Goal: Task Accomplishment & Management: Complete application form

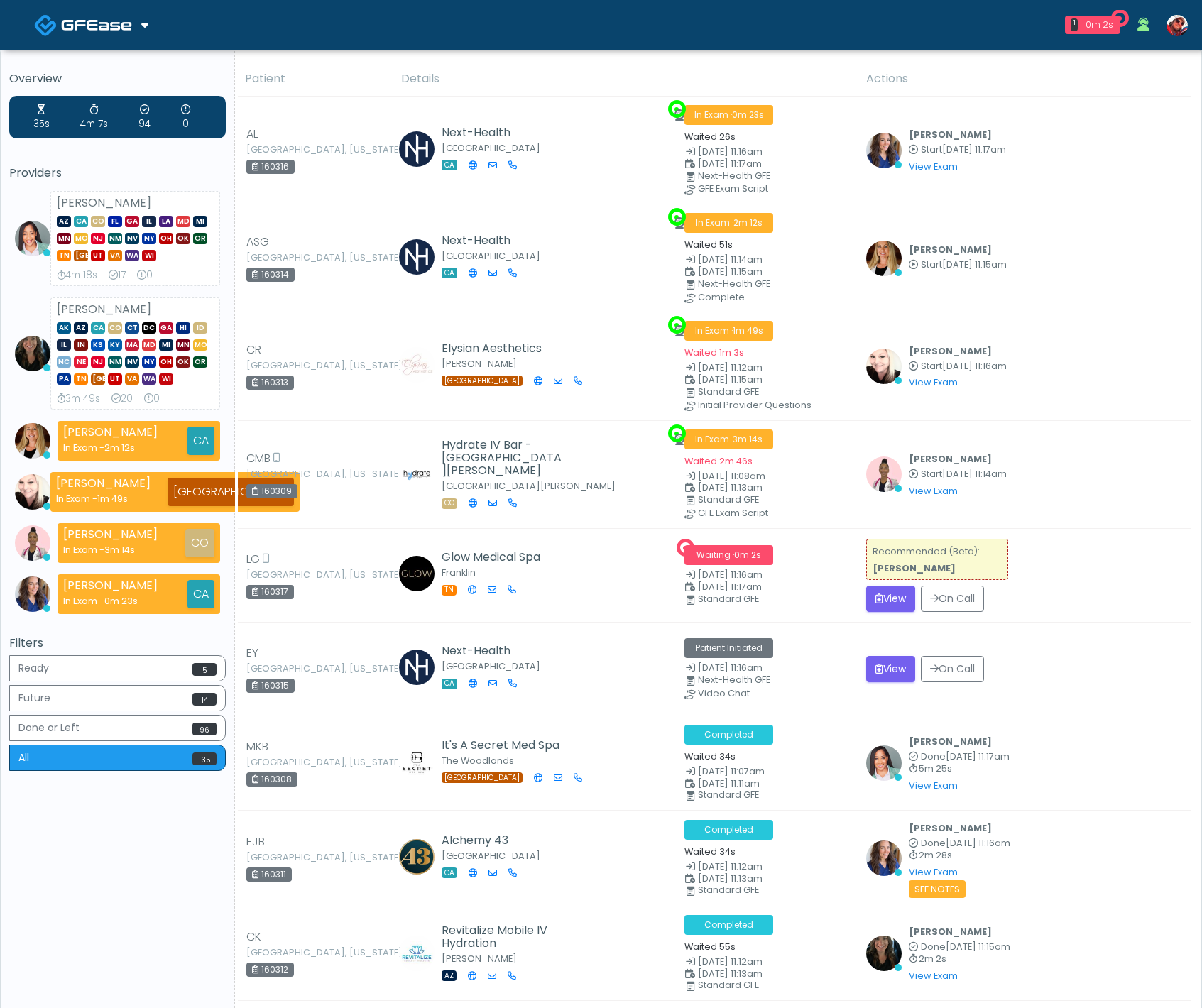
click at [95, 32] on span at bounding box center [98, 25] width 74 height 20
click at [118, 67] on link "Docovia Staffing" at bounding box center [97, 73] width 147 height 34
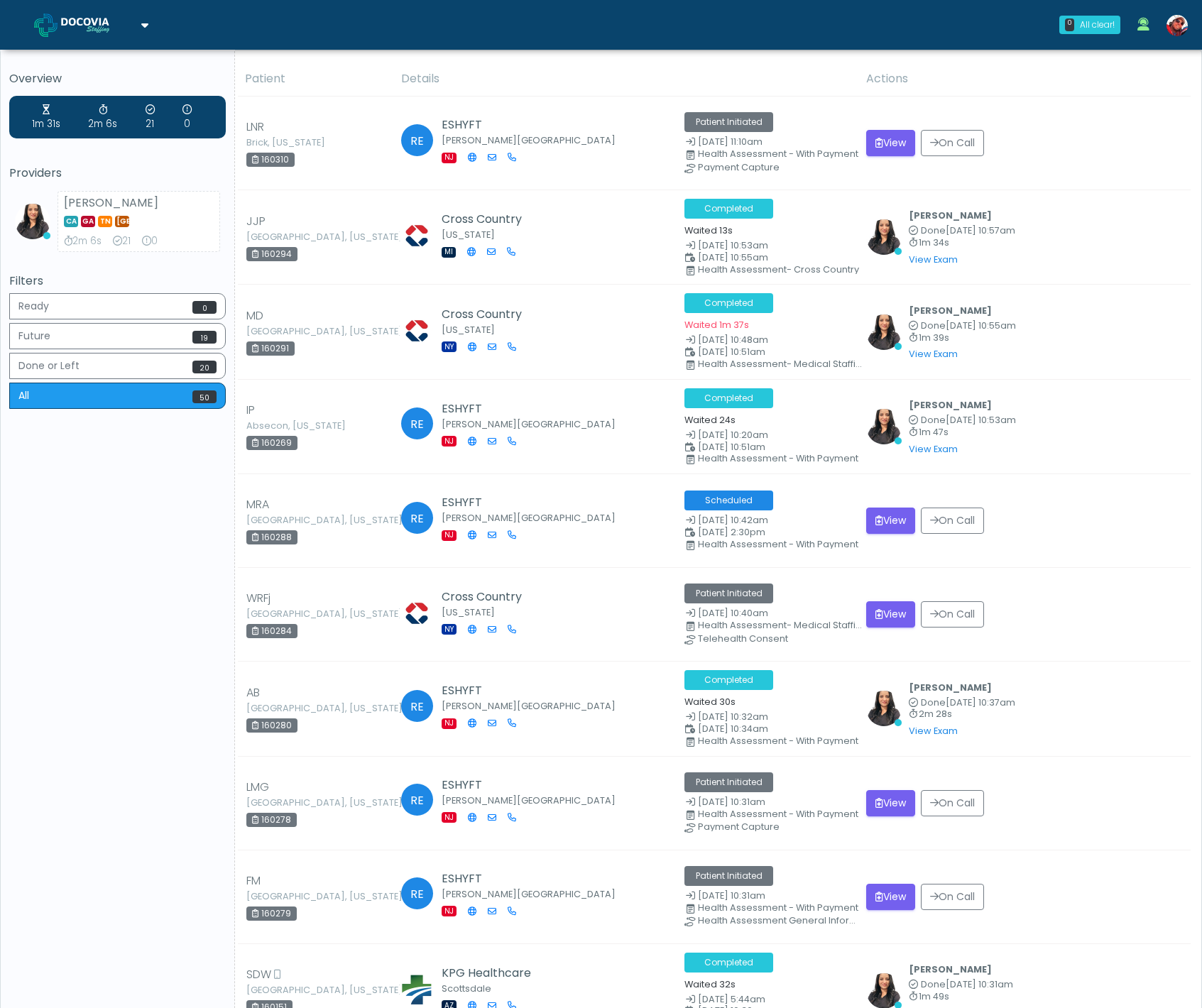
click at [130, 30] on img at bounding box center [97, 25] width 71 height 14
click at [97, 105] on link "GFEase" at bounding box center [97, 107] width 147 height 34
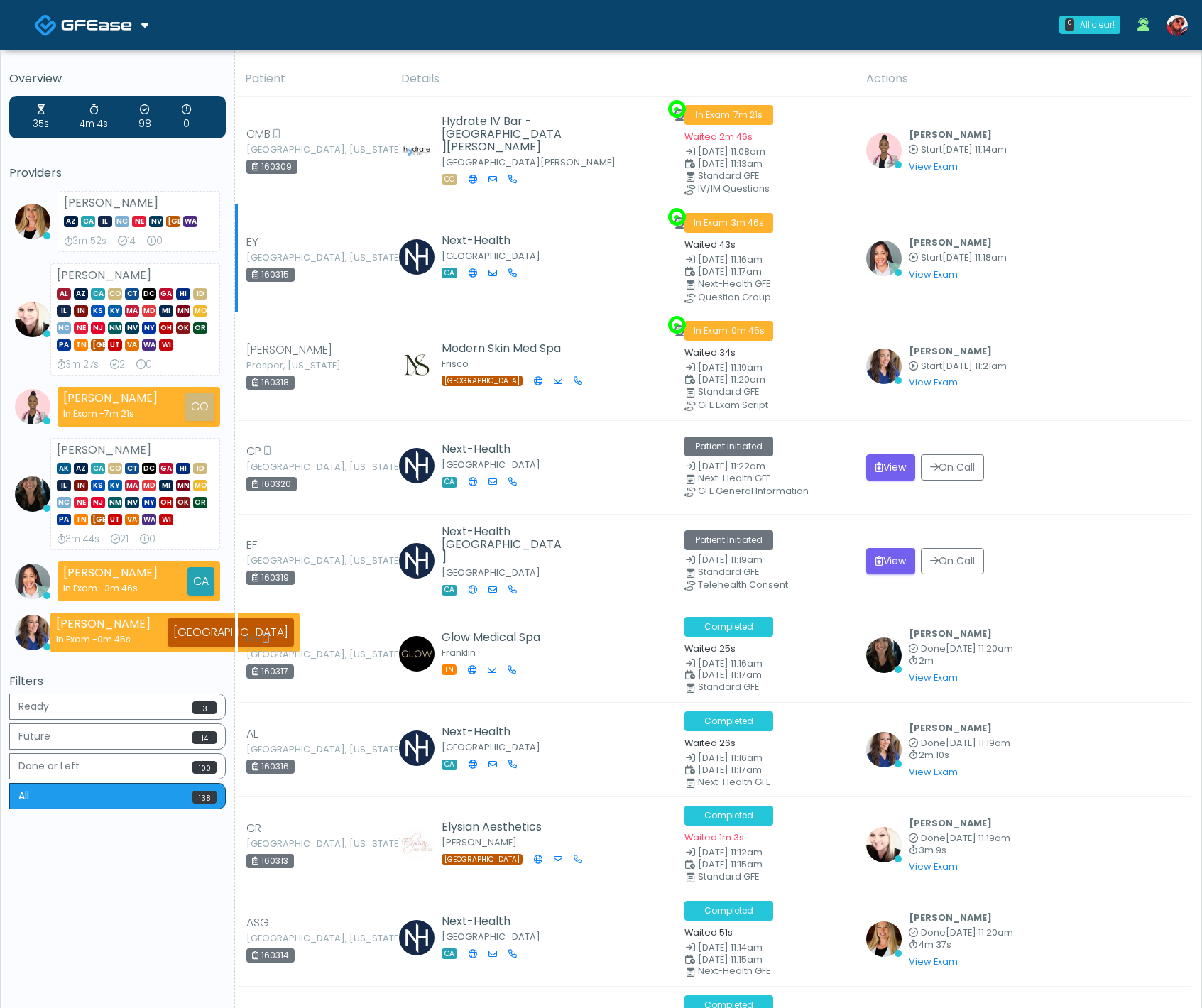
click at [1040, 235] on div "Jennifer Ekeh Start Aug 20, 11:18am View Exam | Unreview" at bounding box center [1025, 258] width 316 height 49
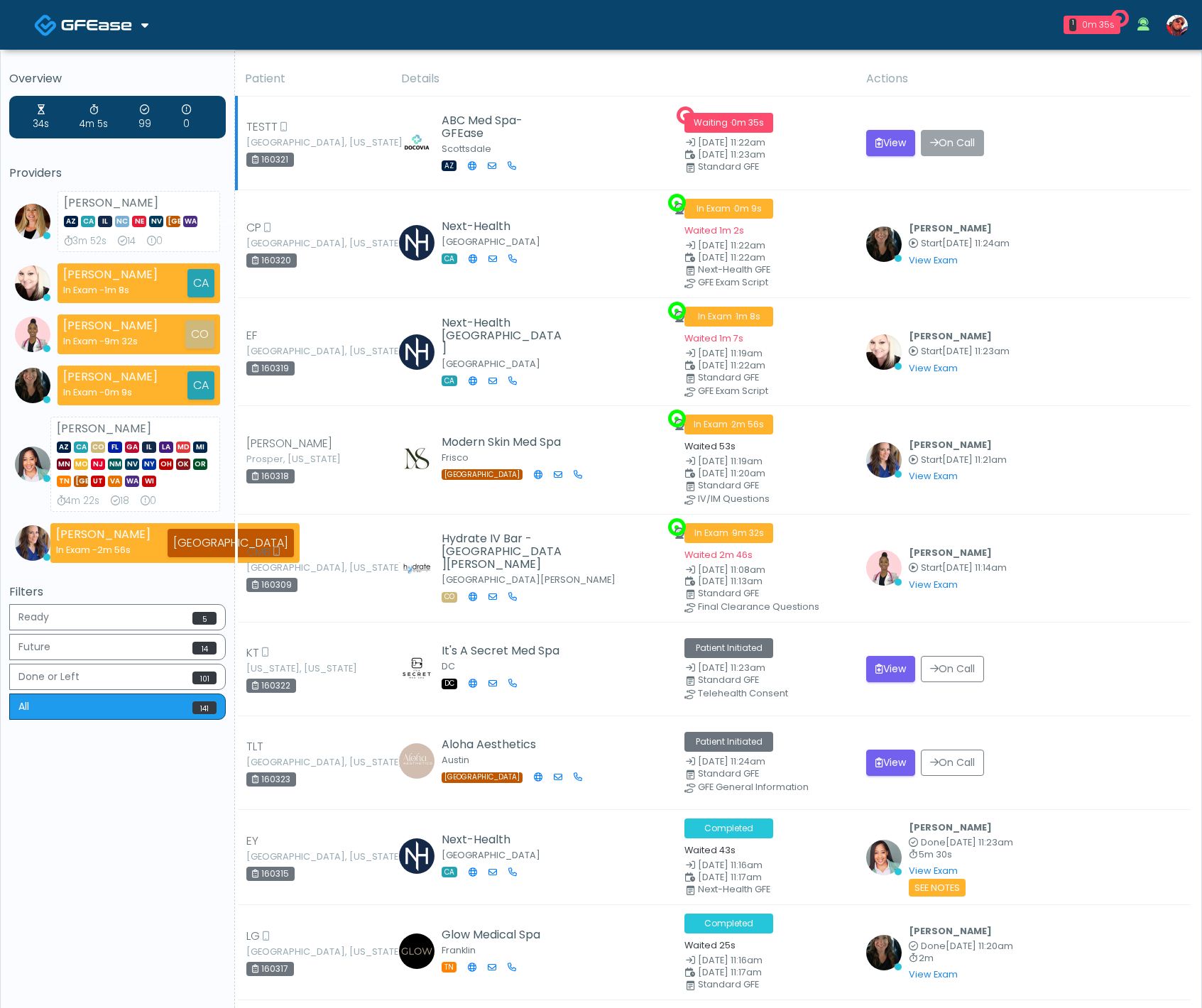
click at [955, 148] on button "On Call" at bounding box center [952, 143] width 63 height 26
click at [891, 146] on button "View" at bounding box center [891, 143] width 49 height 26
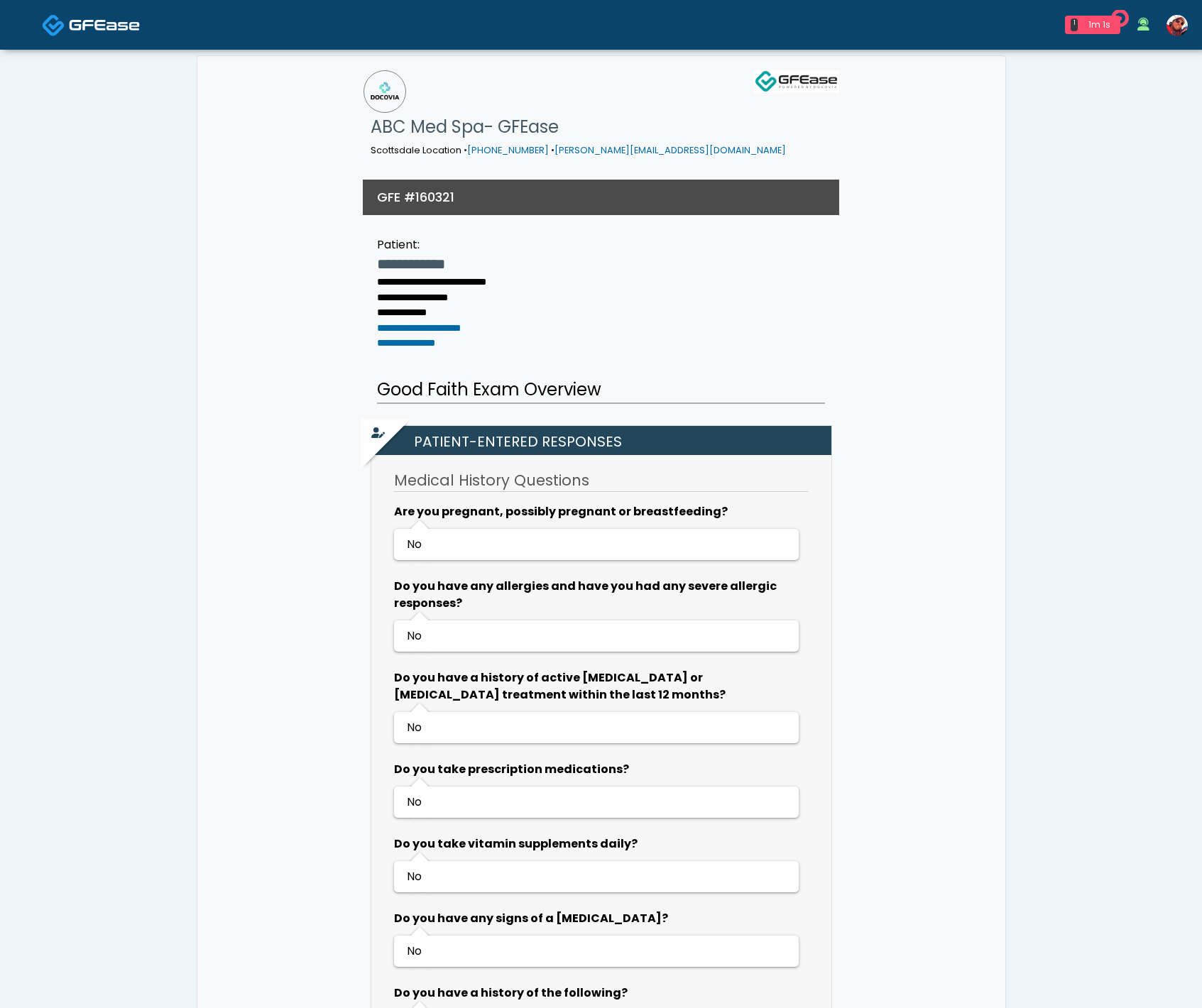
click at [115, 25] on img at bounding box center [104, 25] width 71 height 14
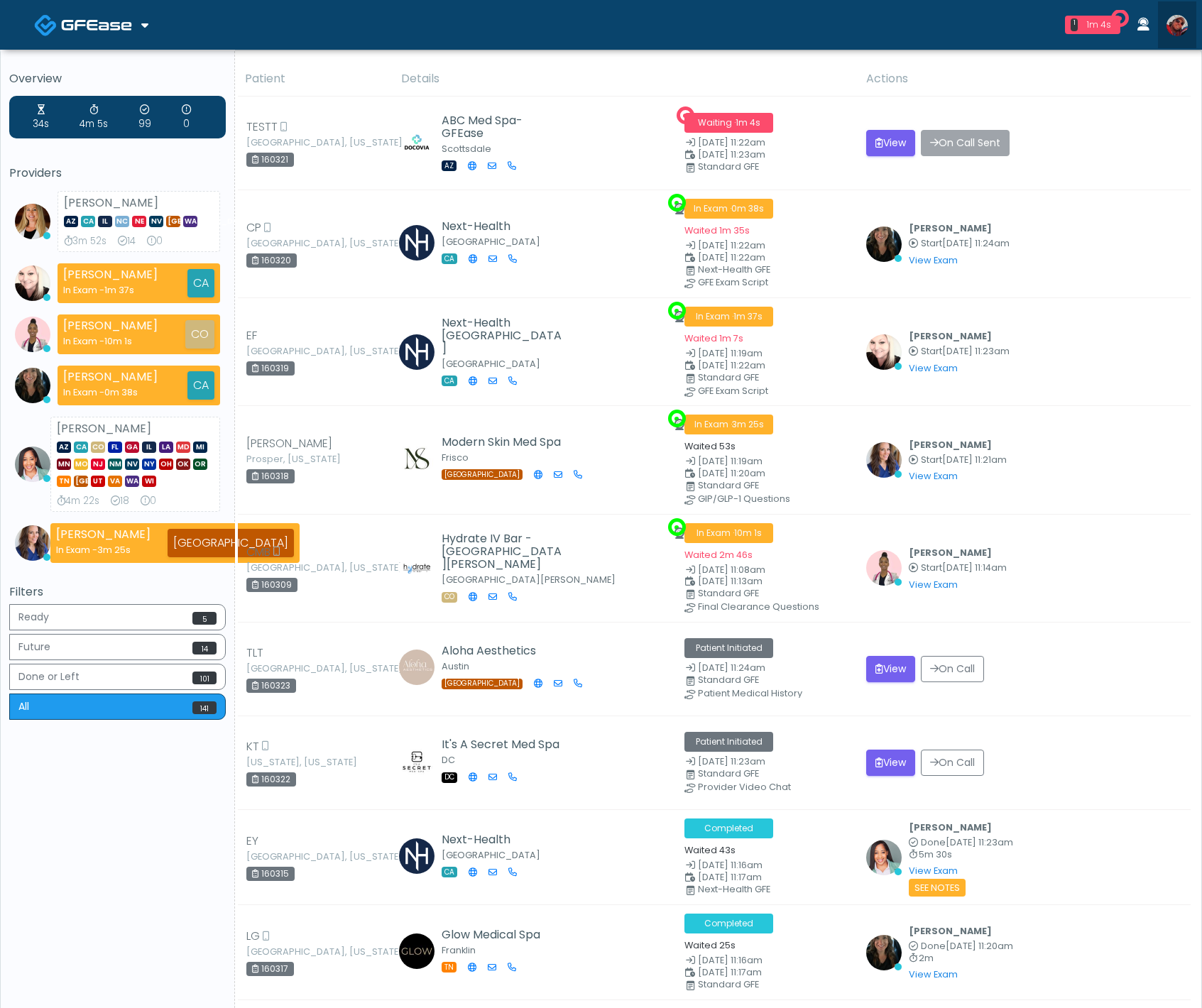
click at [1178, 28] on img at bounding box center [1177, 26] width 22 height 22
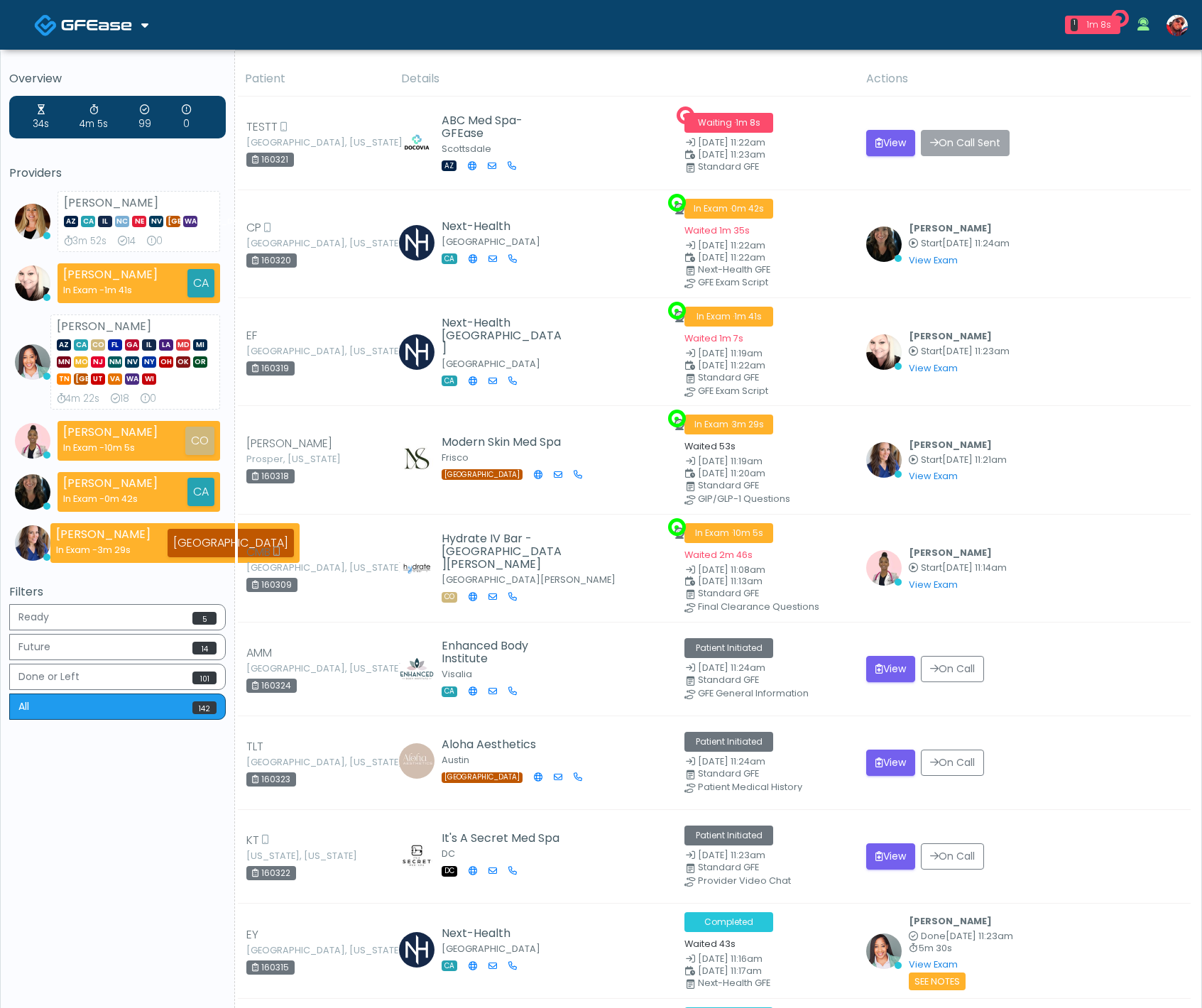
click at [1178, 22] on img at bounding box center [1177, 26] width 22 height 22
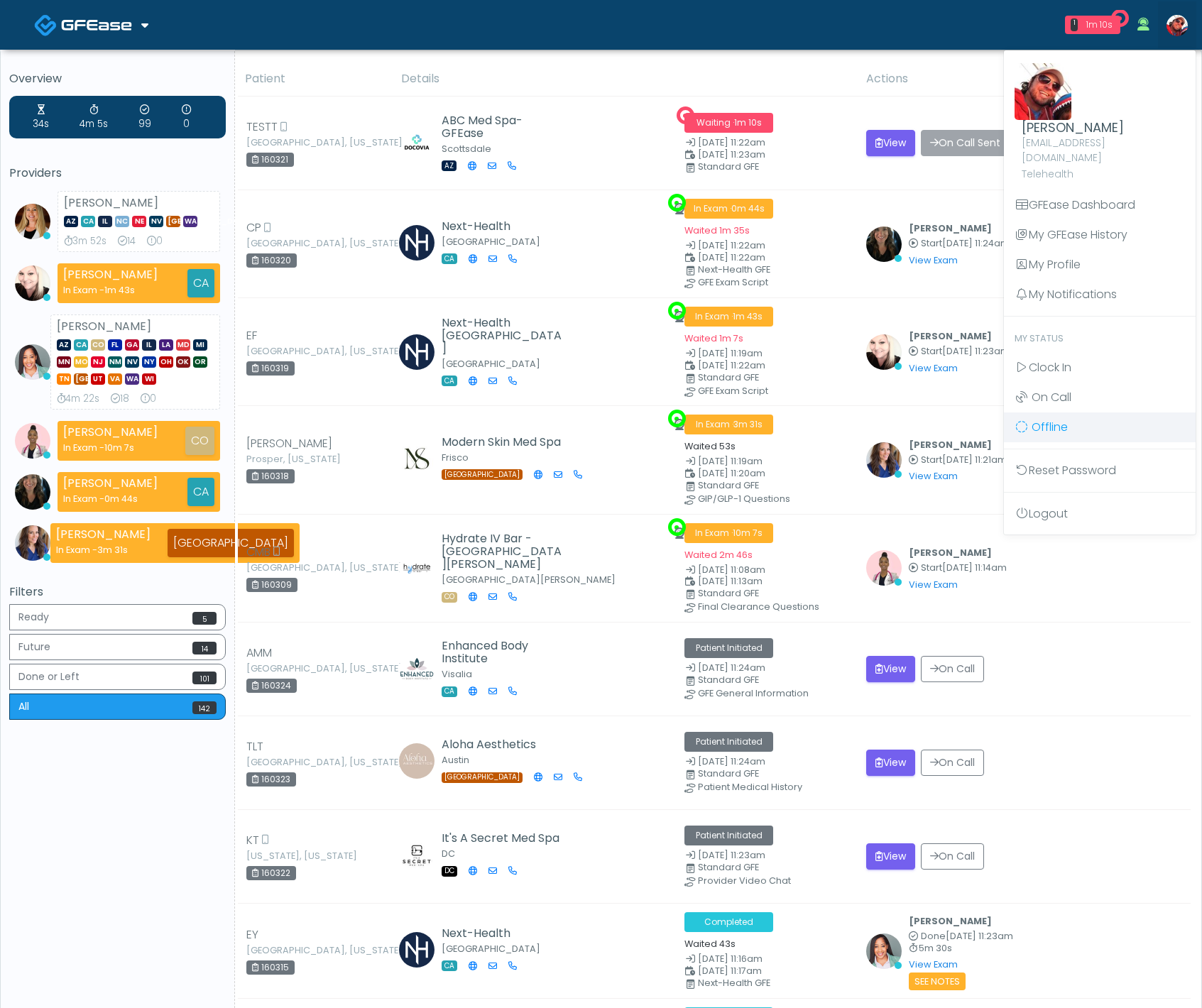
click at [1062, 359] on span "Clock In" at bounding box center [1050, 367] width 43 height 17
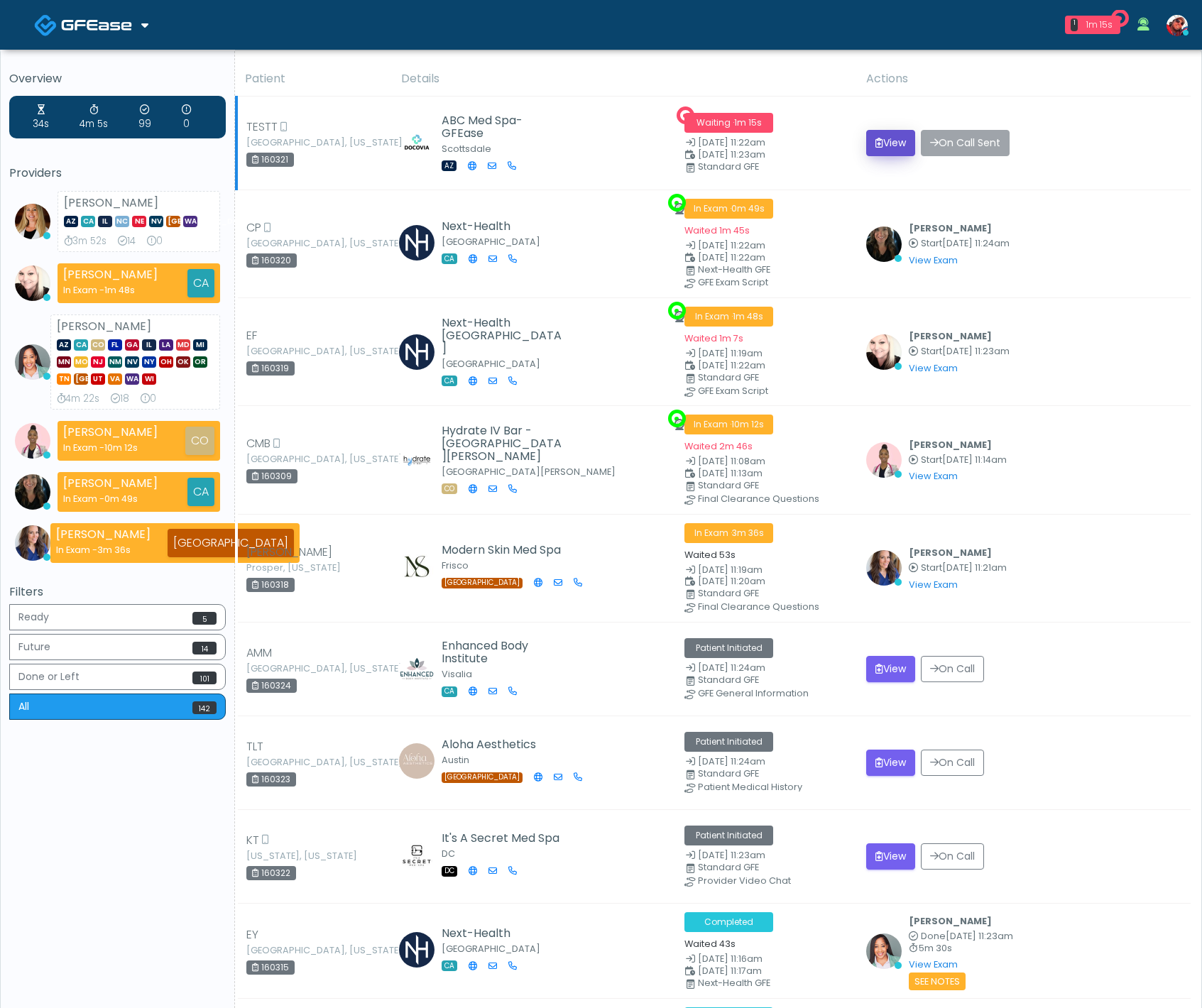
click at [879, 139] on button "View" at bounding box center [891, 143] width 49 height 26
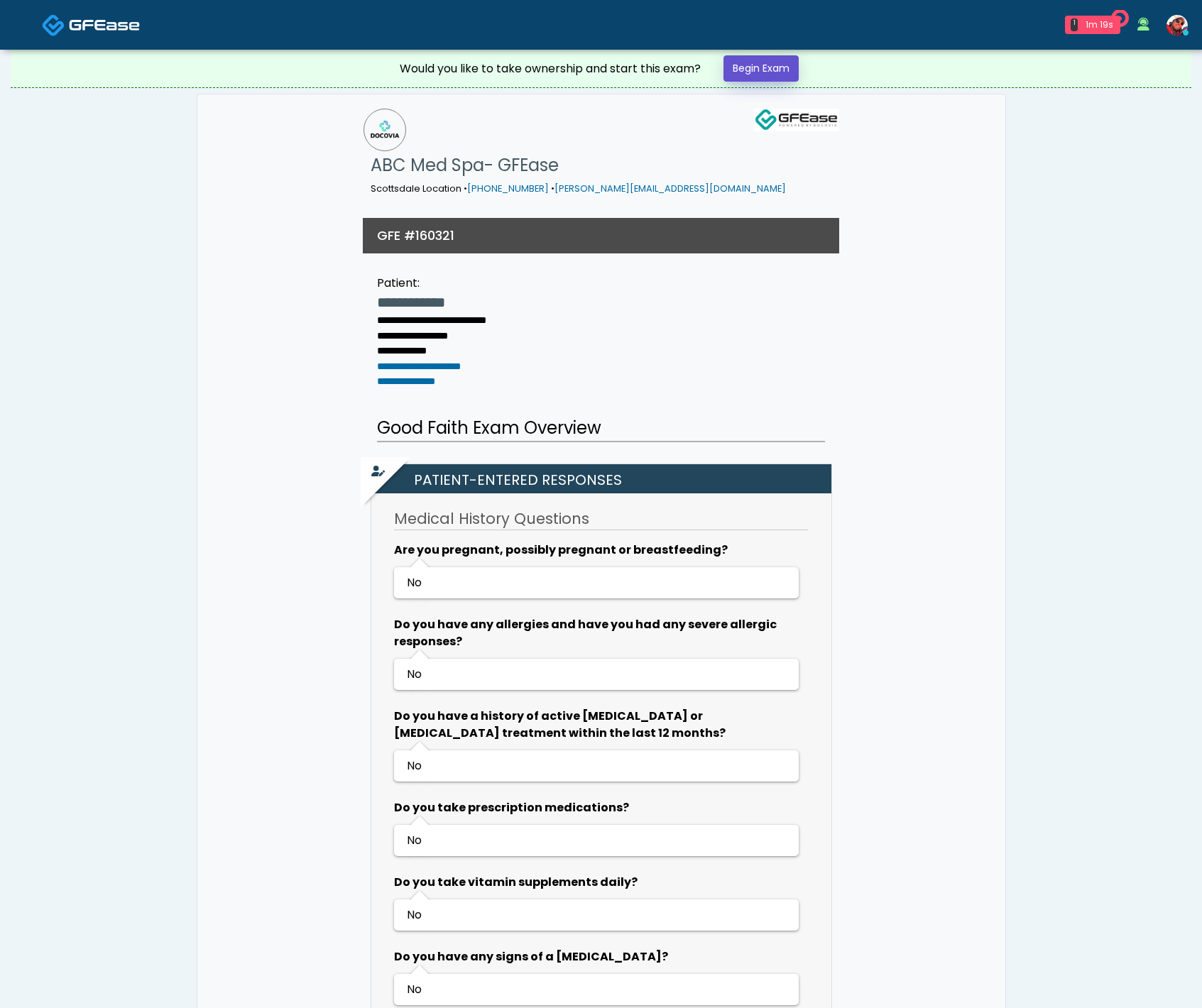
click at [757, 67] on link "Begin Exam" at bounding box center [761, 69] width 75 height 26
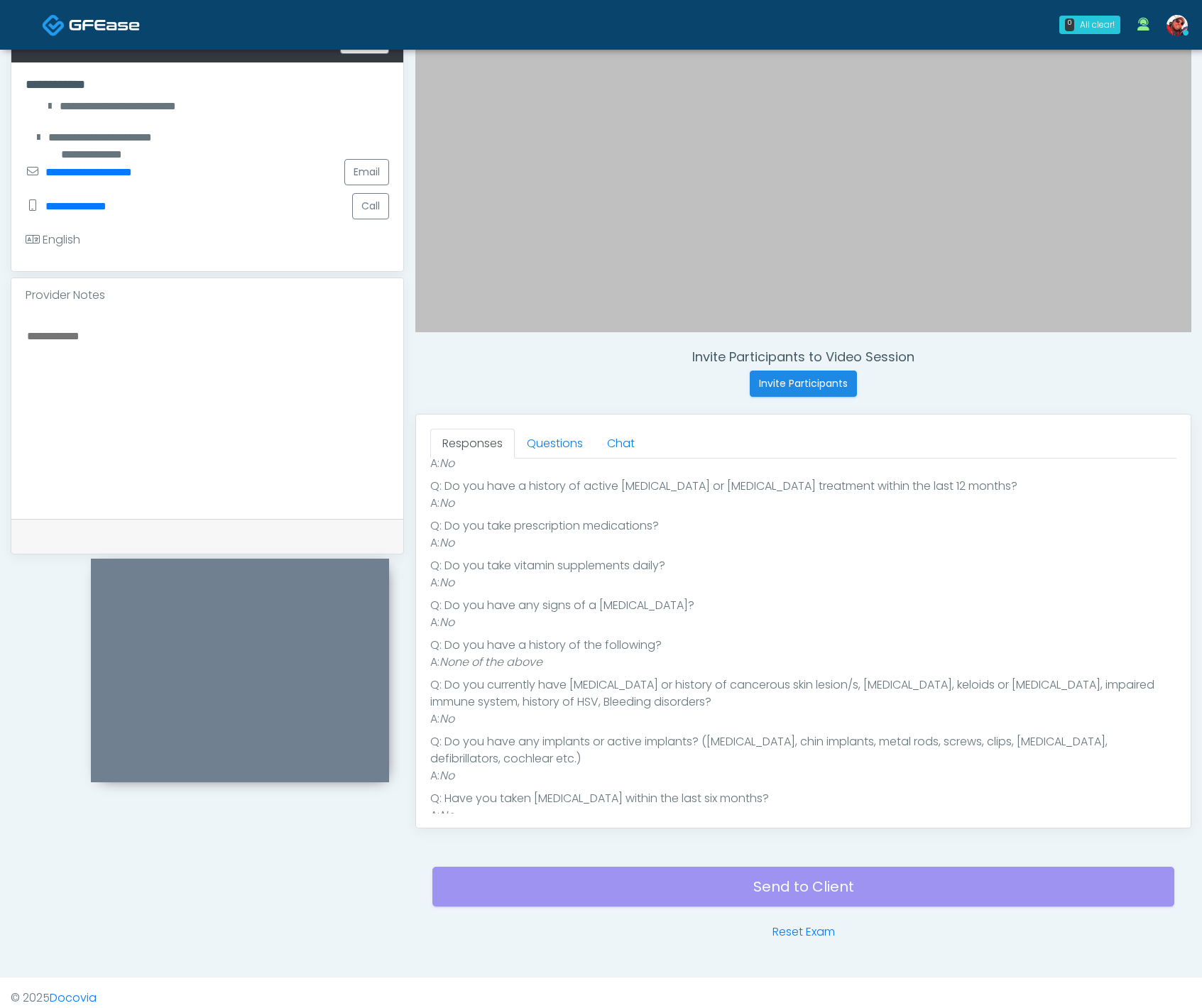
scroll to position [211, 0]
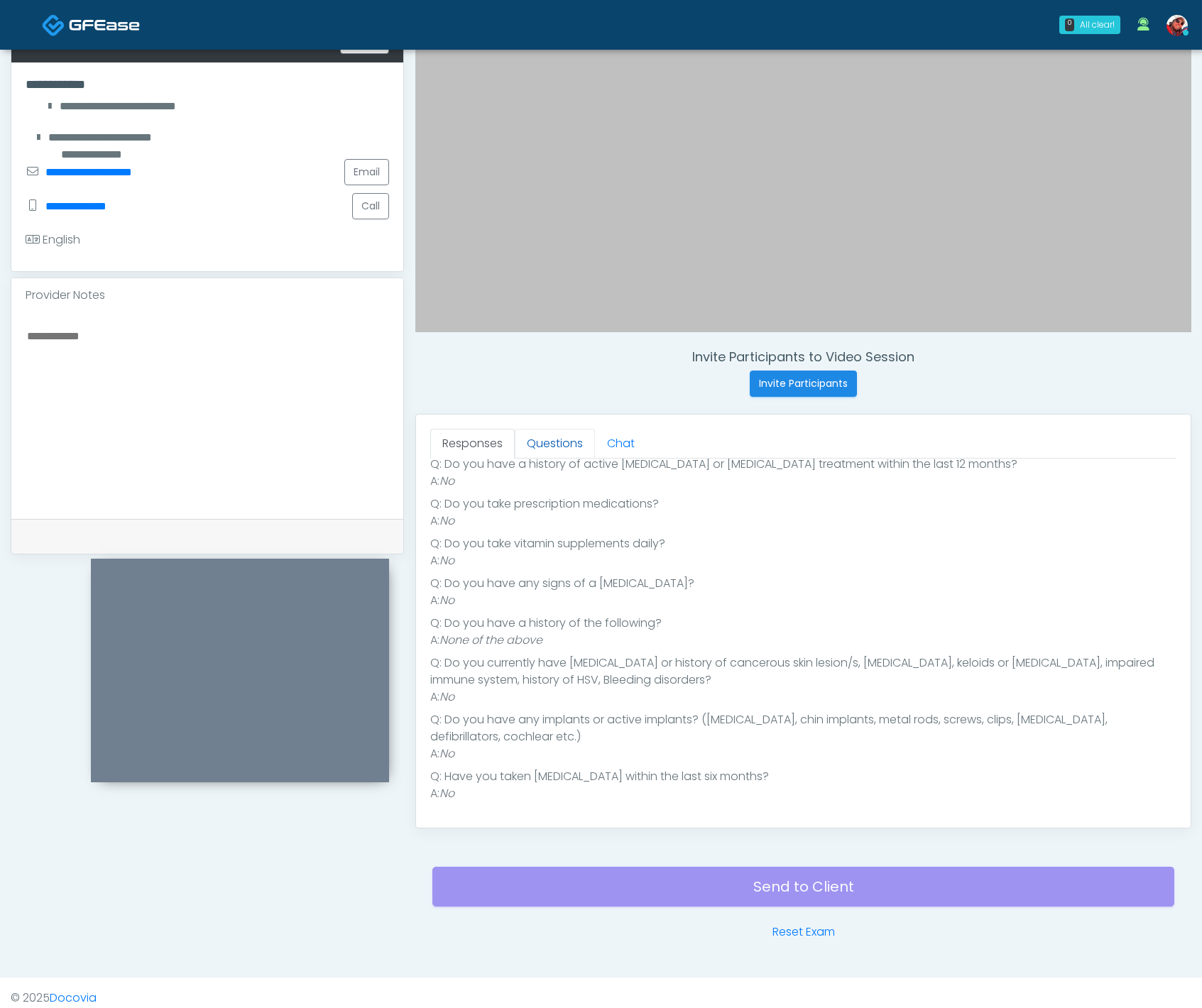
click at [571, 454] on link "Questions" at bounding box center [554, 443] width 80 height 30
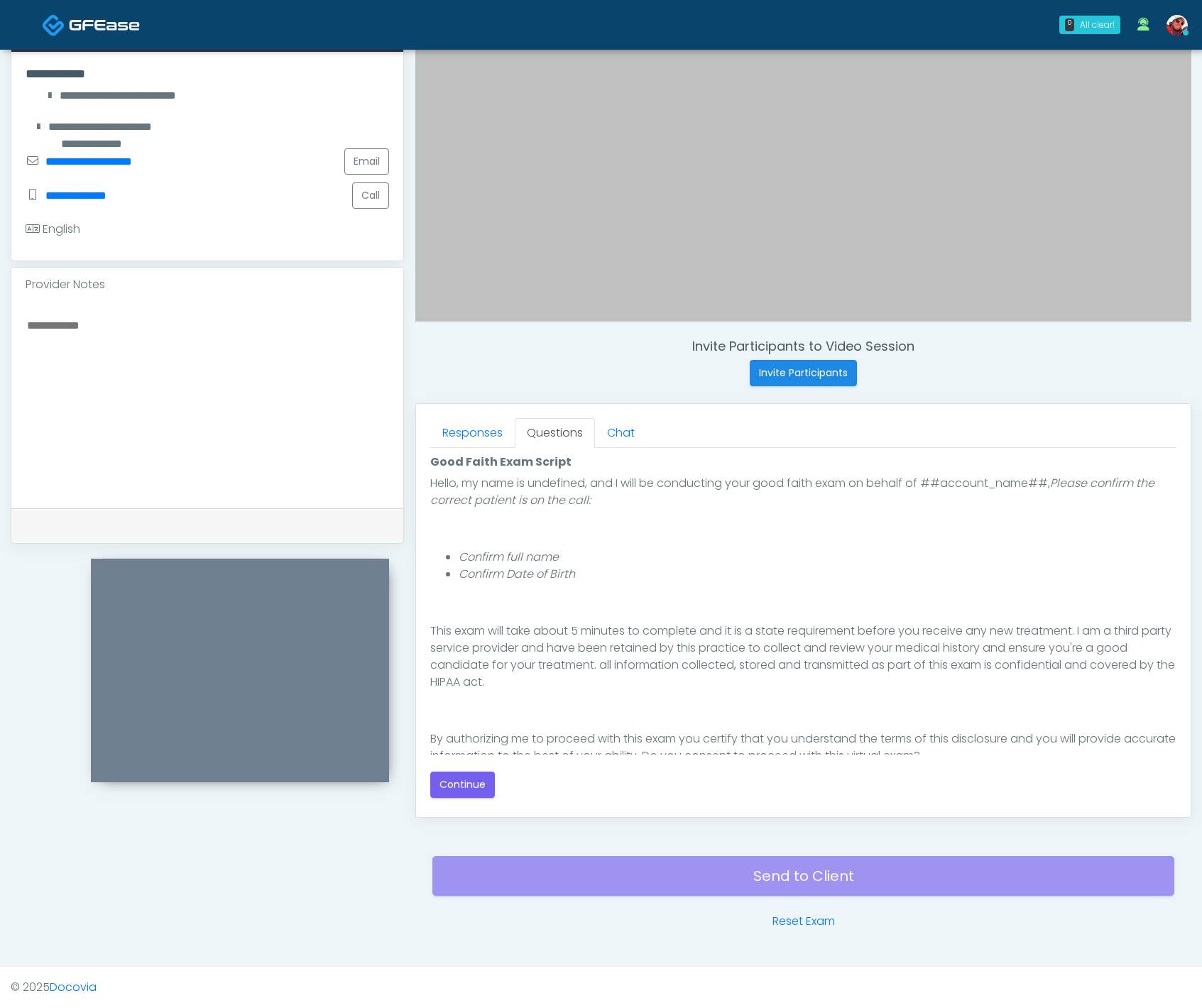
scroll to position [131, 0]
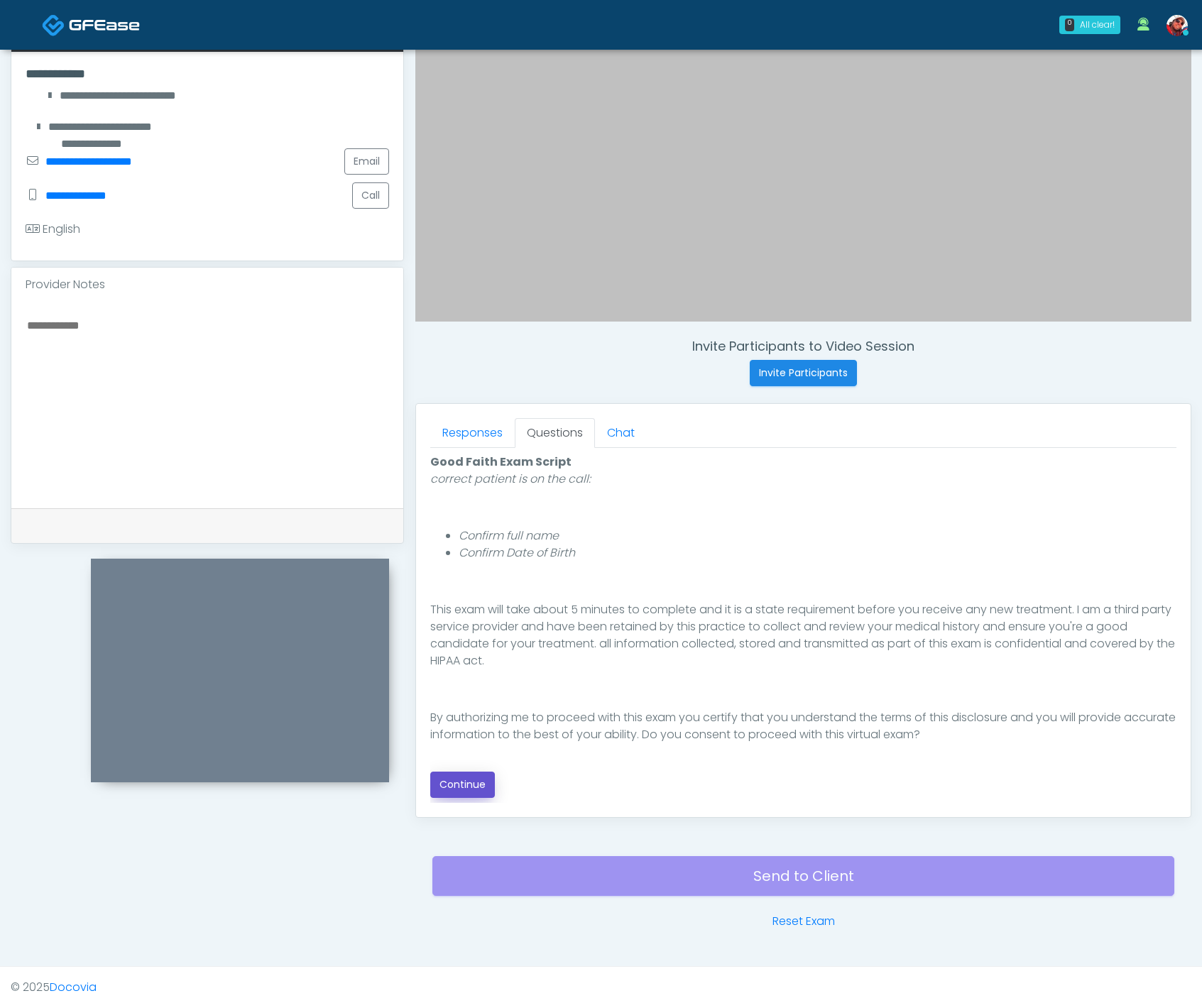
click at [466, 785] on button "Continue" at bounding box center [462, 785] width 65 height 26
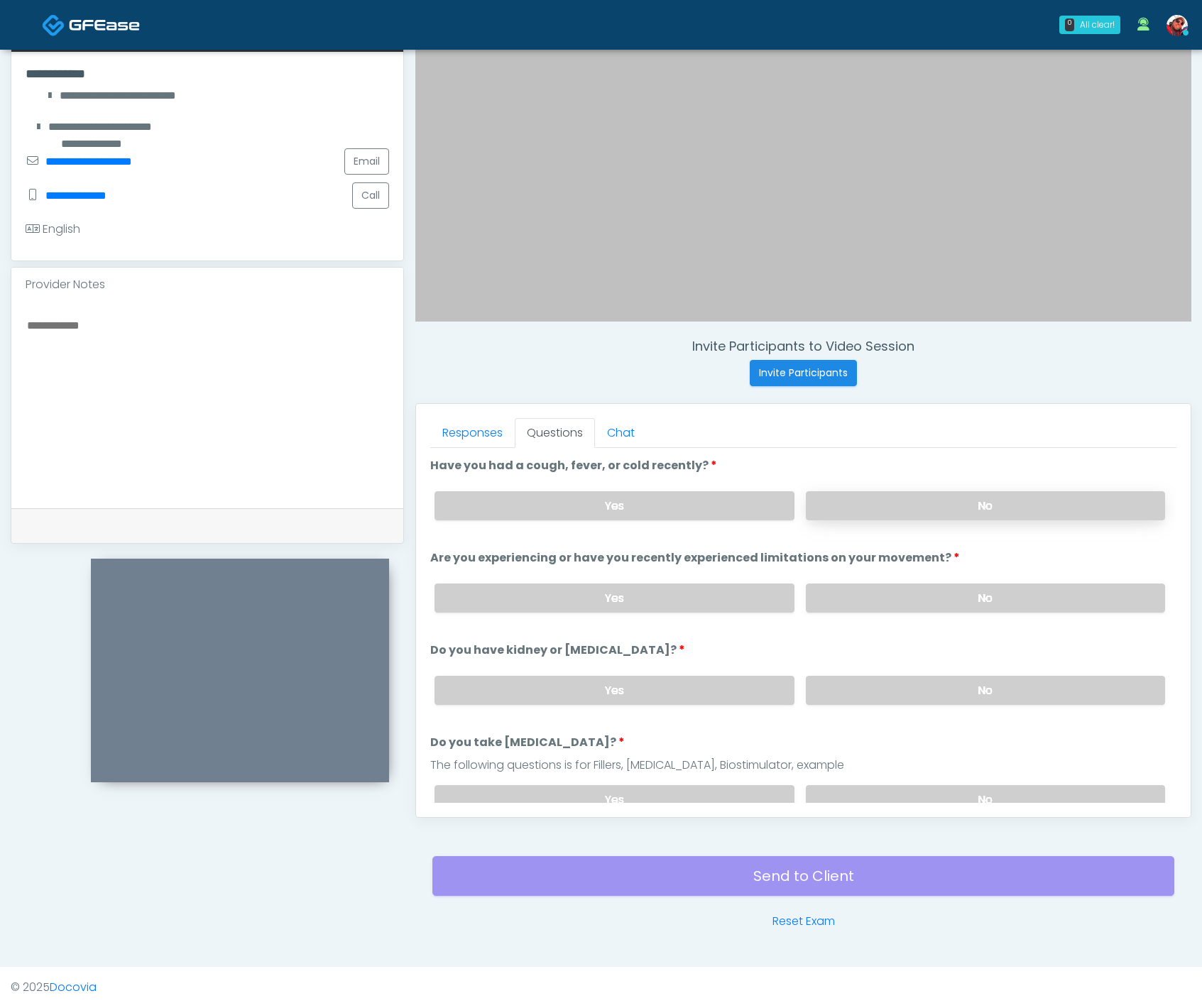
click at [911, 504] on label "No" at bounding box center [986, 506] width 359 height 29
click at [938, 596] on label "No" at bounding box center [986, 598] width 359 height 29
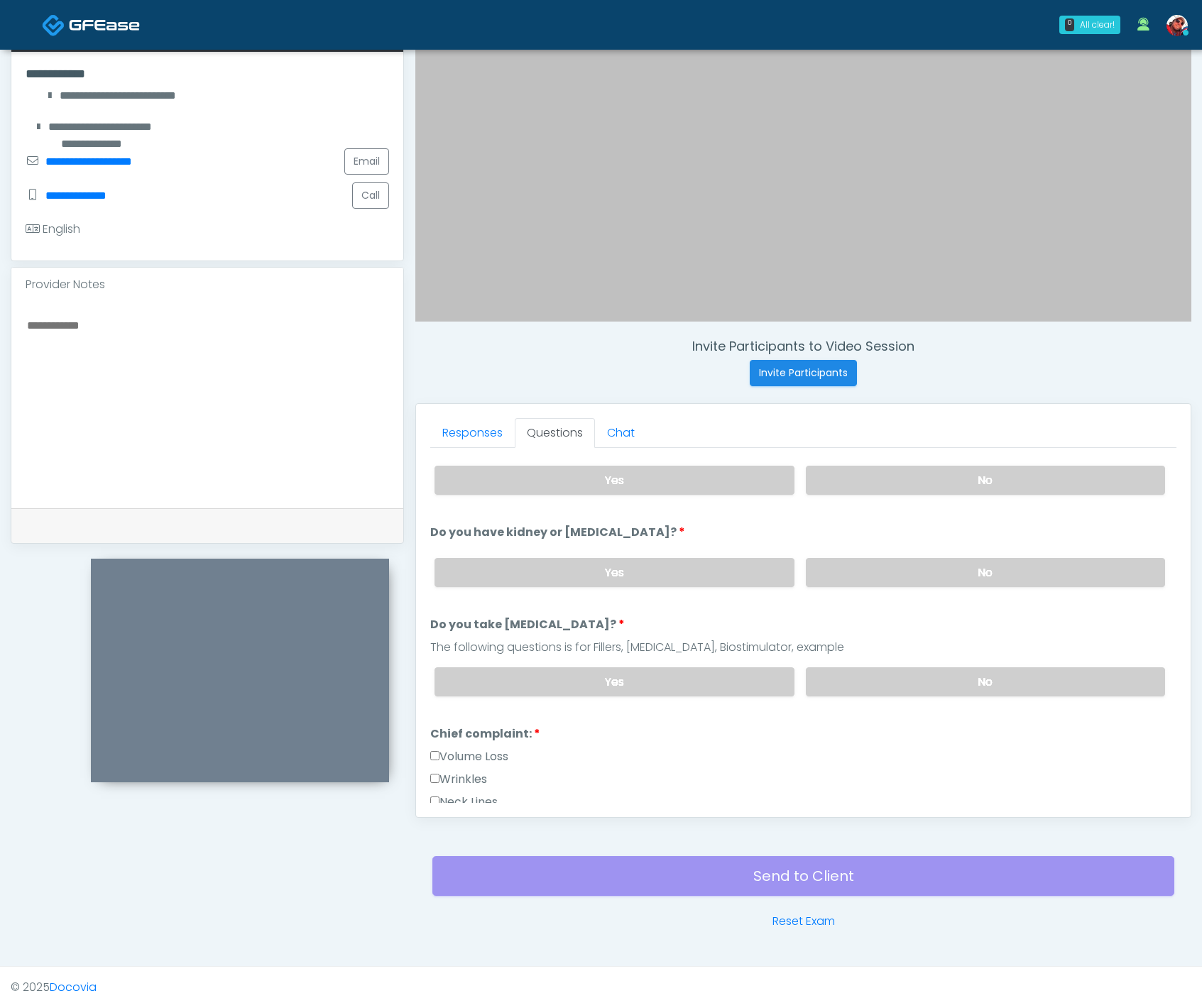
scroll to position [159, 0]
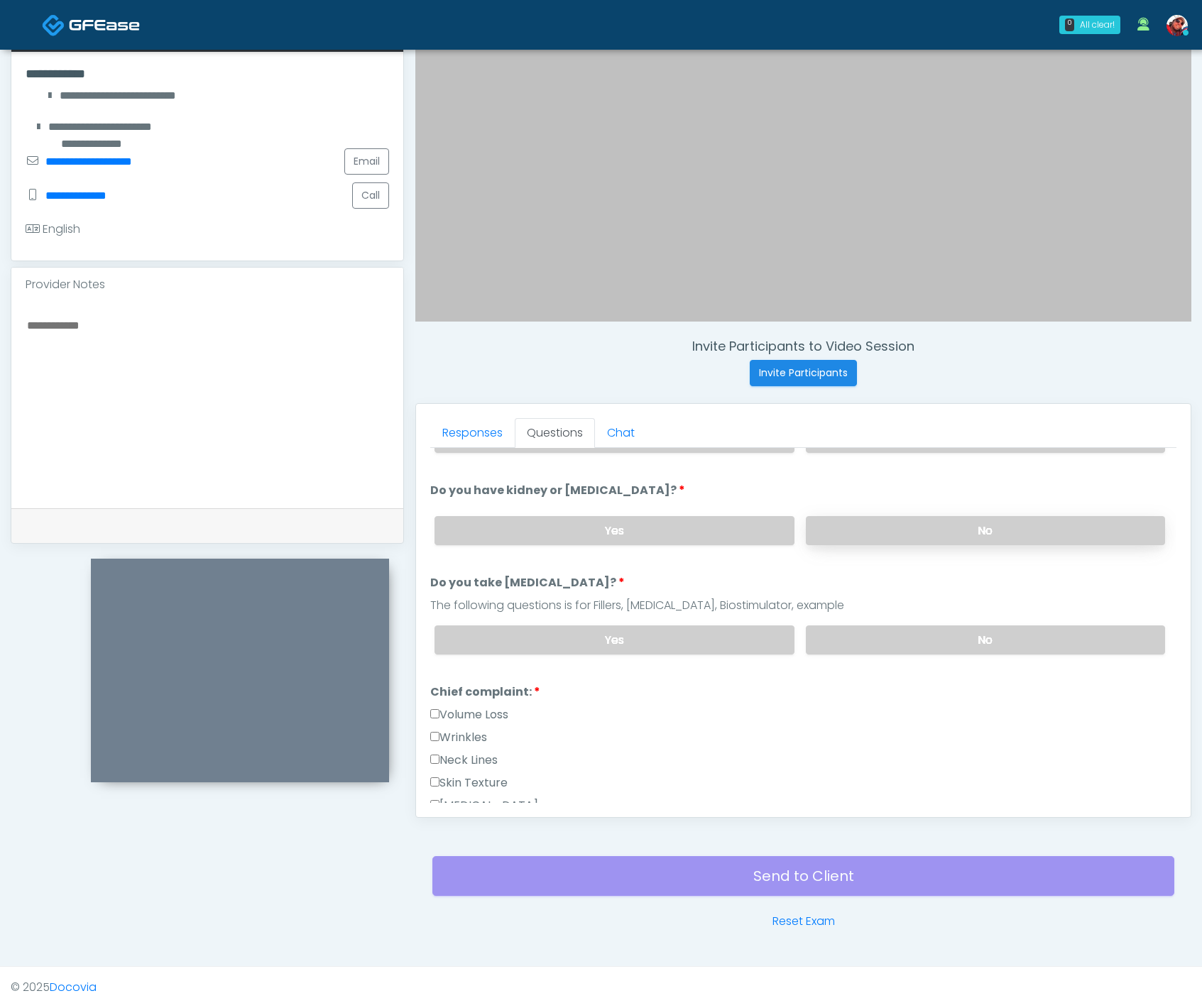
click at [929, 543] on label "No" at bounding box center [986, 530] width 359 height 29
click at [934, 634] on label "No" at bounding box center [986, 640] width 359 height 29
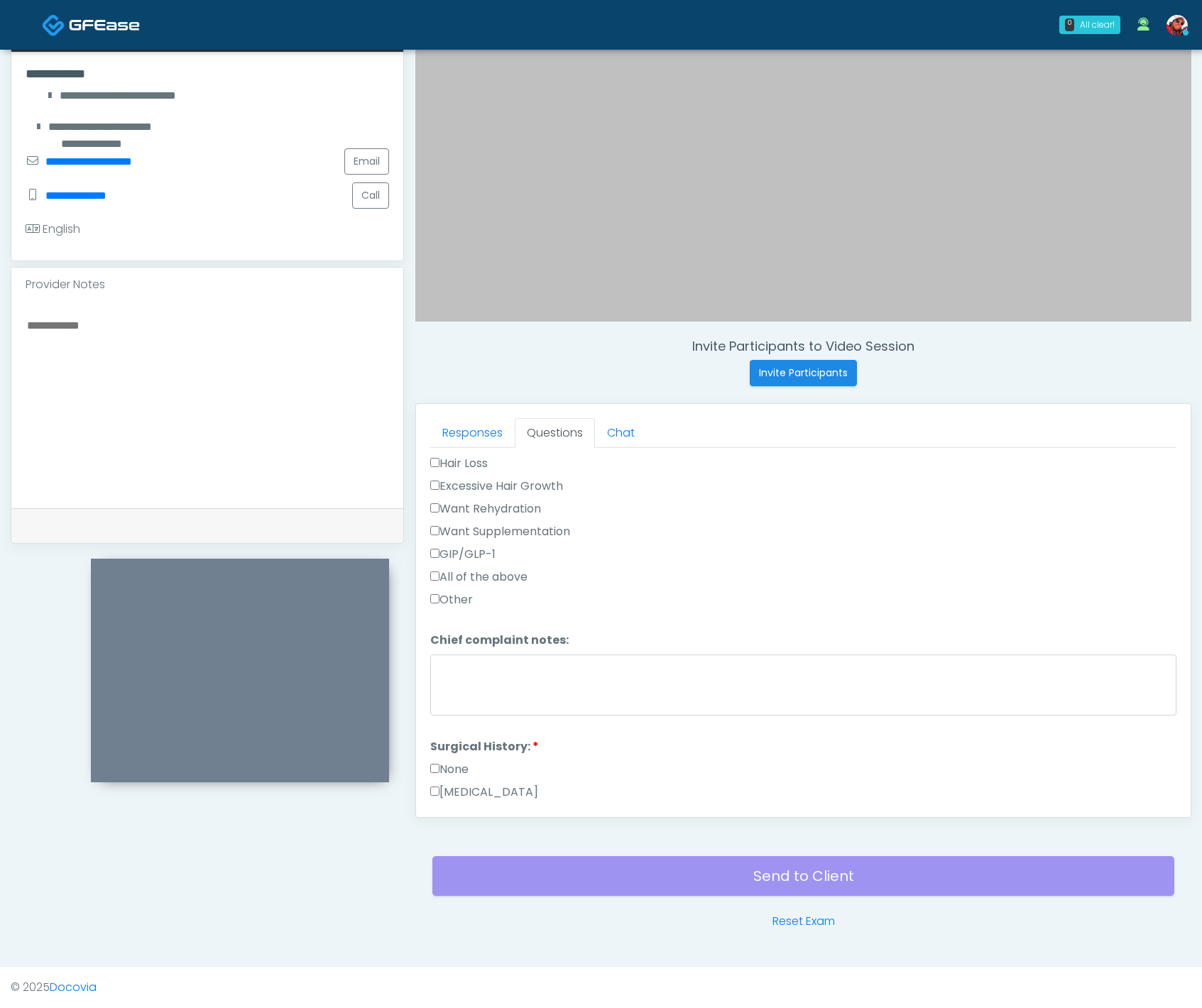
scroll to position [550, 0]
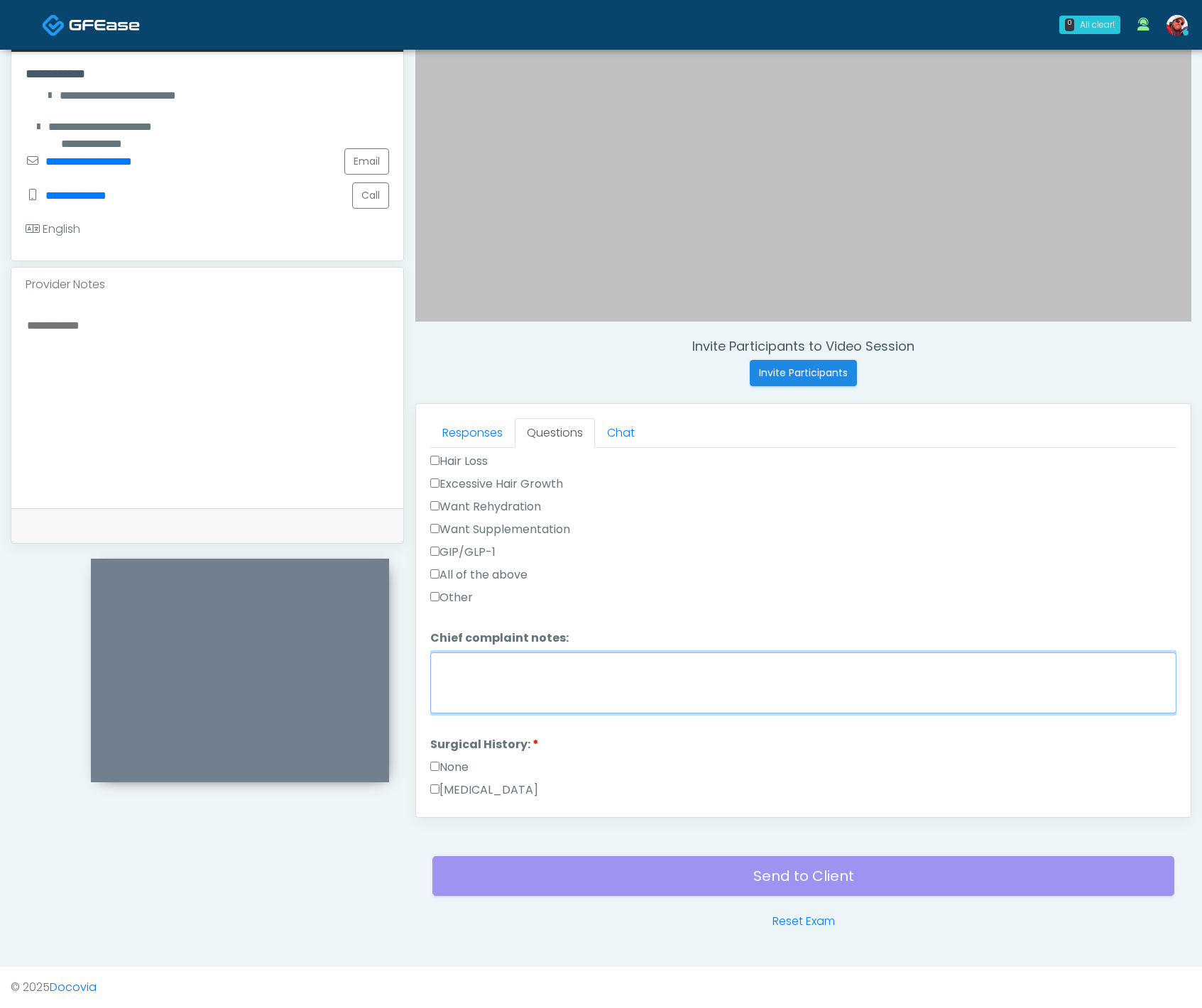
click at [575, 683] on textarea "Chief complaint notes:" at bounding box center [803, 683] width 746 height 61
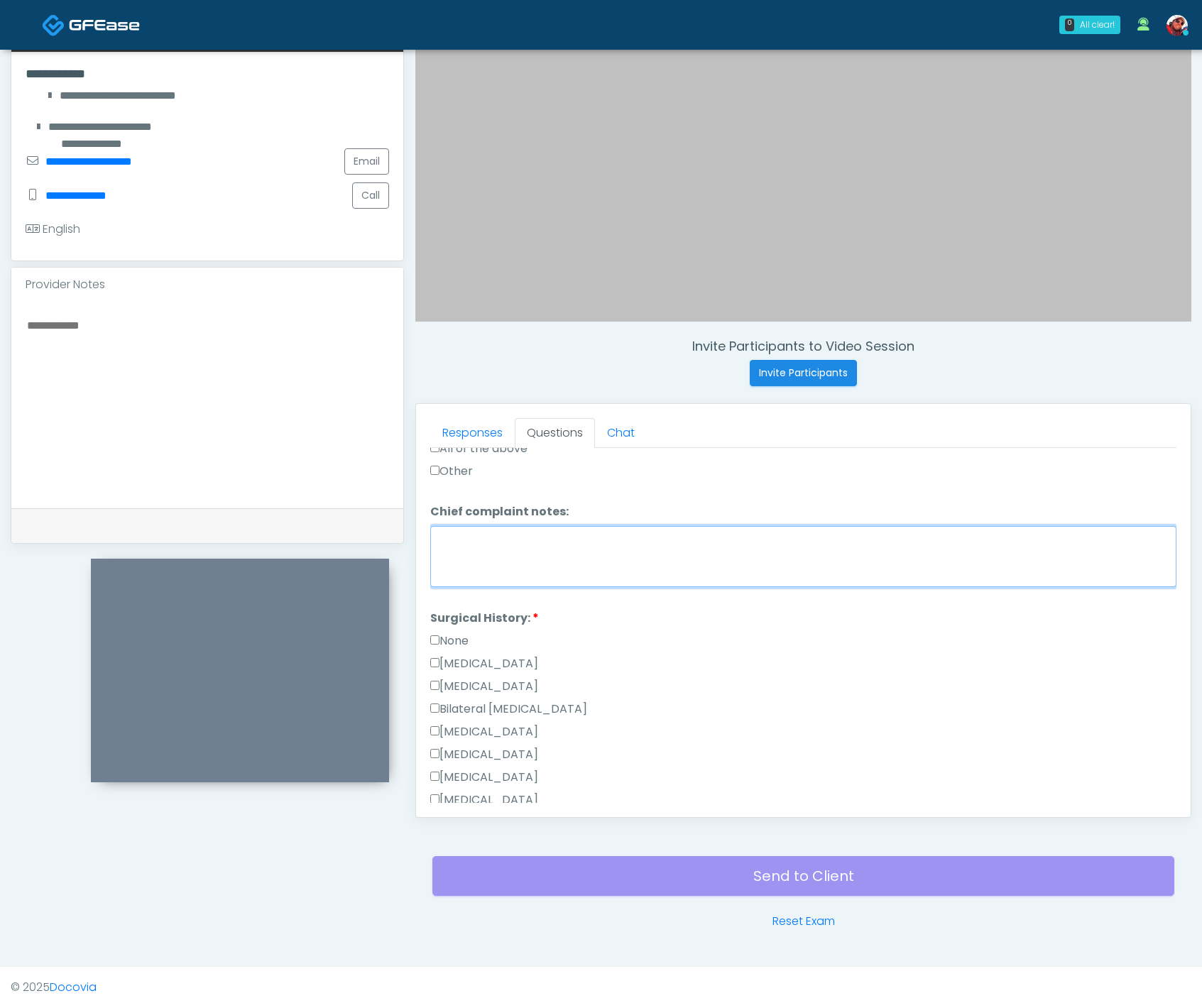
scroll to position [790, 0]
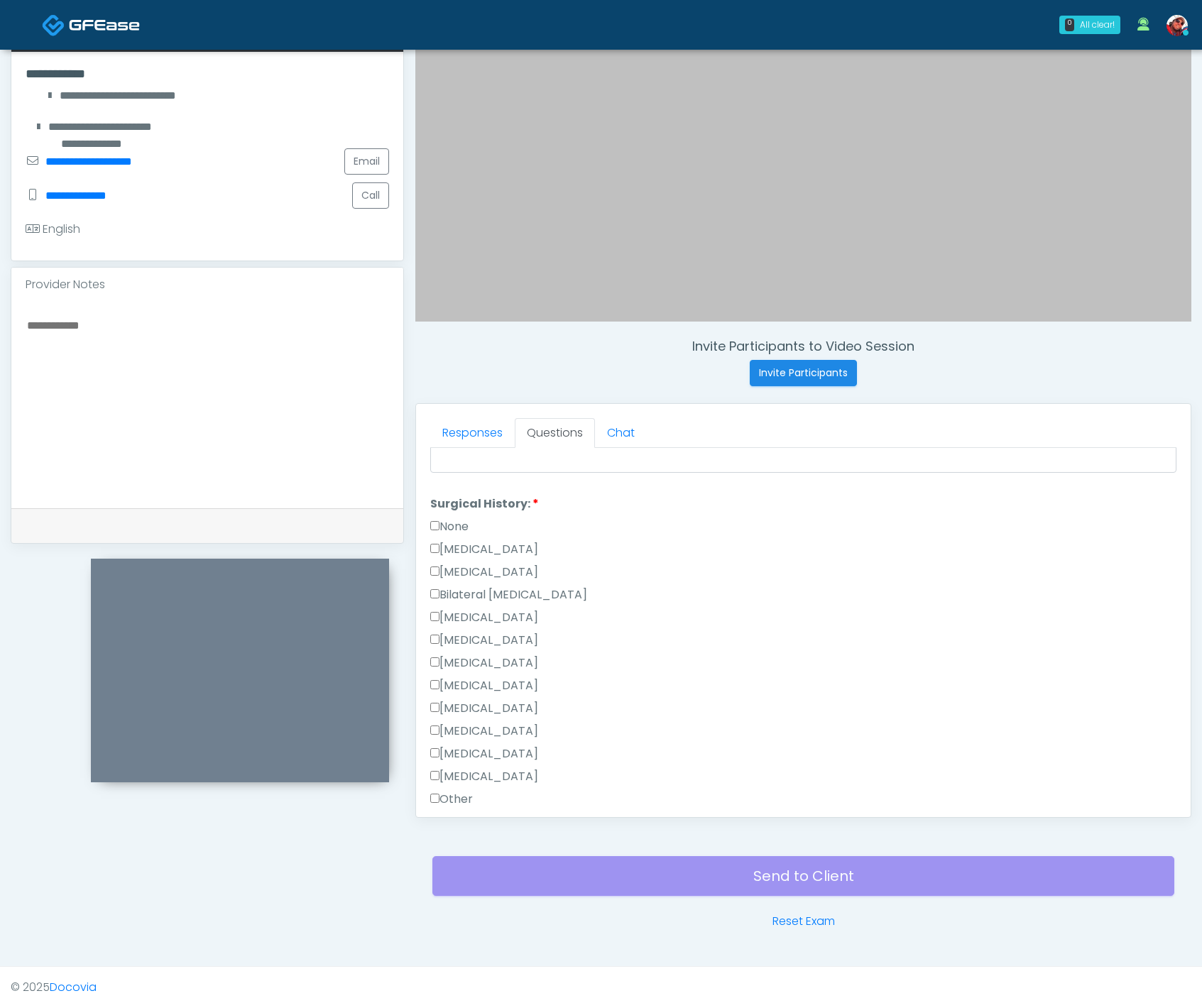
click at [499, 558] on div "Cesarean Section" at bounding box center [803, 552] width 746 height 22
click at [458, 575] on label "Hysterectomy" at bounding box center [484, 572] width 108 height 17
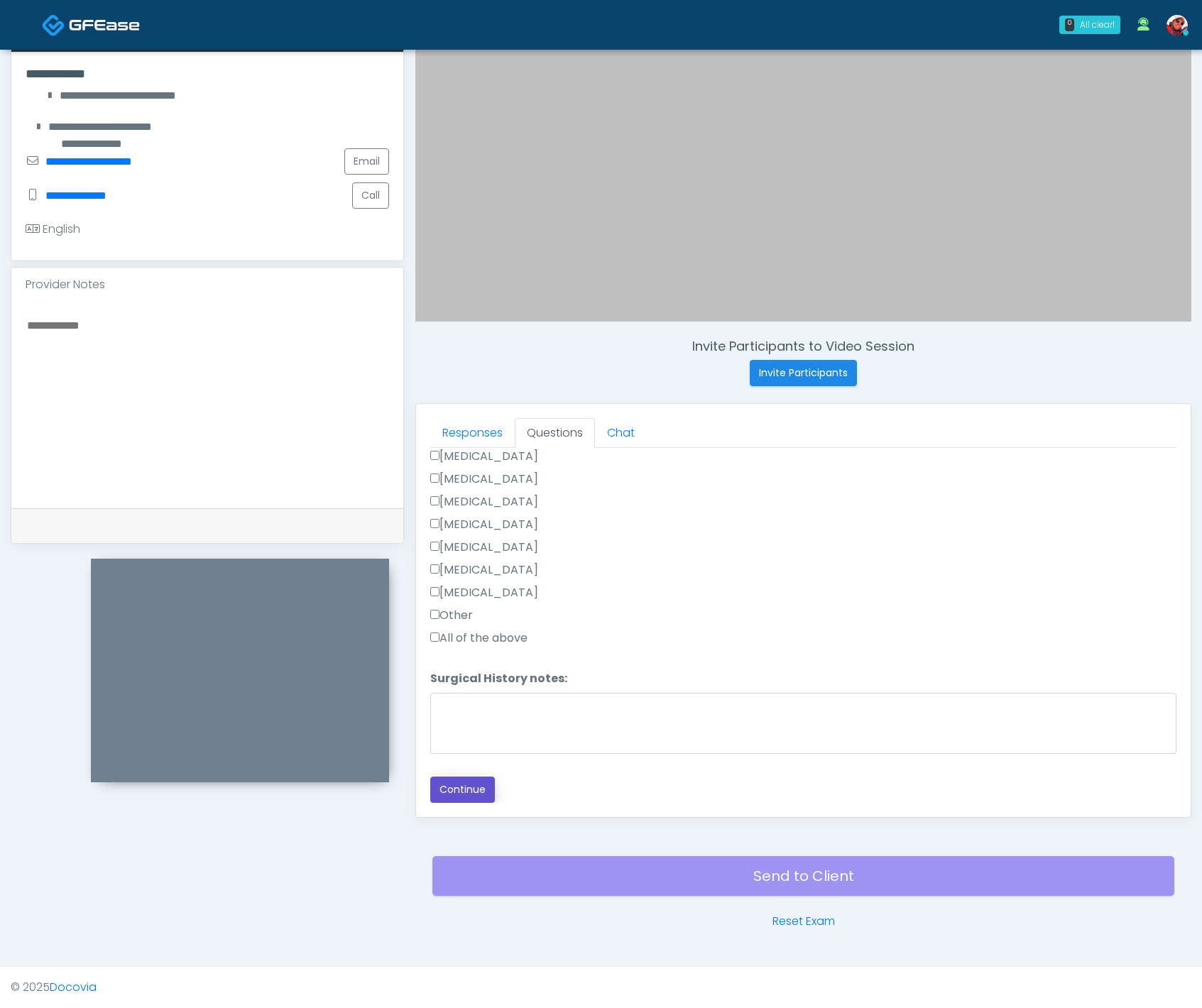
click at [471, 789] on button "Continue" at bounding box center [462, 790] width 65 height 26
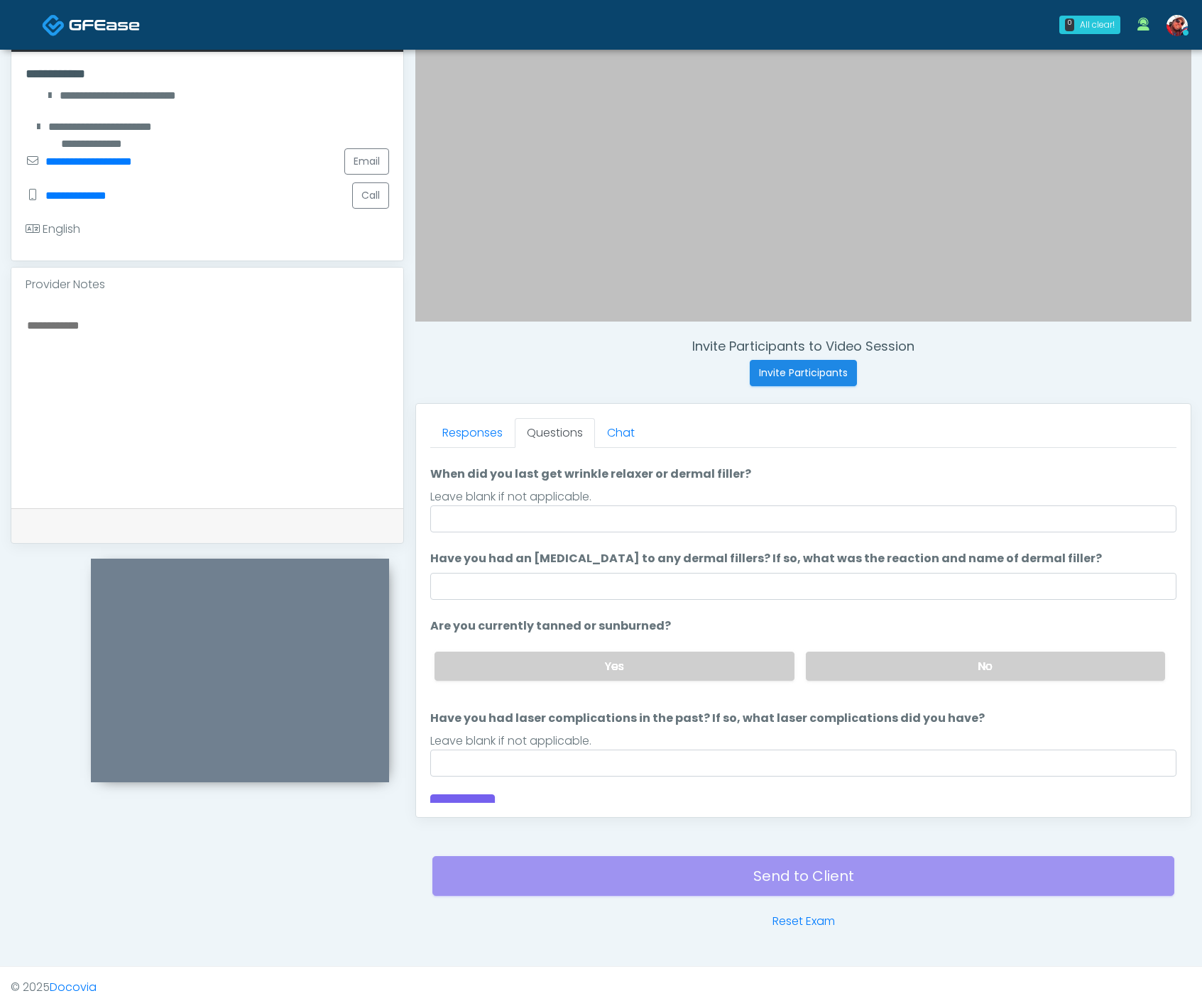
scroll to position [117, 0]
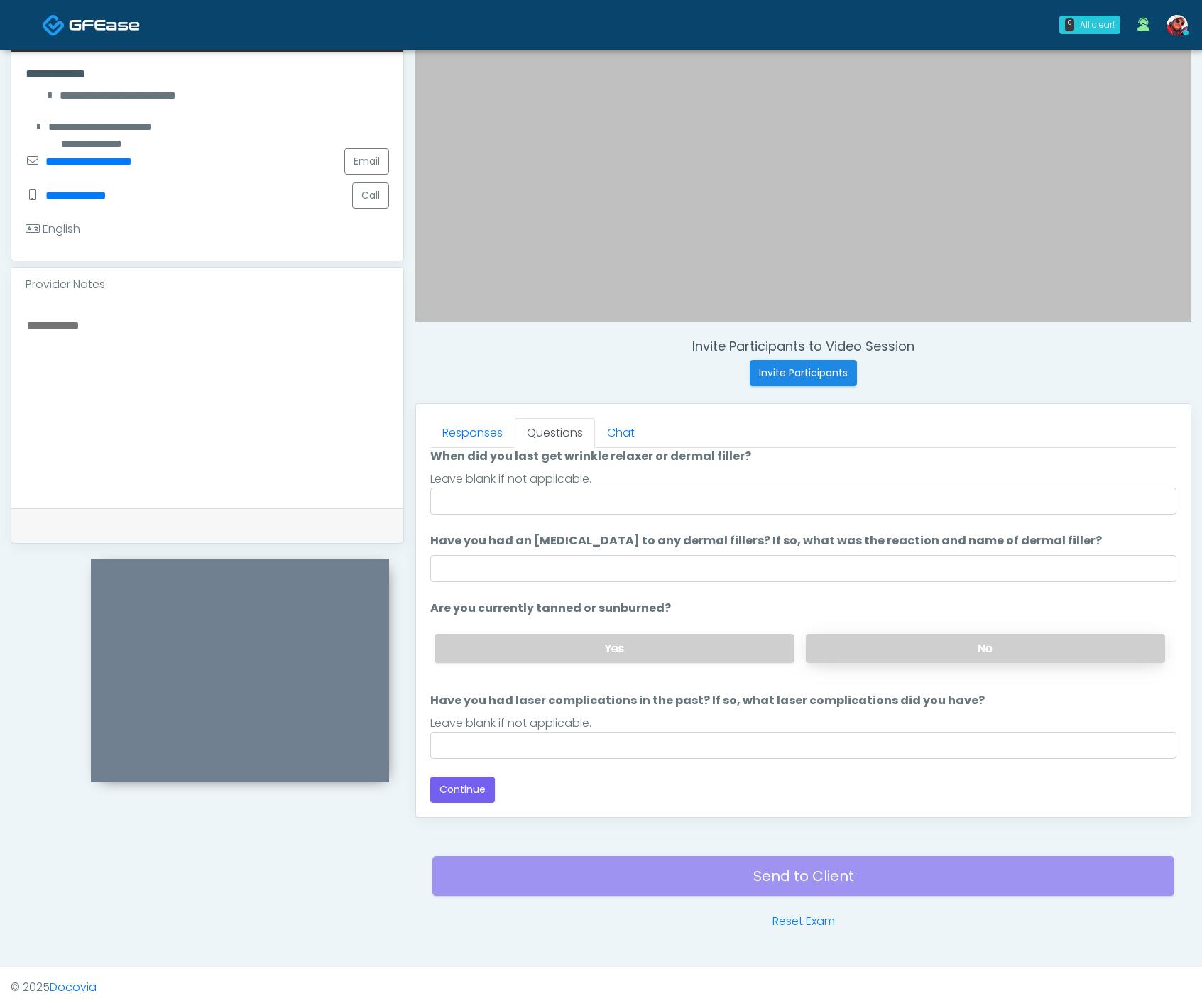
click at [913, 643] on label "No" at bounding box center [986, 649] width 359 height 29
click at [476, 781] on button "Continue" at bounding box center [462, 790] width 65 height 26
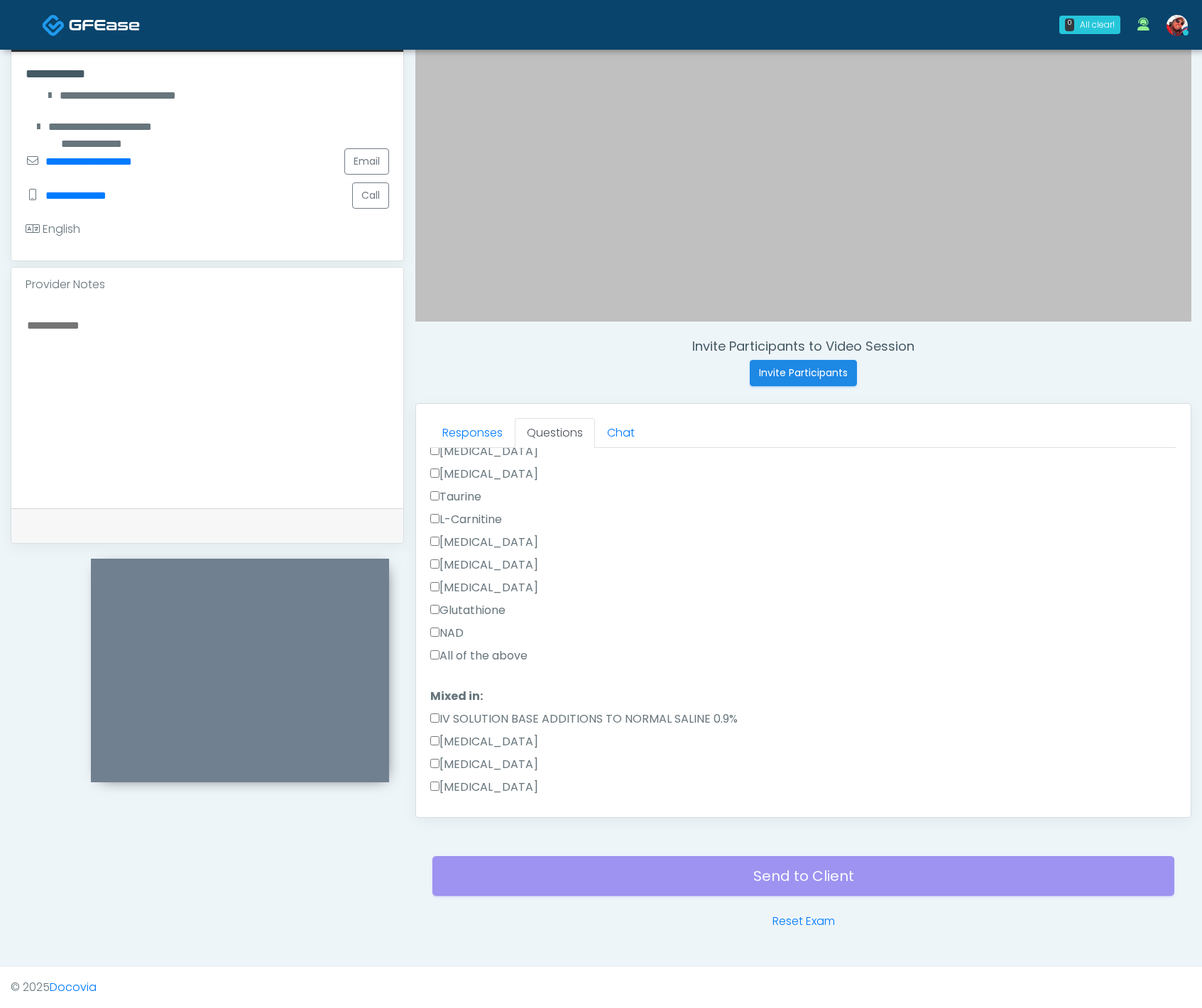
click at [454, 604] on label "Glutathione" at bounding box center [468, 610] width 75 height 17
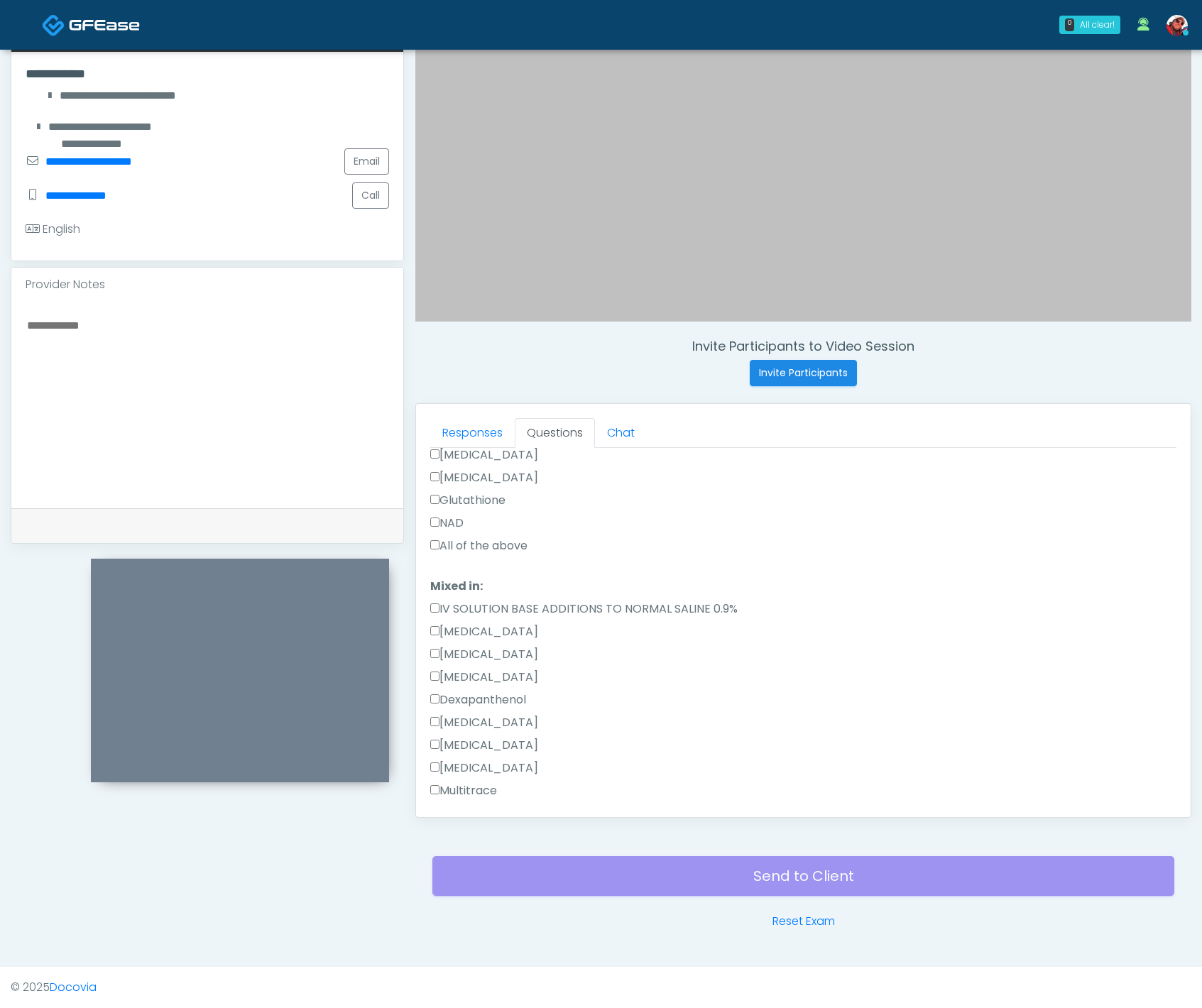
scroll to position [266, 0]
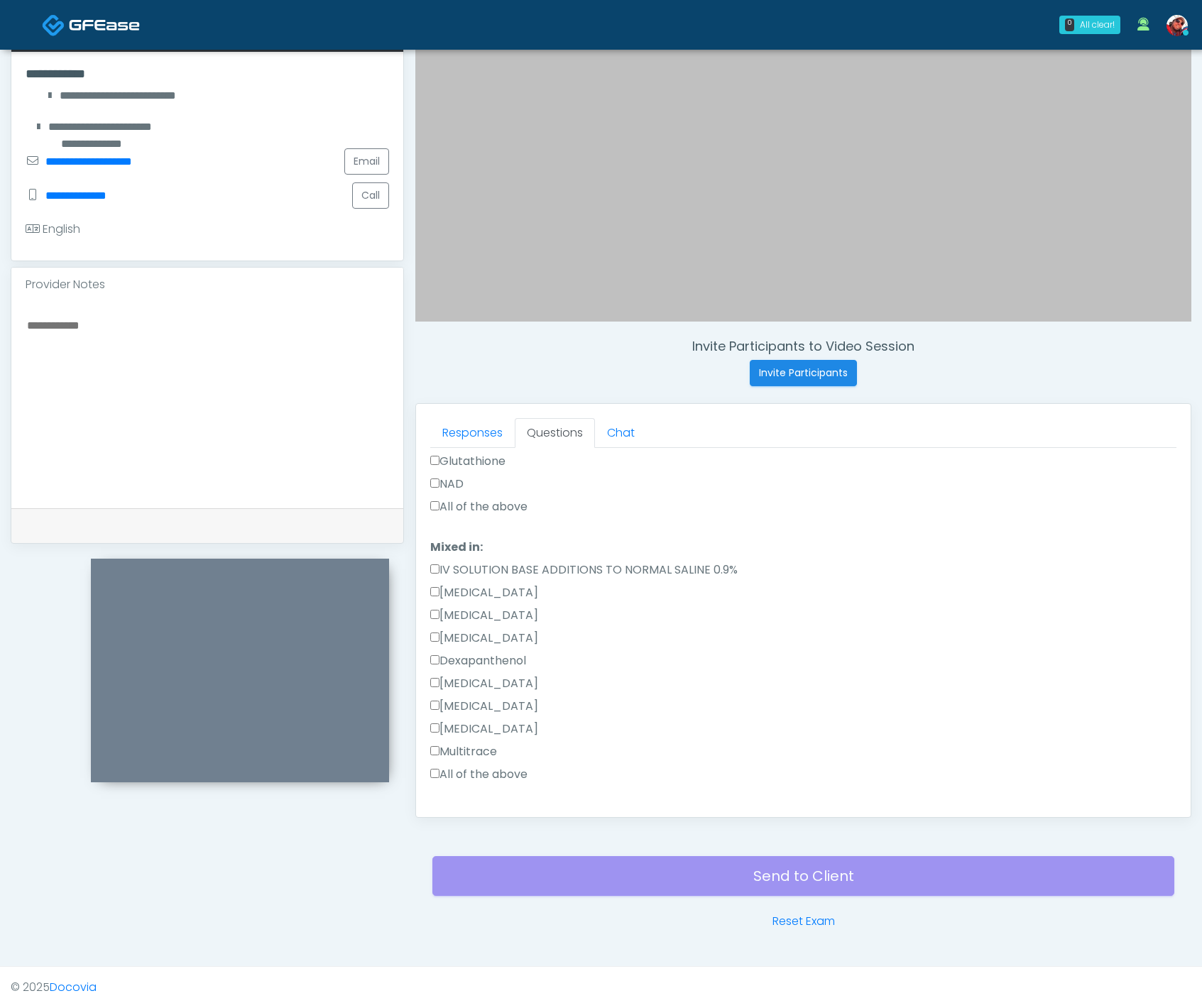
click at [481, 665] on label "Dexapanthenol" at bounding box center [478, 661] width 96 height 17
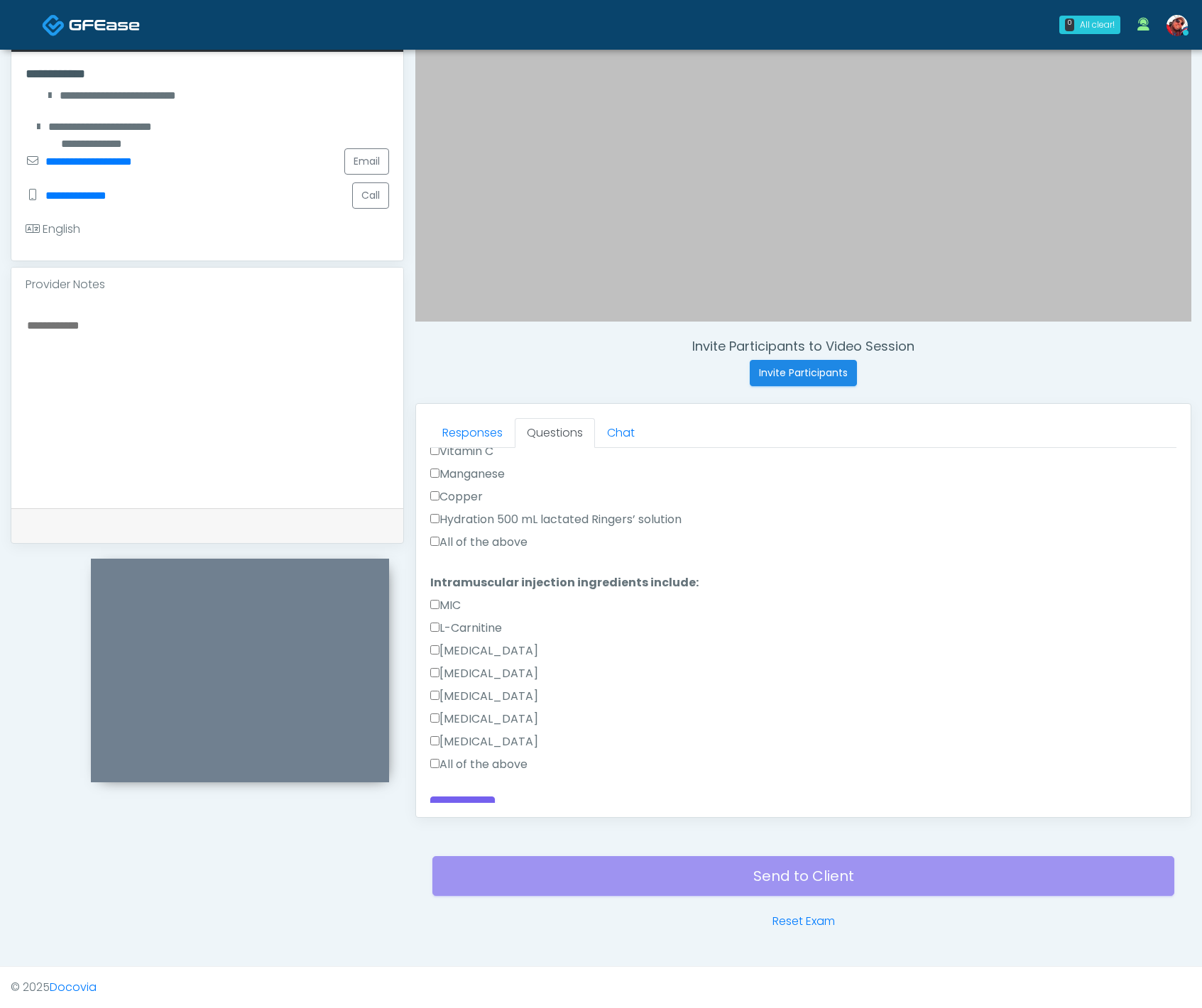
scroll to position [695, 0]
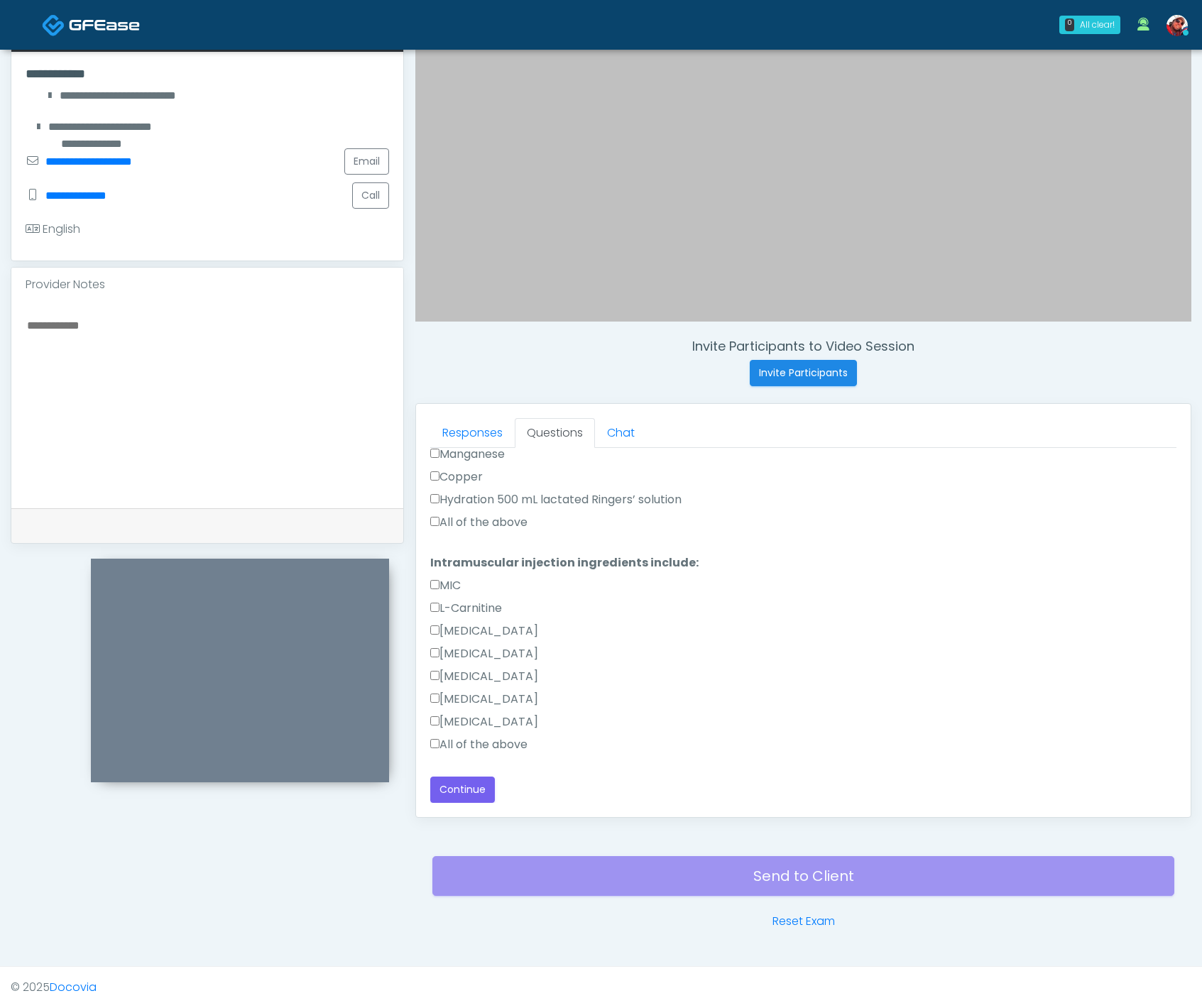
click at [470, 669] on label "Biotin" at bounding box center [484, 677] width 108 height 17
click at [473, 791] on button "Continue" at bounding box center [462, 790] width 65 height 26
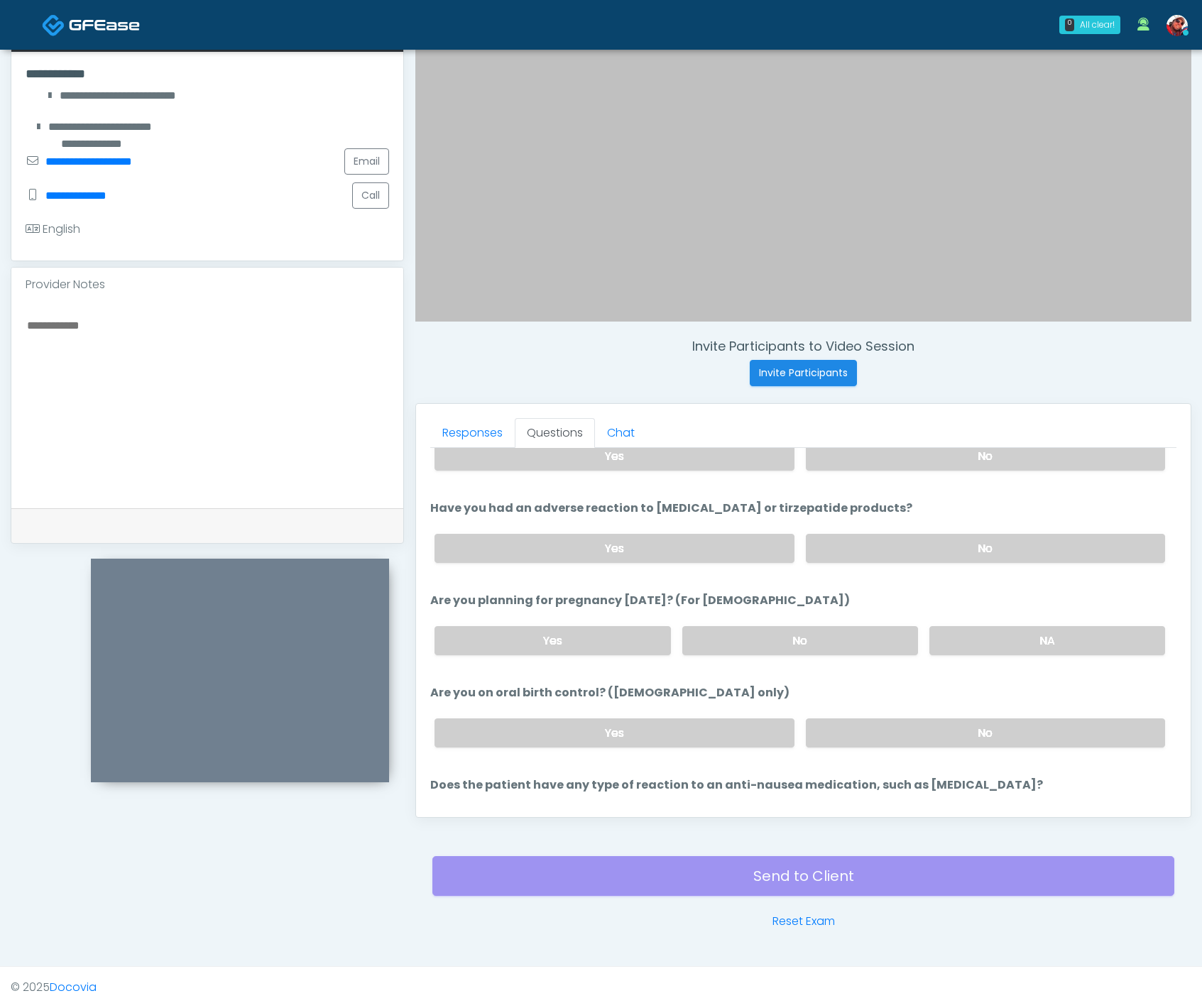
click at [907, 468] on label "No" at bounding box center [986, 456] width 359 height 29
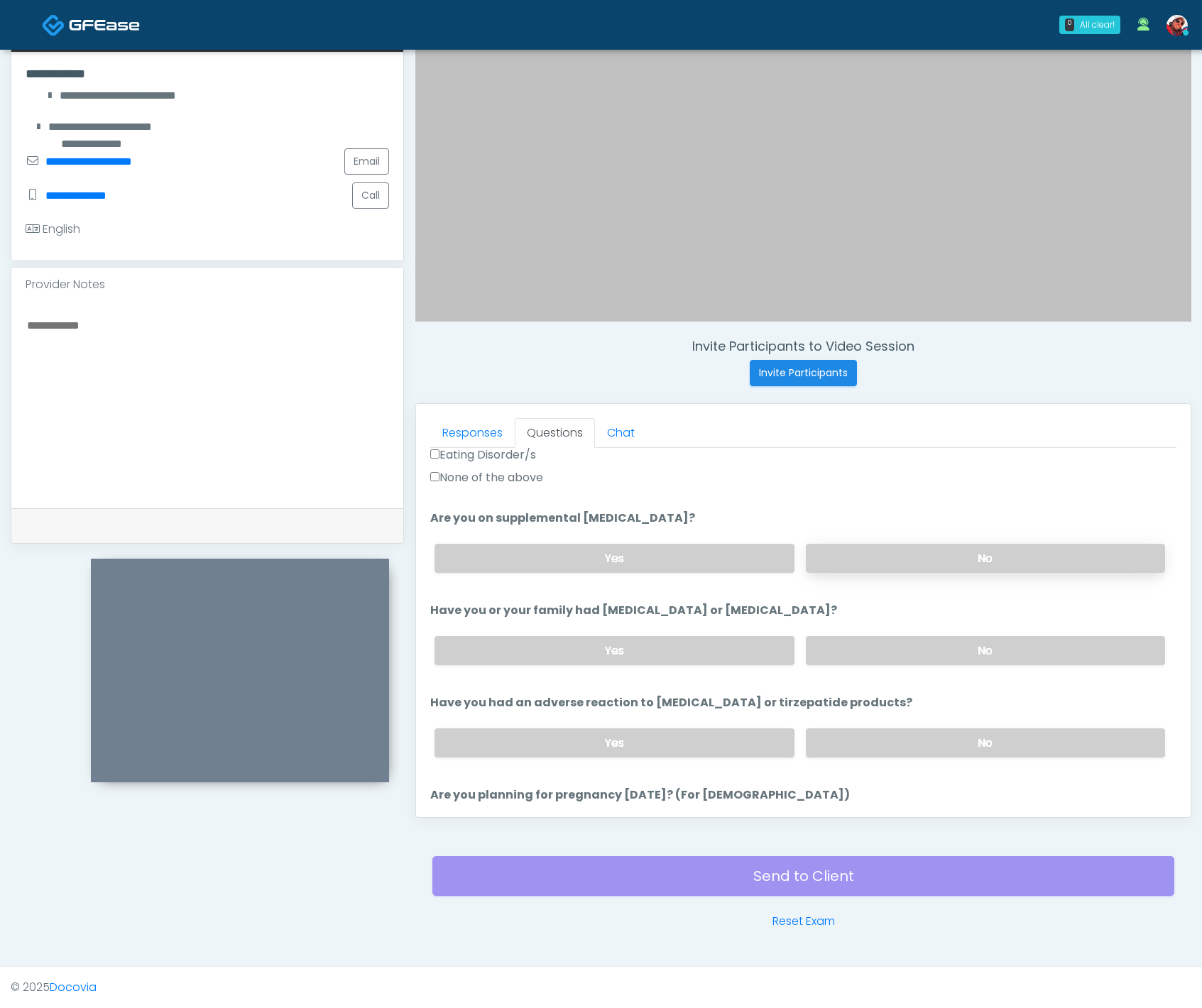
click at [895, 558] on label "No" at bounding box center [986, 558] width 359 height 29
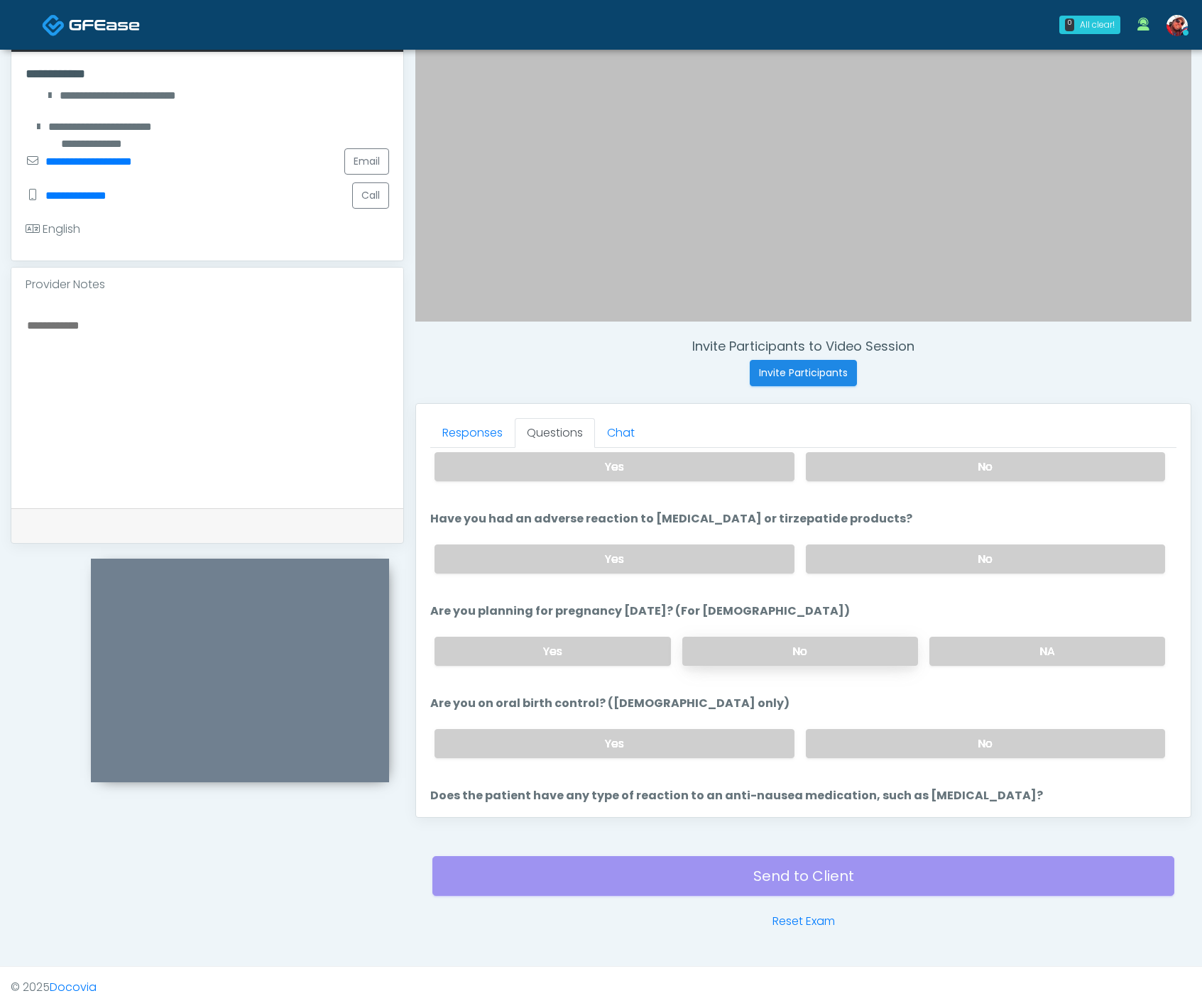
scroll to position [687, 0]
click at [930, 556] on label "No" at bounding box center [986, 557] width 359 height 29
click at [827, 635] on div "Yes No NA" at bounding box center [799, 649] width 753 height 52
click at [822, 654] on label "No" at bounding box center [800, 649] width 236 height 29
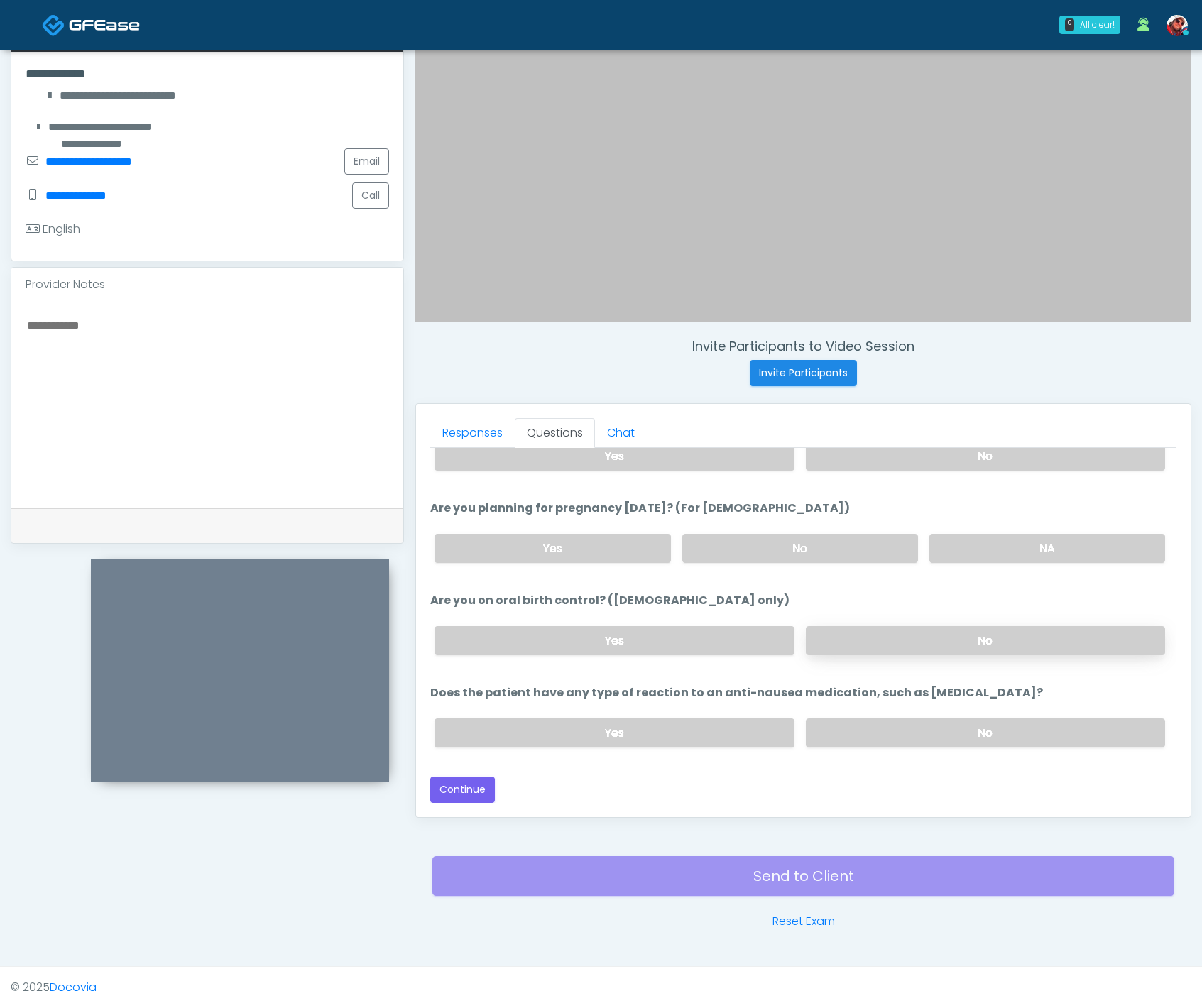
click at [915, 647] on label "No" at bounding box center [986, 641] width 359 height 29
drag, startPoint x: 939, startPoint y: 730, endPoint x: 926, endPoint y: 737, distance: 14.8
click at [939, 730] on label "No" at bounding box center [986, 733] width 359 height 29
click at [469, 797] on button "Continue" at bounding box center [462, 790] width 65 height 26
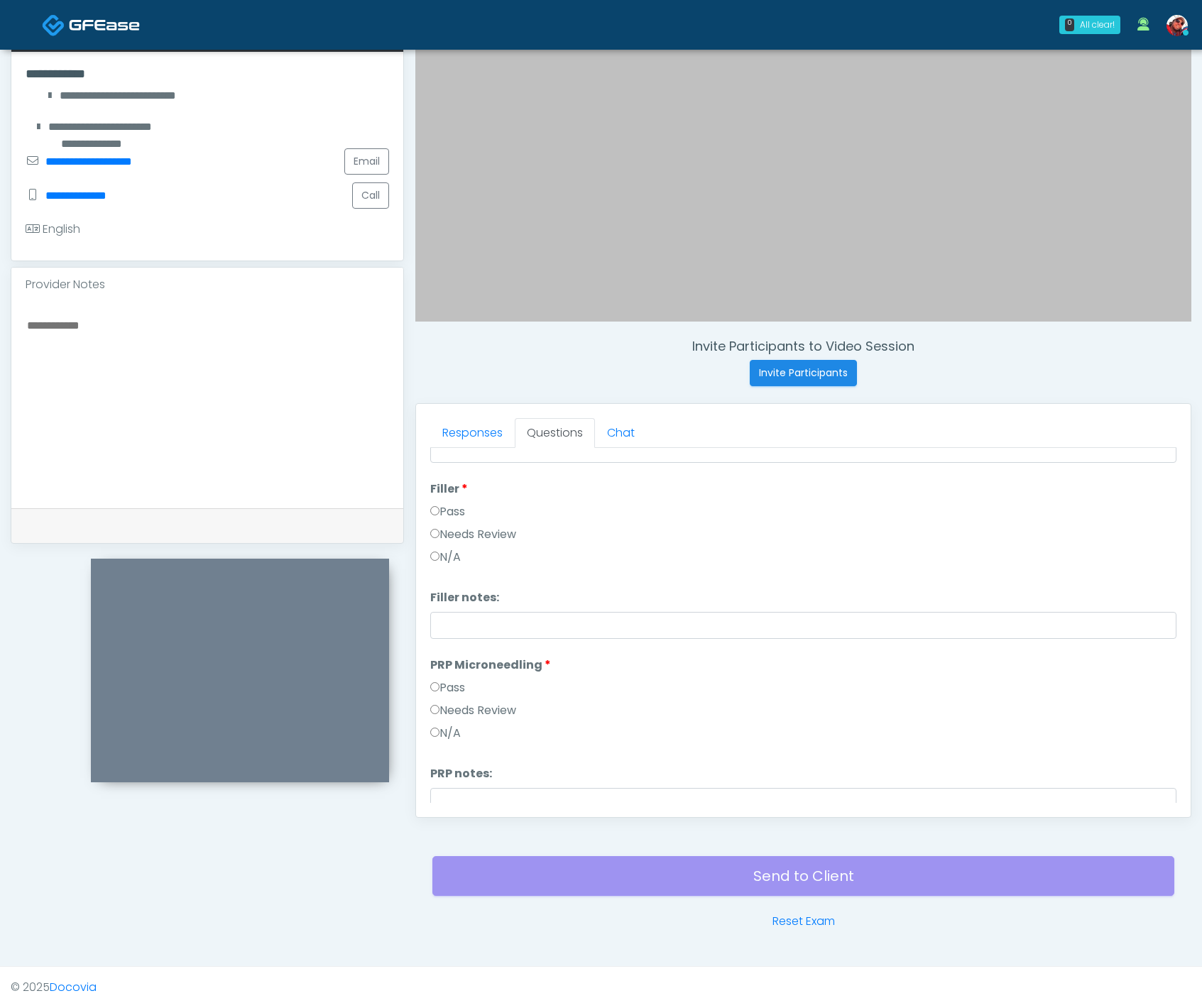
scroll to position [0, 0]
click at [459, 516] on label "Pass" at bounding box center [447, 515] width 35 height 17
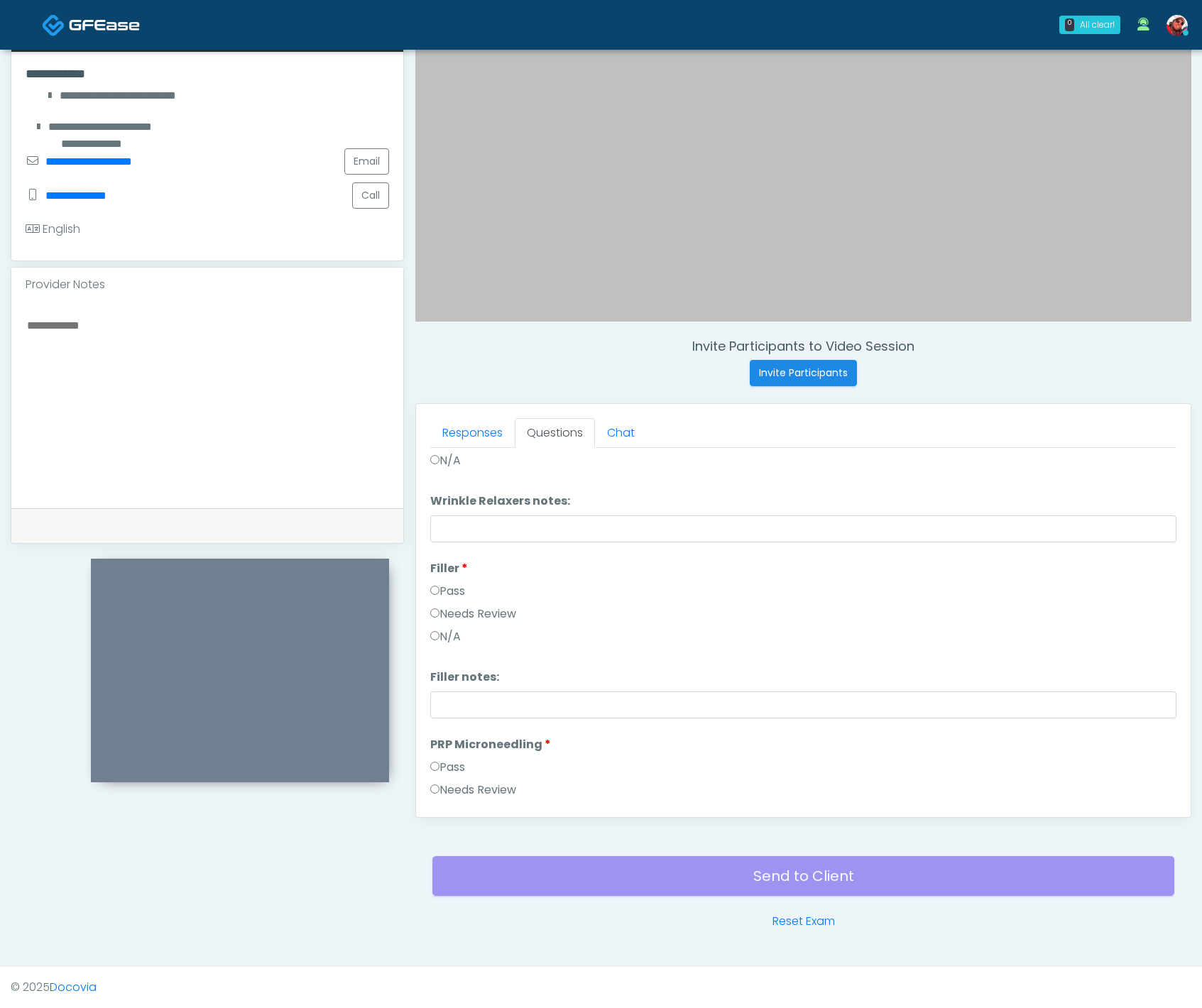
scroll to position [102, 0]
drag, startPoint x: 468, startPoint y: 615, endPoint x: 478, endPoint y: 646, distance: 32.6
click at [468, 615] on label "Needs Review" at bounding box center [473, 612] width 86 height 17
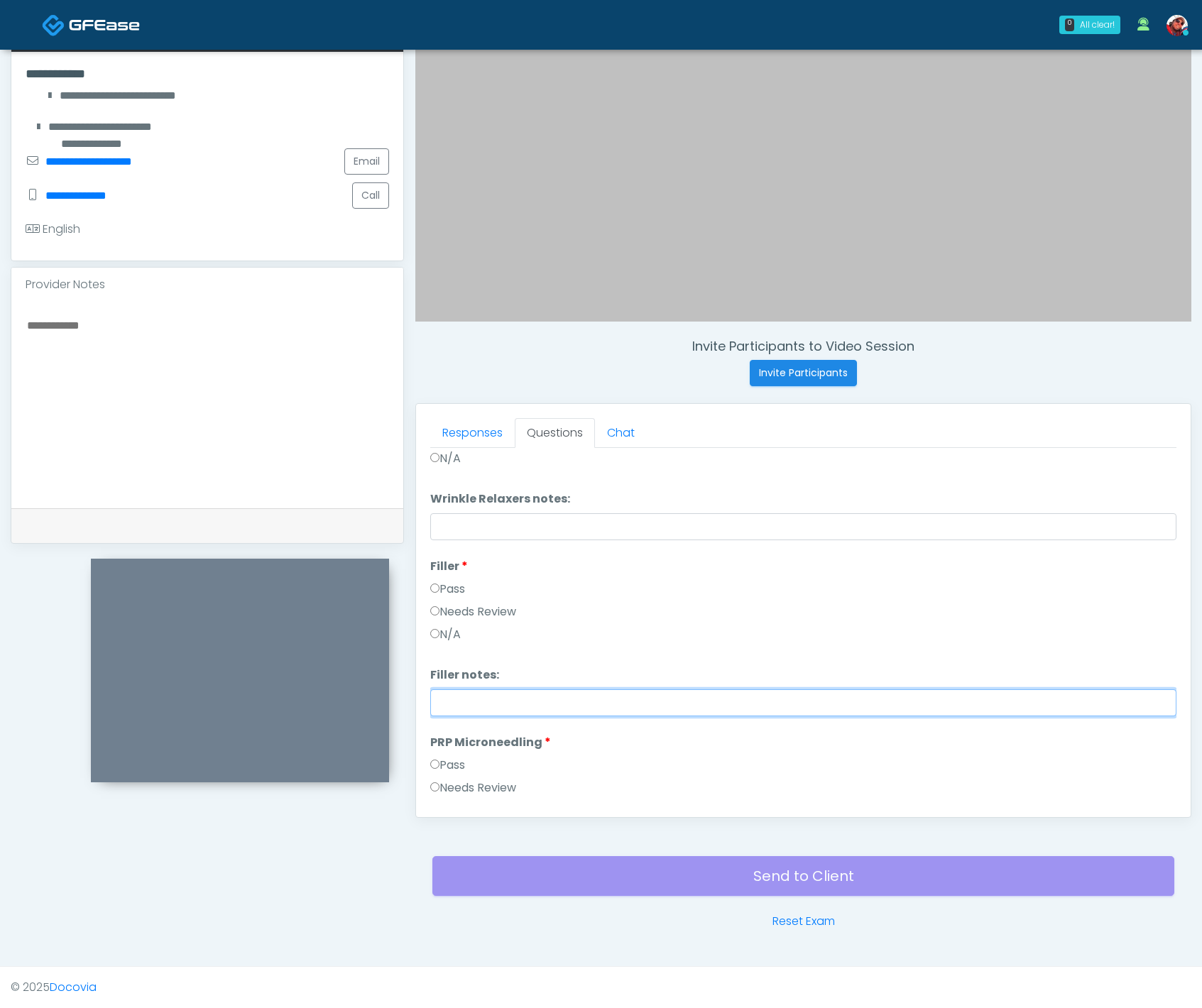
click at [510, 705] on input "Filler notes:" at bounding box center [803, 703] width 746 height 27
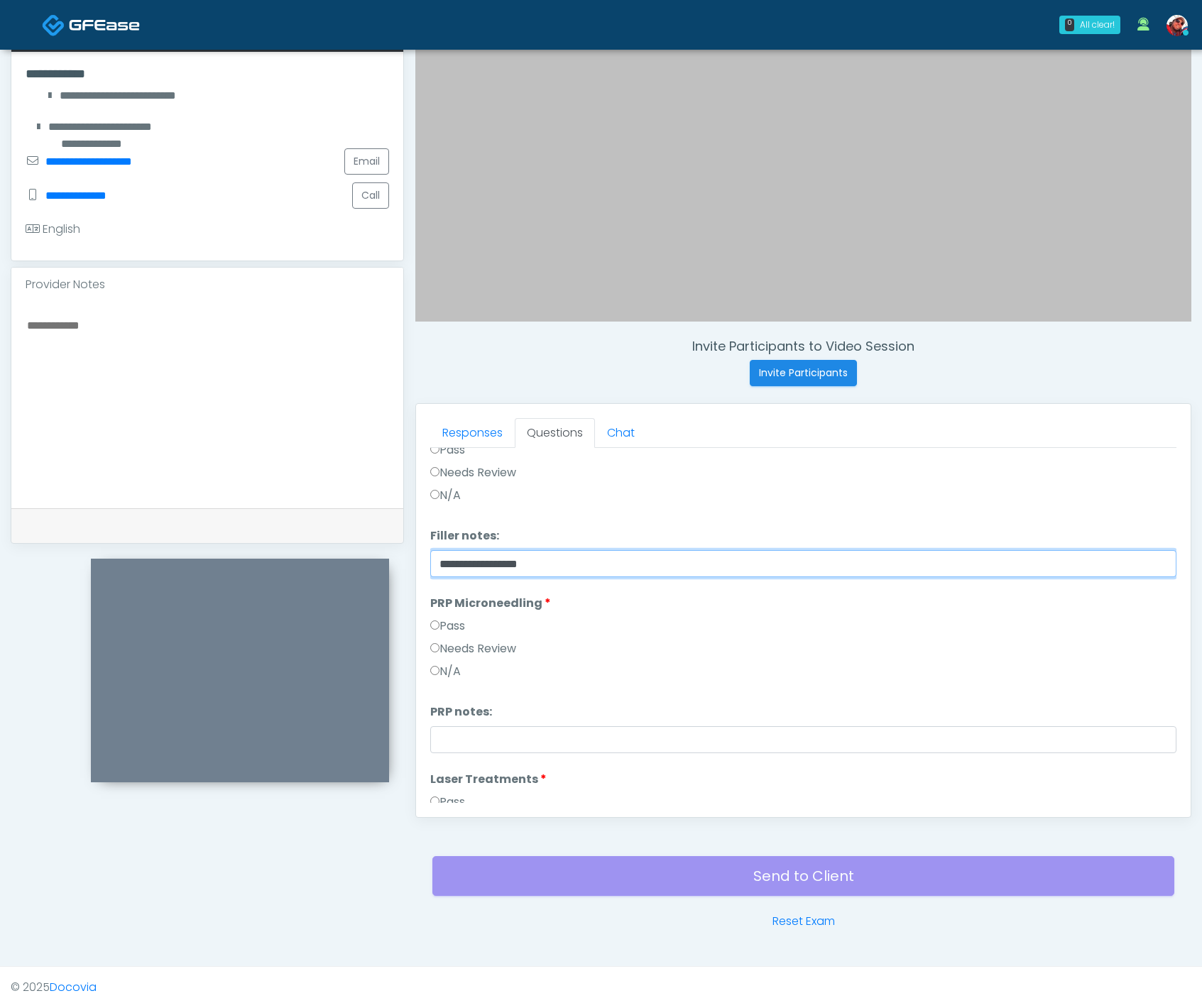
scroll to position [250, 0]
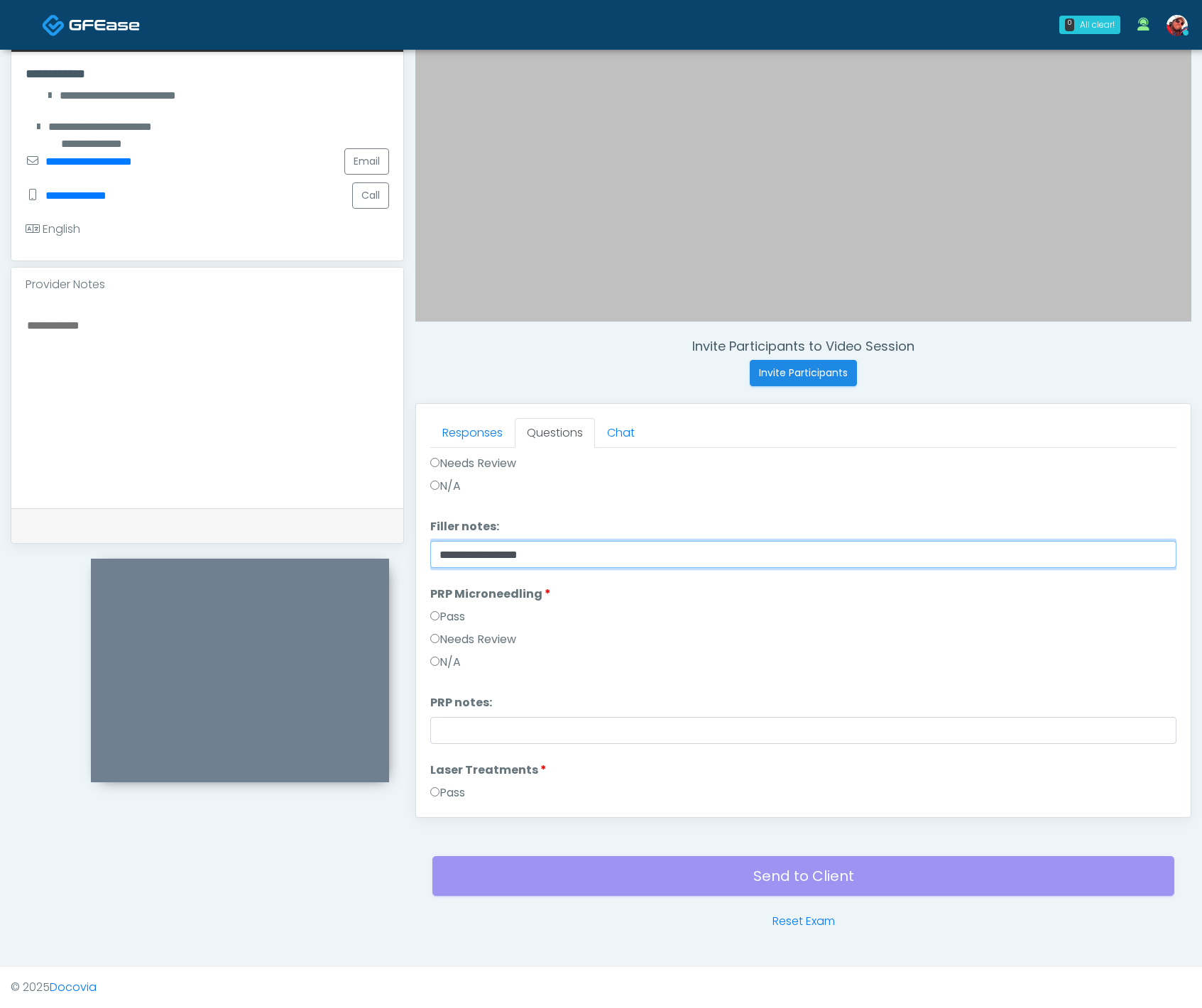
type input "**********"
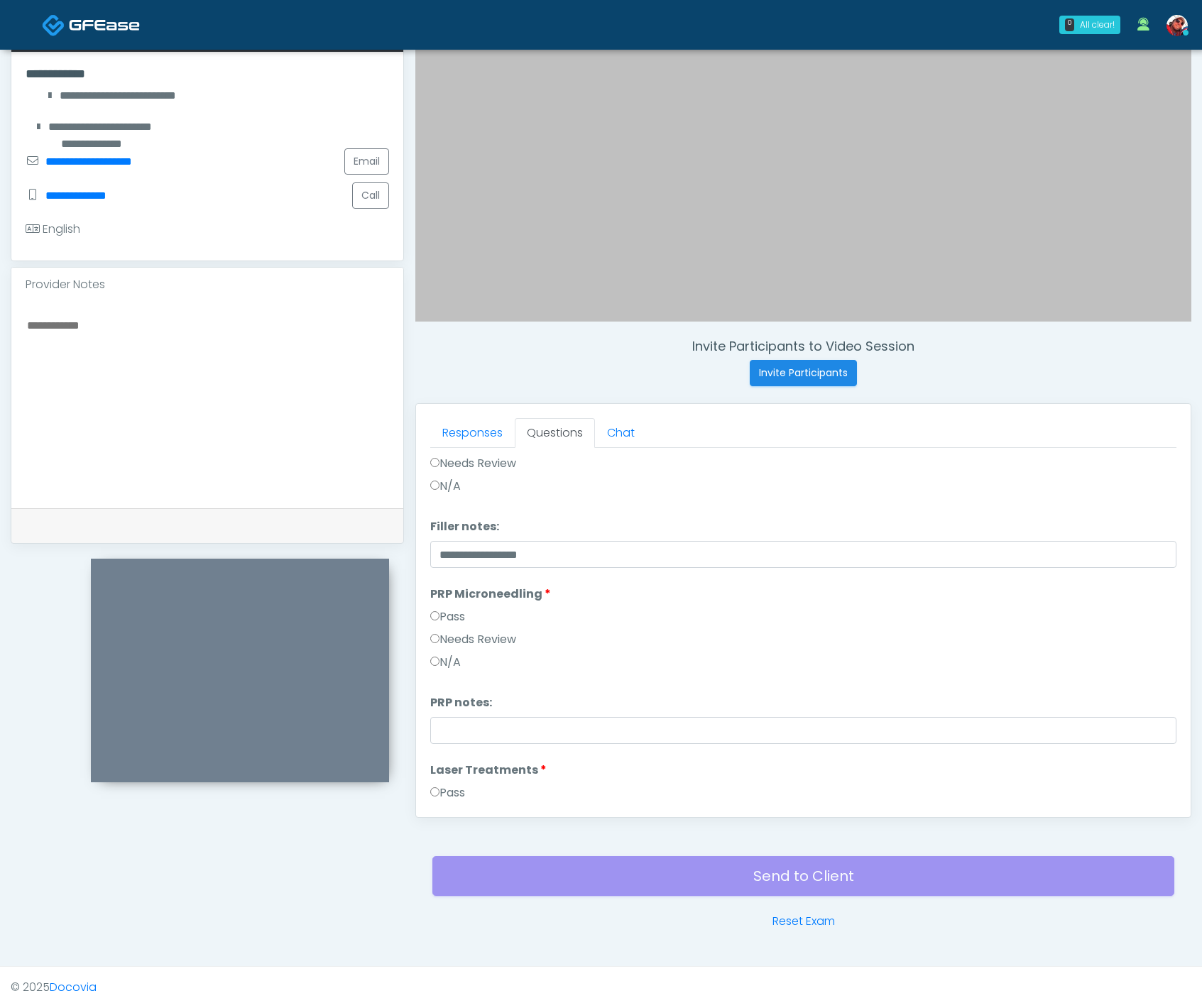
click at [455, 617] on label "Pass" at bounding box center [447, 617] width 35 height 17
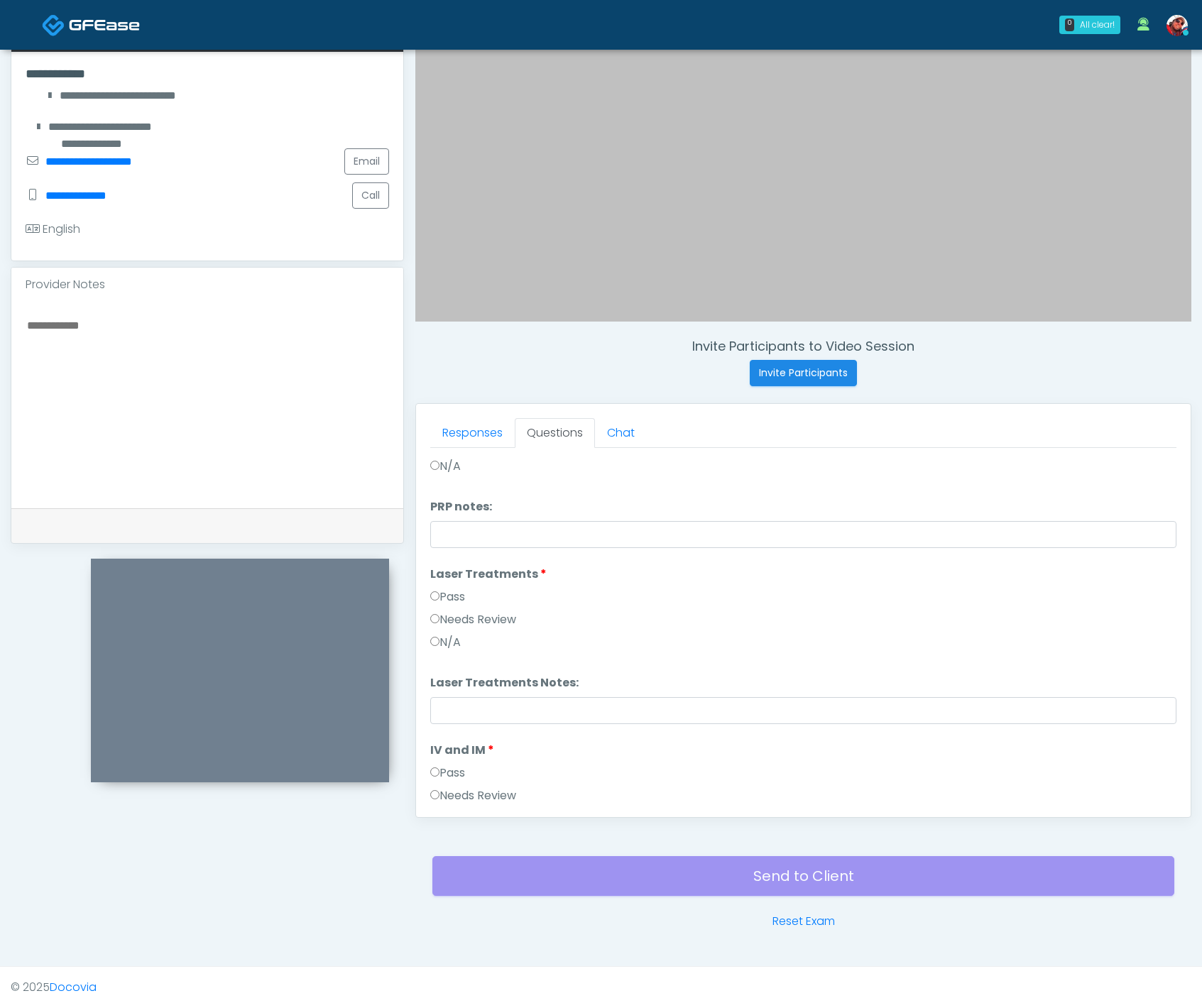
scroll to position [450, 0]
click at [455, 589] on label "Pass" at bounding box center [447, 593] width 35 height 17
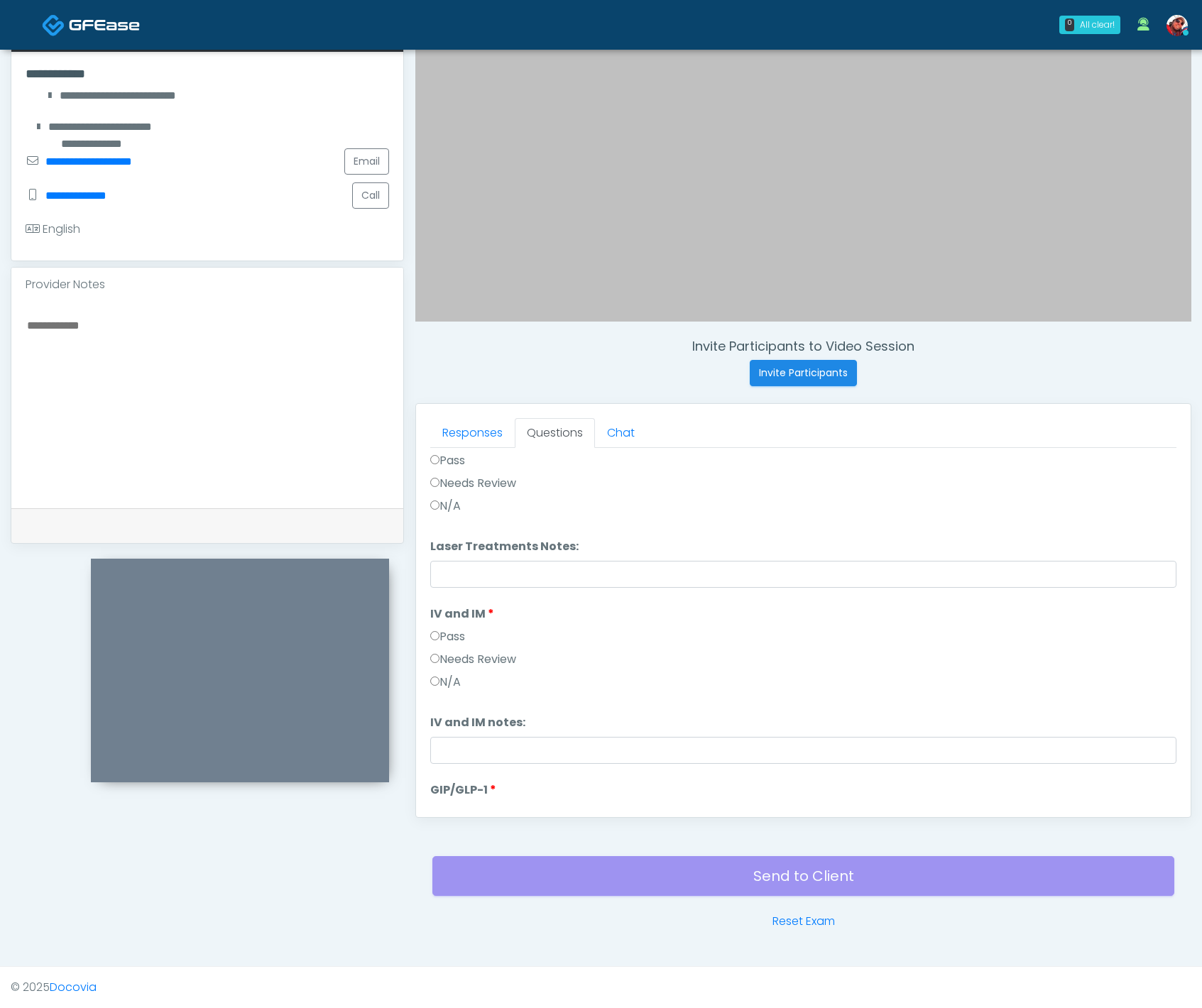
scroll to position [583, 0]
click at [460, 659] on label "Needs Review" at bounding box center [473, 659] width 86 height 17
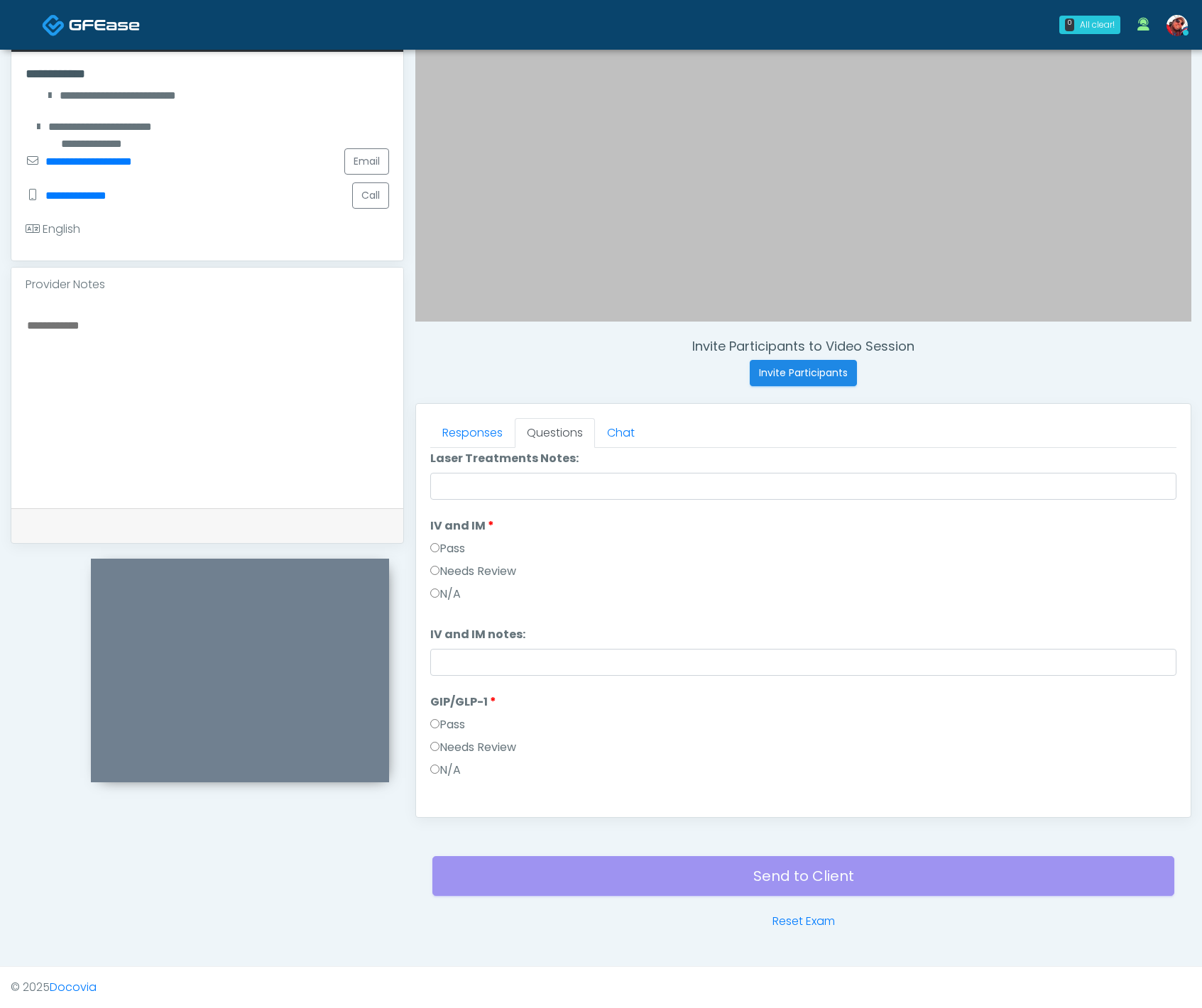
scroll to position [731, 0]
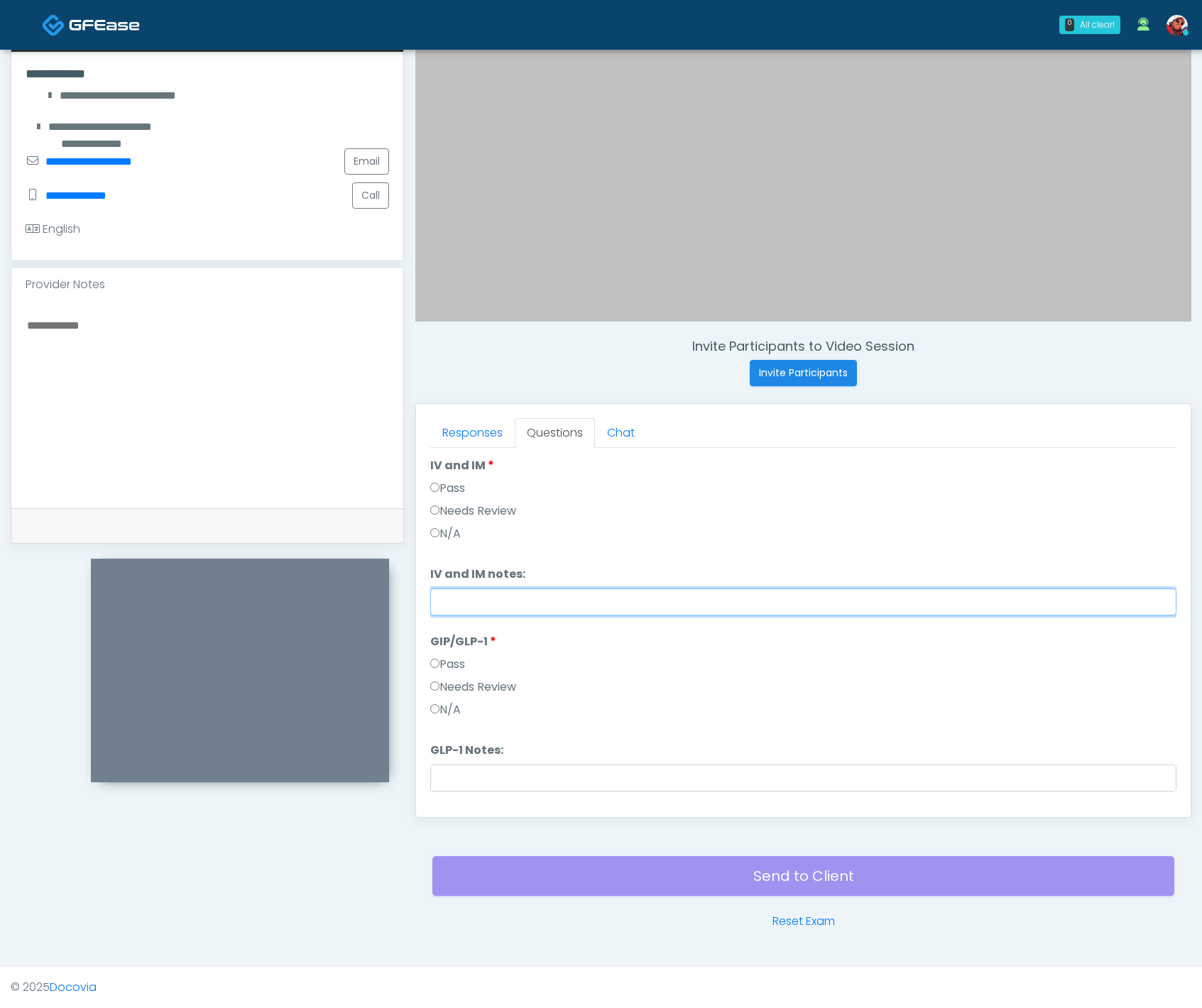
click at [550, 610] on input "IV and IM notes:" at bounding box center [803, 602] width 746 height 27
type input "**********"
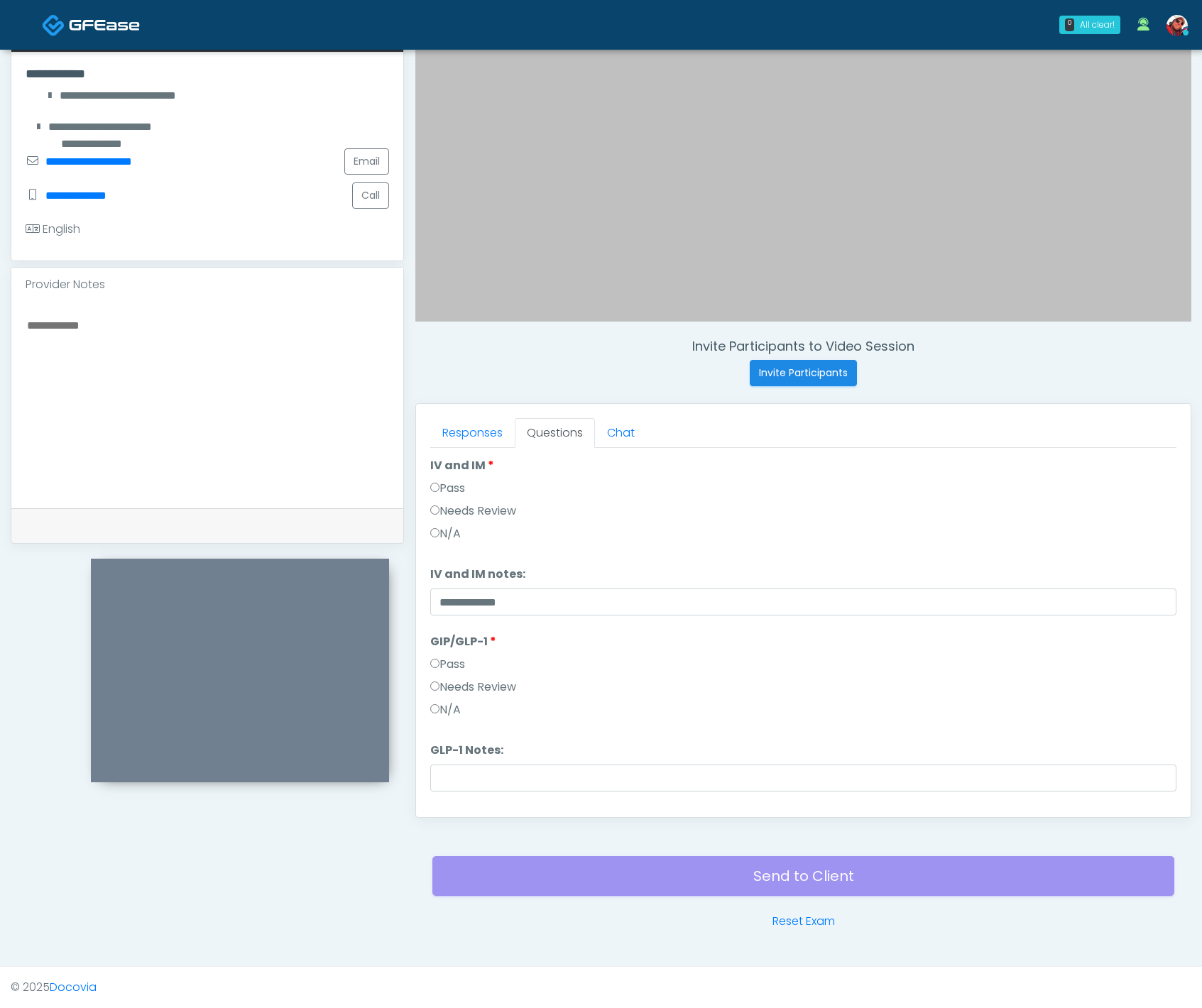
click at [465, 659] on label "Pass" at bounding box center [447, 665] width 35 height 17
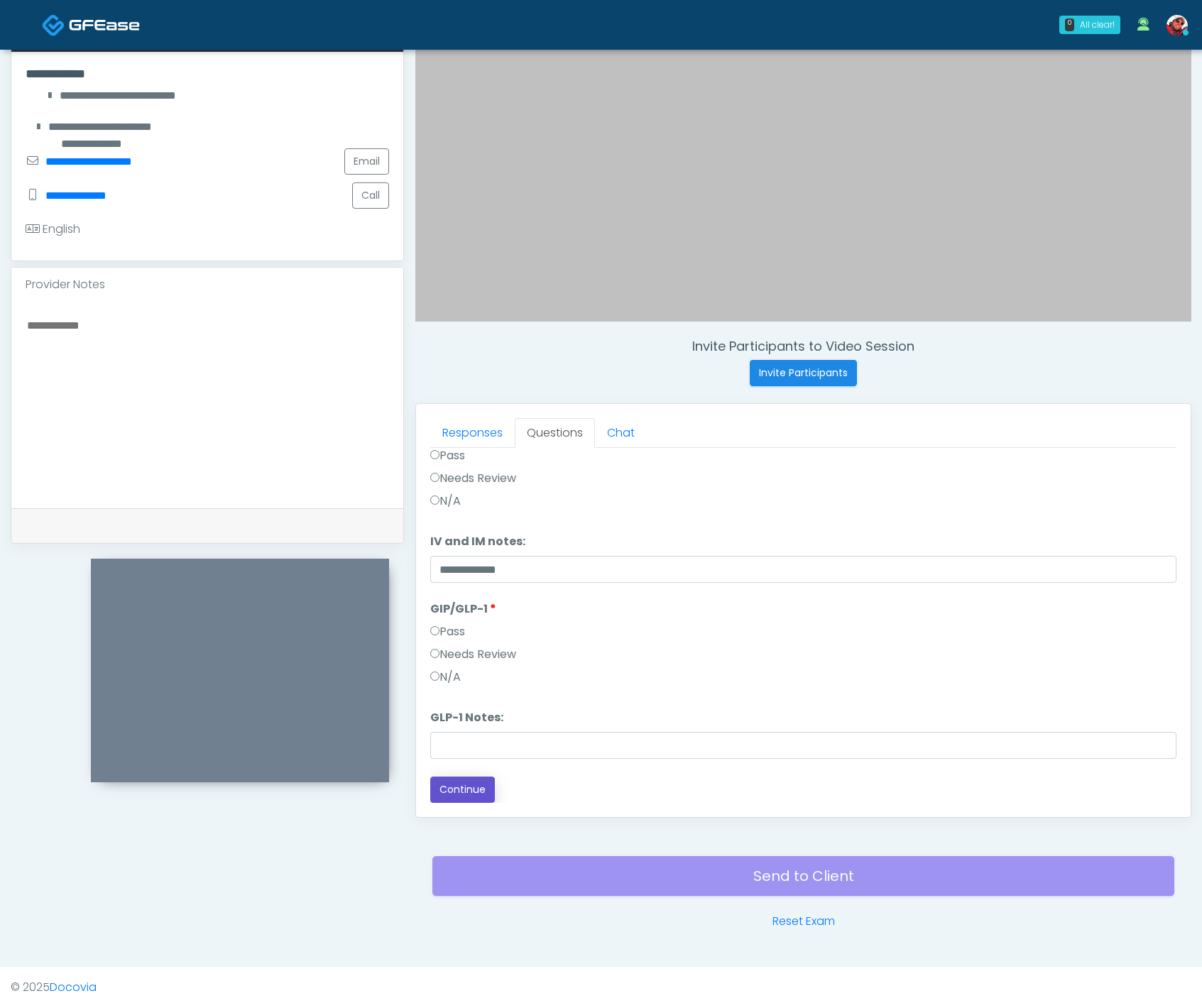
click at [452, 784] on button "Continue" at bounding box center [462, 790] width 65 height 26
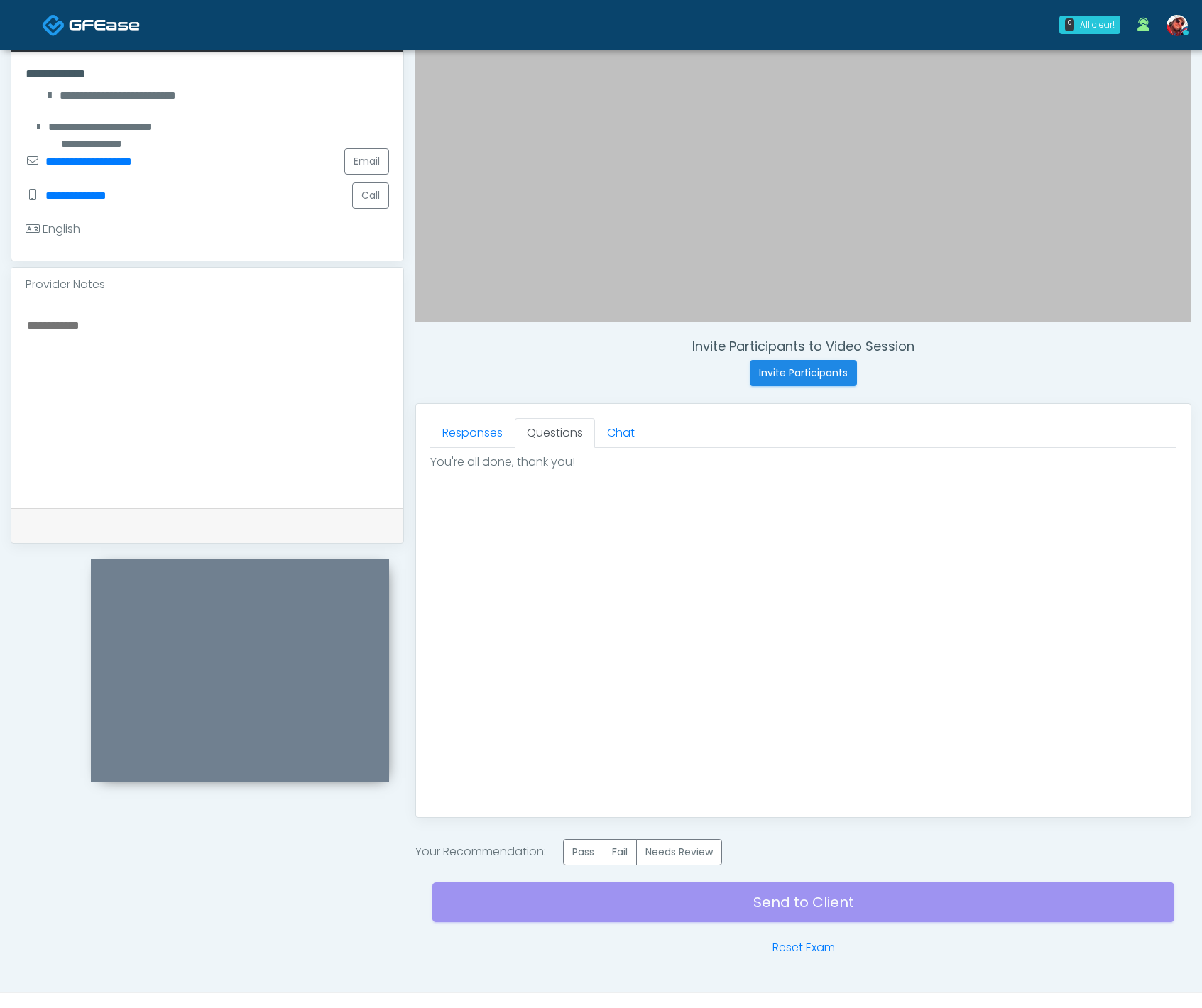
click at [117, 370] on textarea at bounding box center [207, 403] width 364 height 173
type textarea "**********"
click at [588, 855] on label "Pass" at bounding box center [583, 852] width 40 height 26
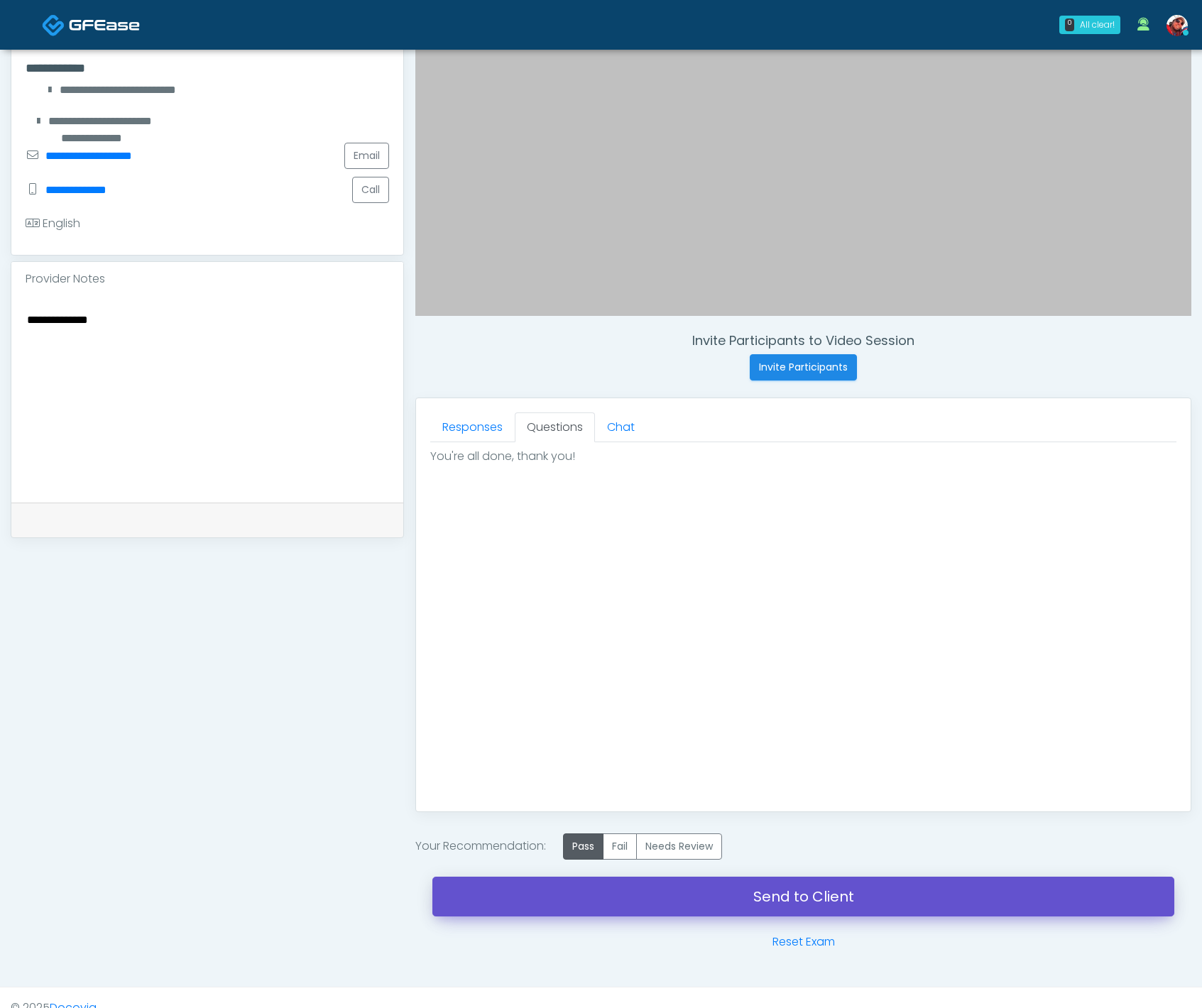
scroll to position [292, 0]
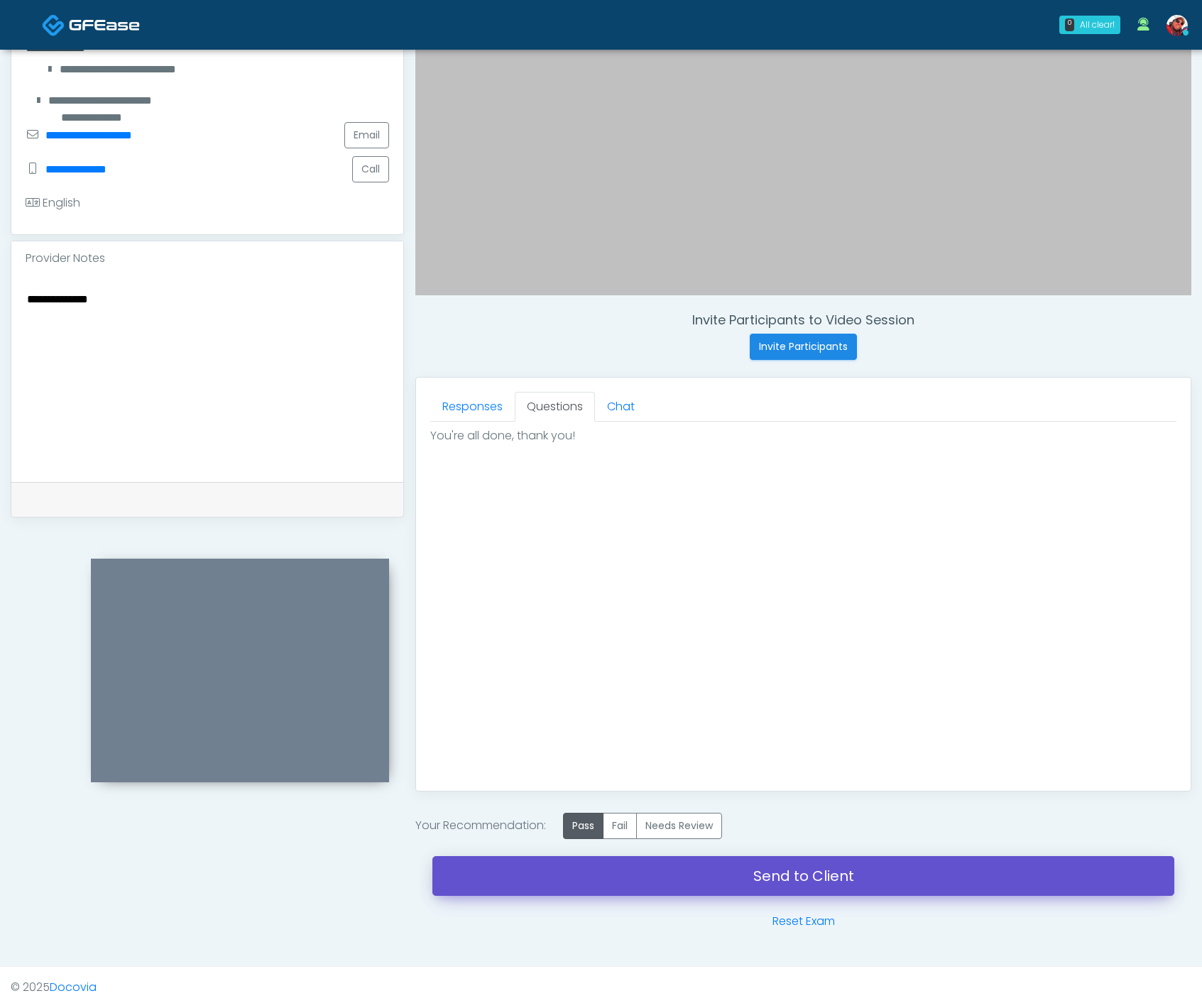
click at [841, 880] on link "Send to Client" at bounding box center [803, 876] width 742 height 40
click at [765, 875] on link "Send to Client" at bounding box center [803, 876] width 742 height 40
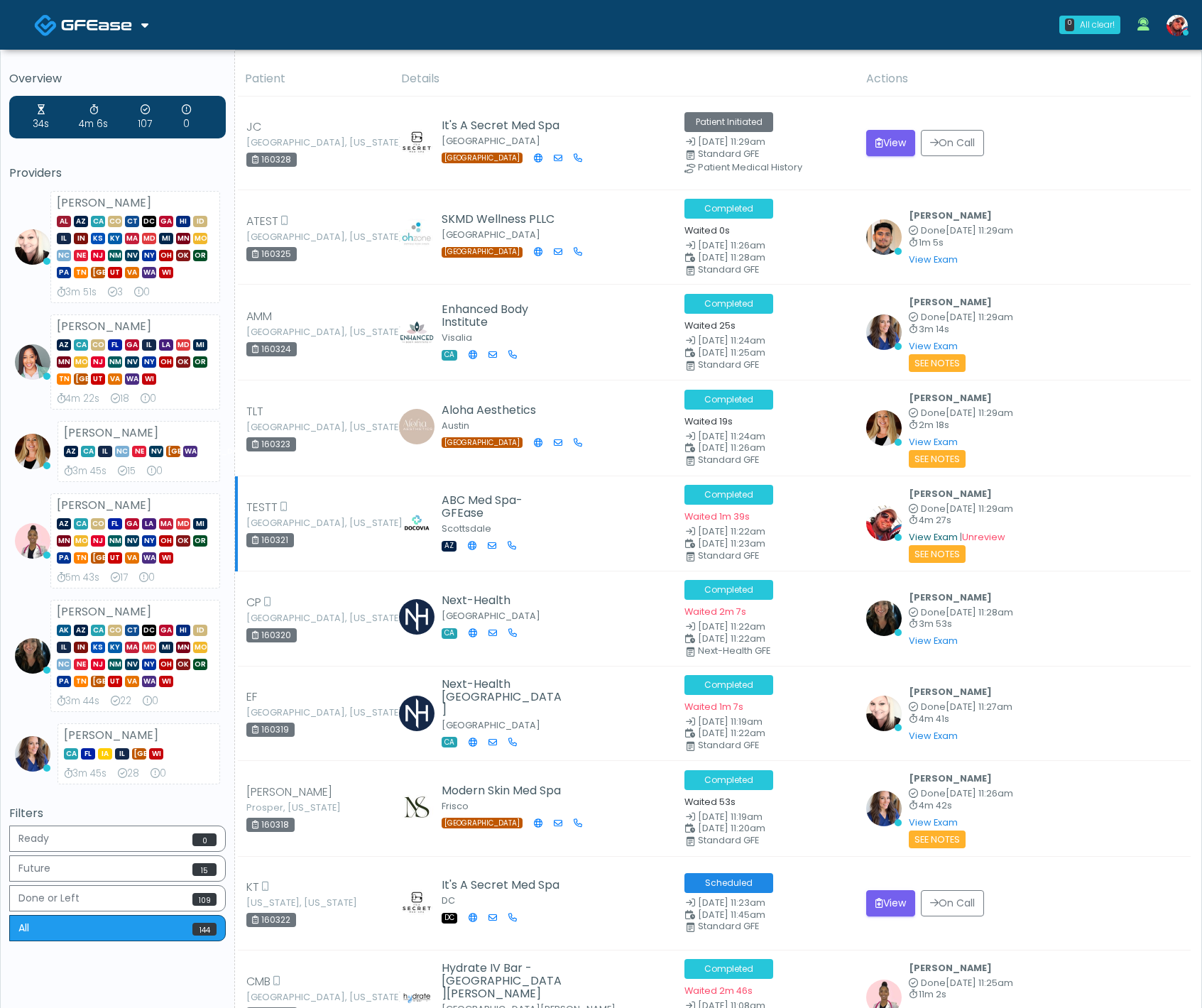
click at [927, 536] on link "View Exam" at bounding box center [934, 537] width 49 height 12
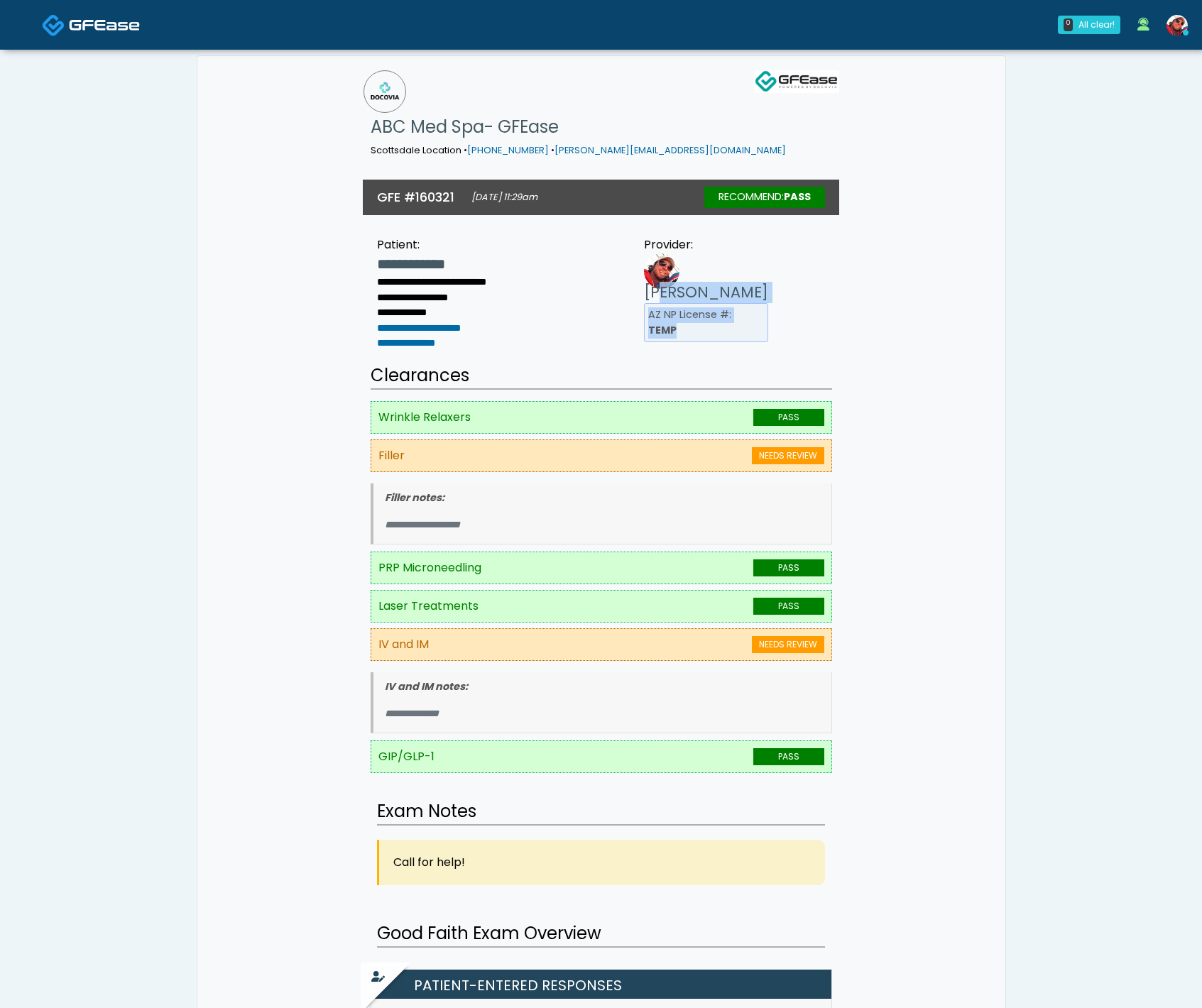
drag, startPoint x: 731, startPoint y: 287, endPoint x: 652, endPoint y: 271, distance: 80.6
click at [652, 303] on li "AZ NP License #: TEMP" at bounding box center [706, 323] width 124 height 39
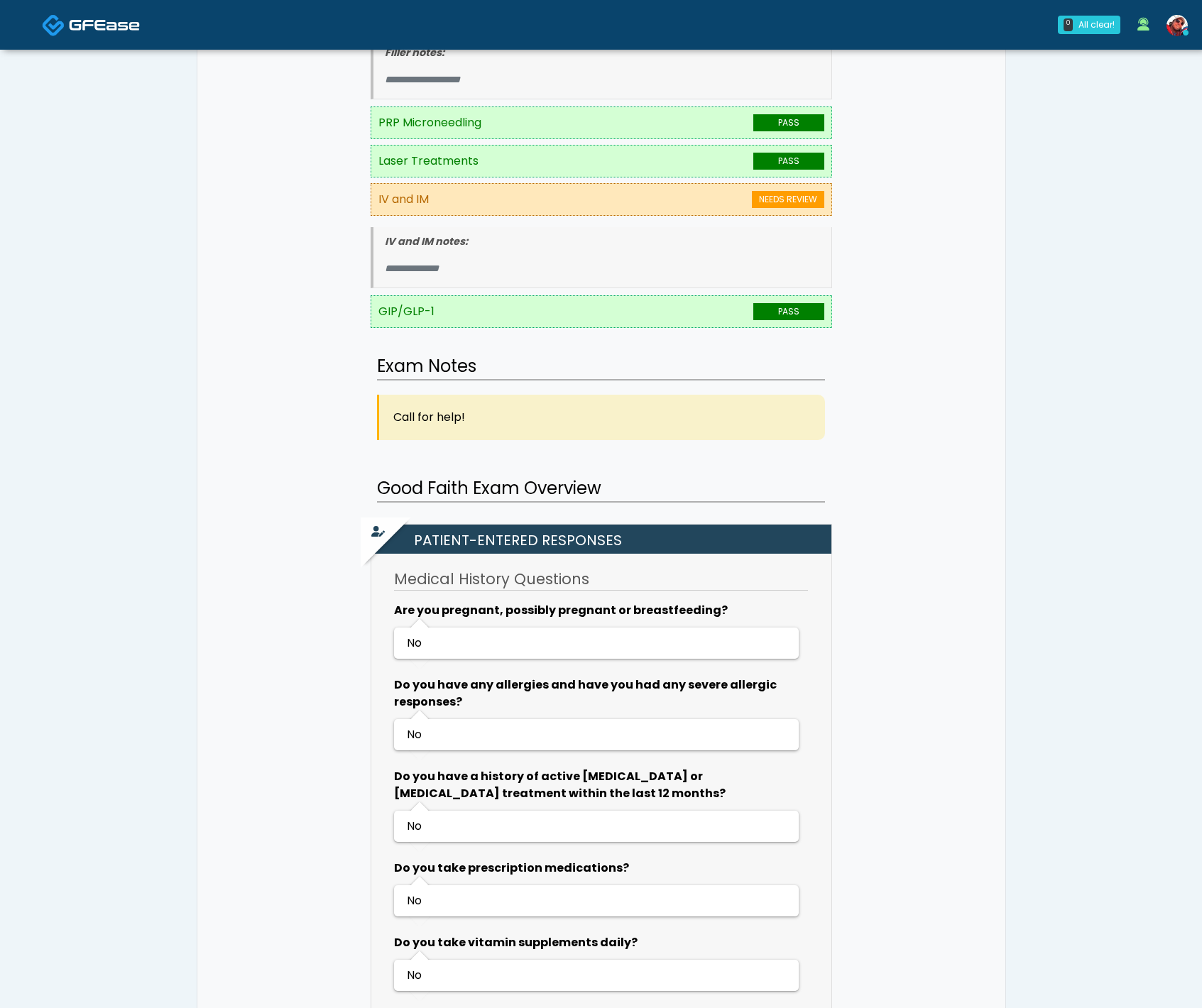
scroll to position [449, 0]
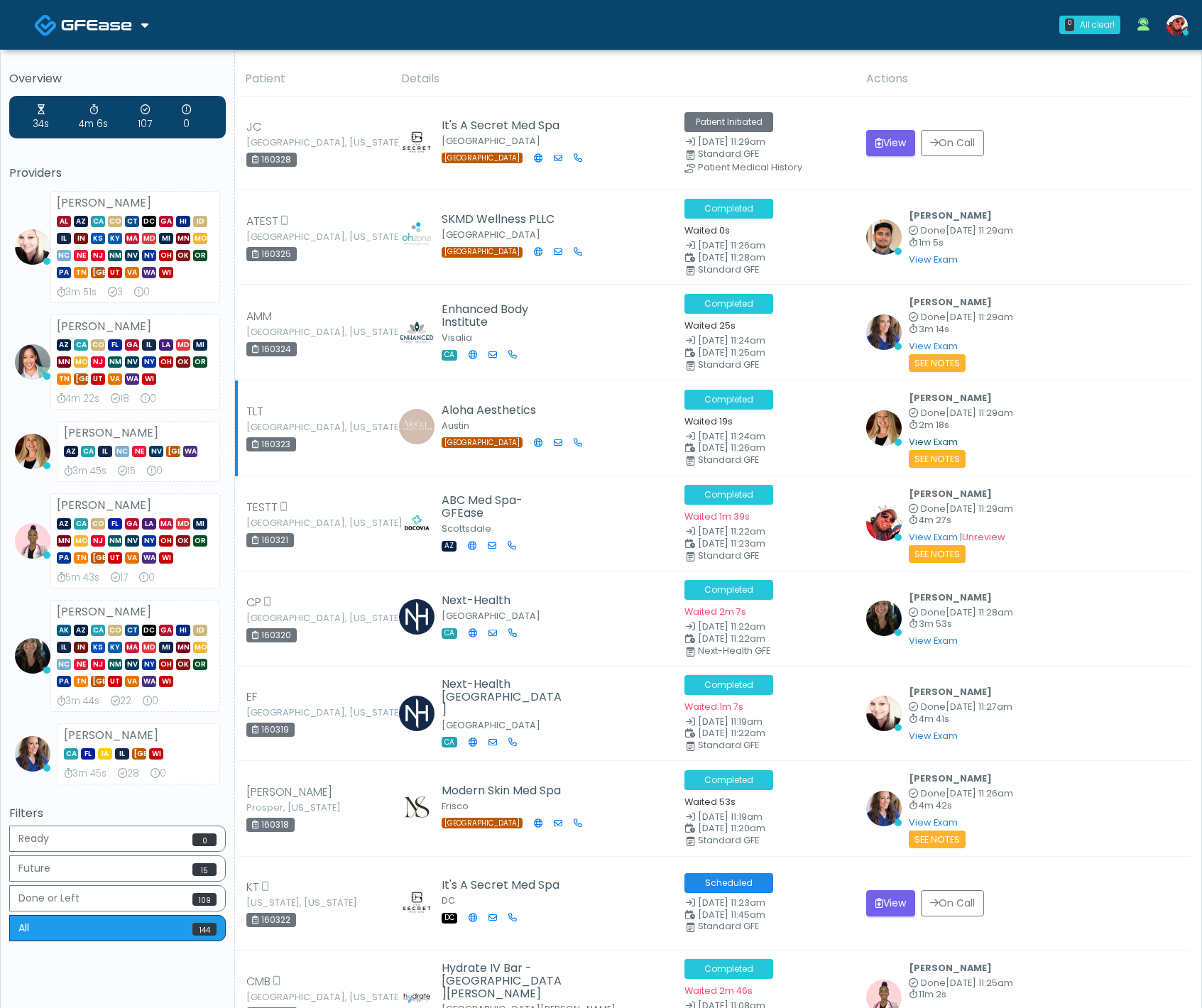
click at [939, 439] on link "View Exam" at bounding box center [934, 442] width 49 height 12
click at [931, 341] on link "View Exam" at bounding box center [934, 346] width 49 height 12
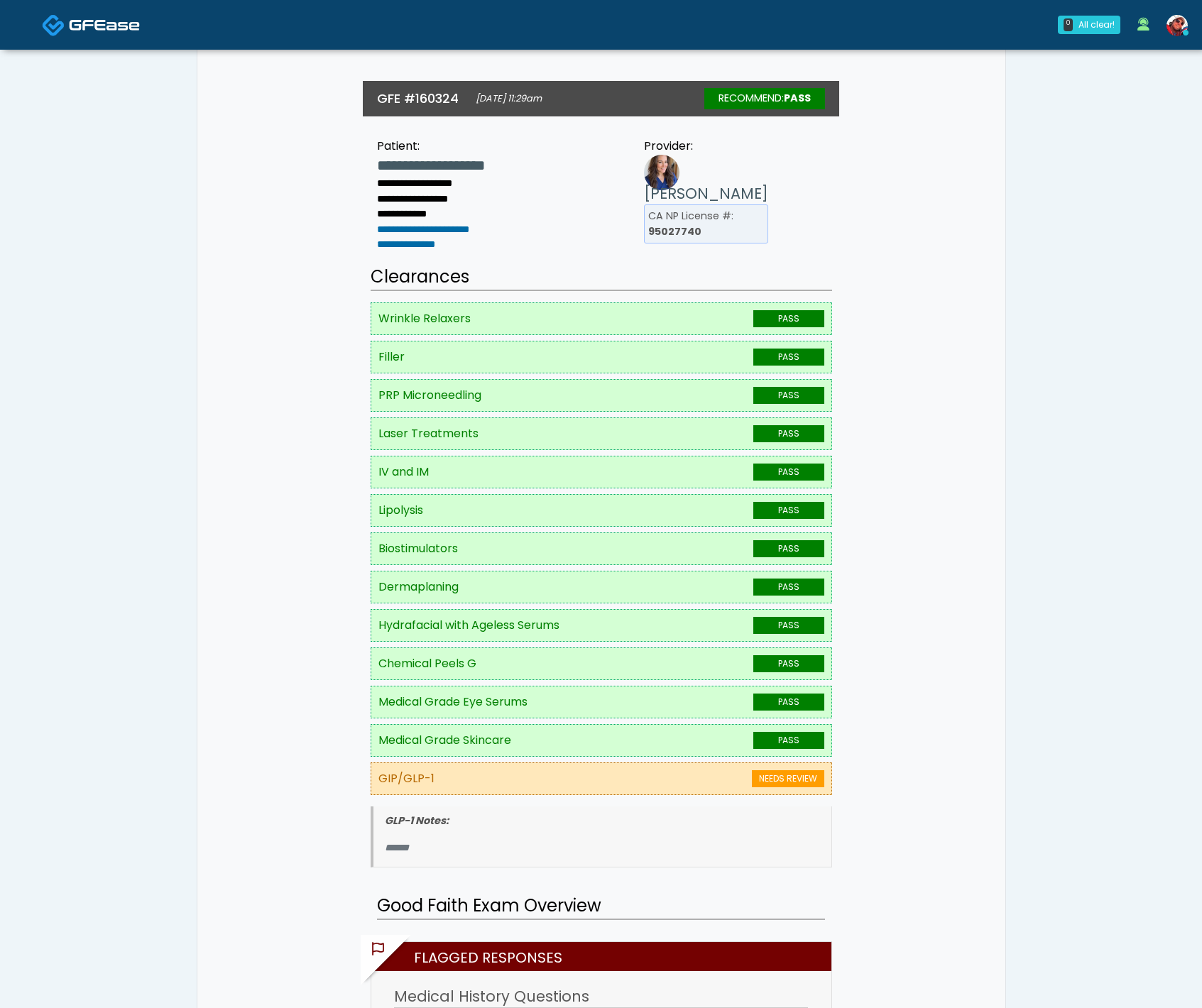
scroll to position [219, 0]
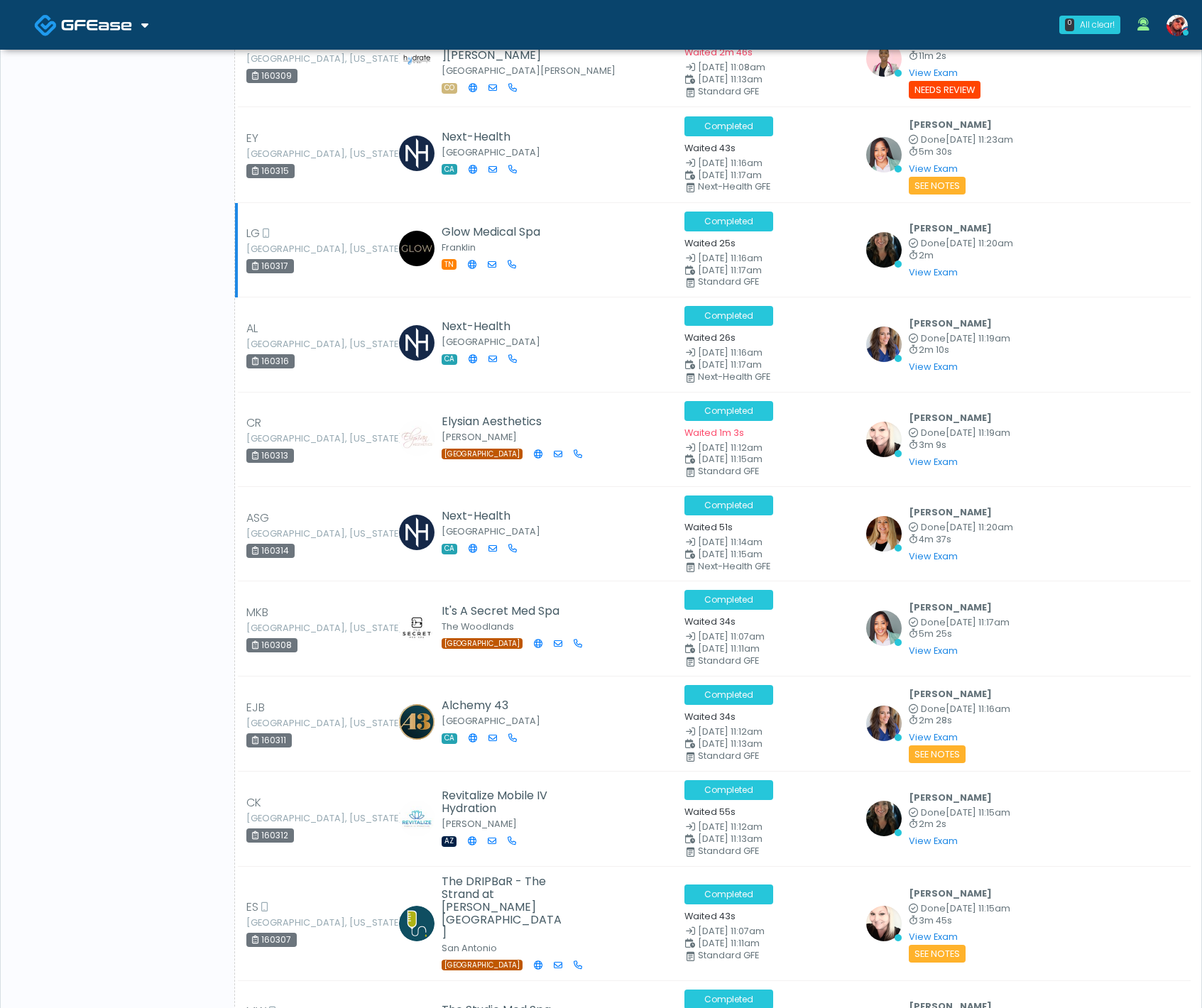
scroll to position [940, 0]
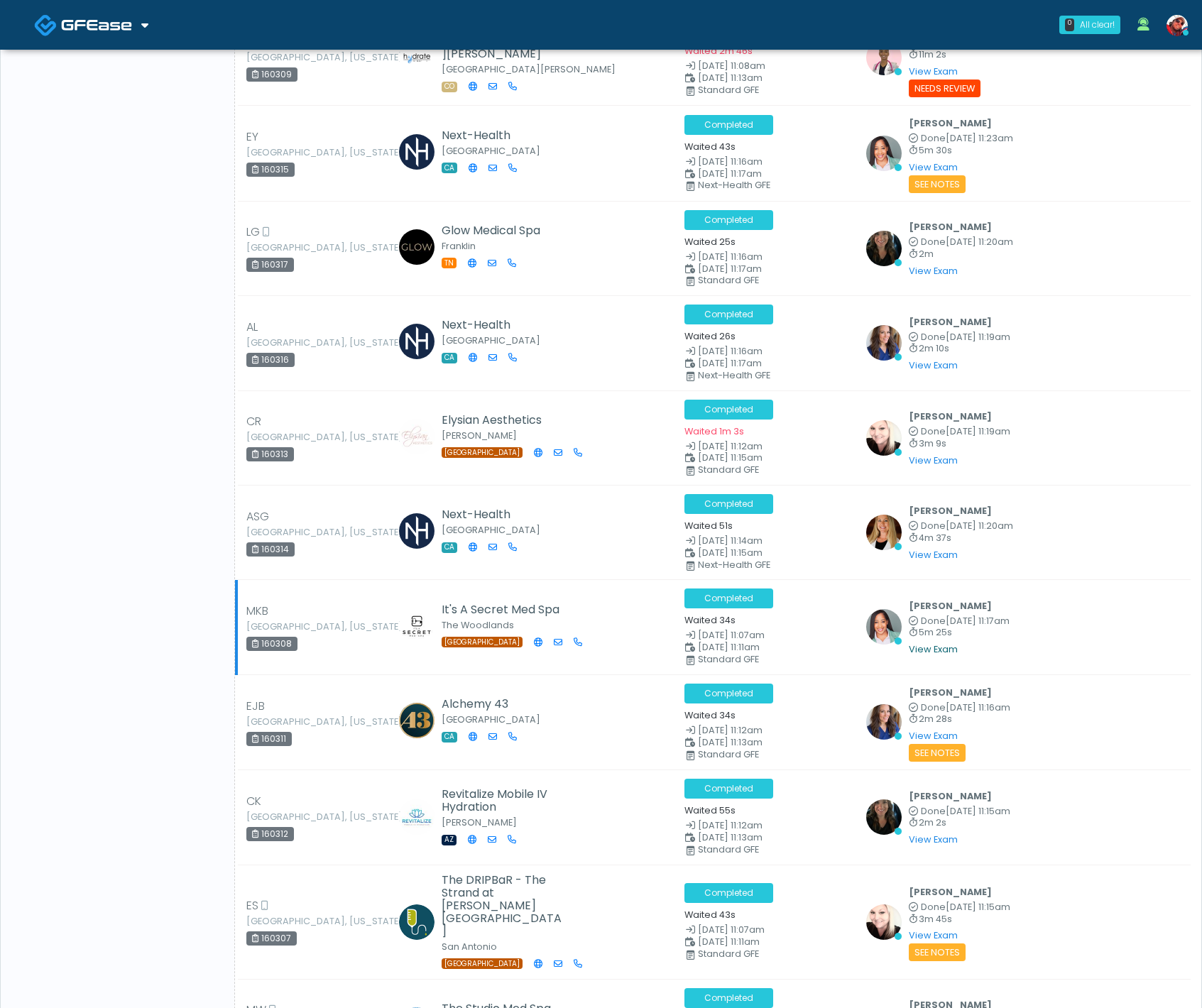
click at [929, 649] on link "View Exam" at bounding box center [934, 649] width 49 height 12
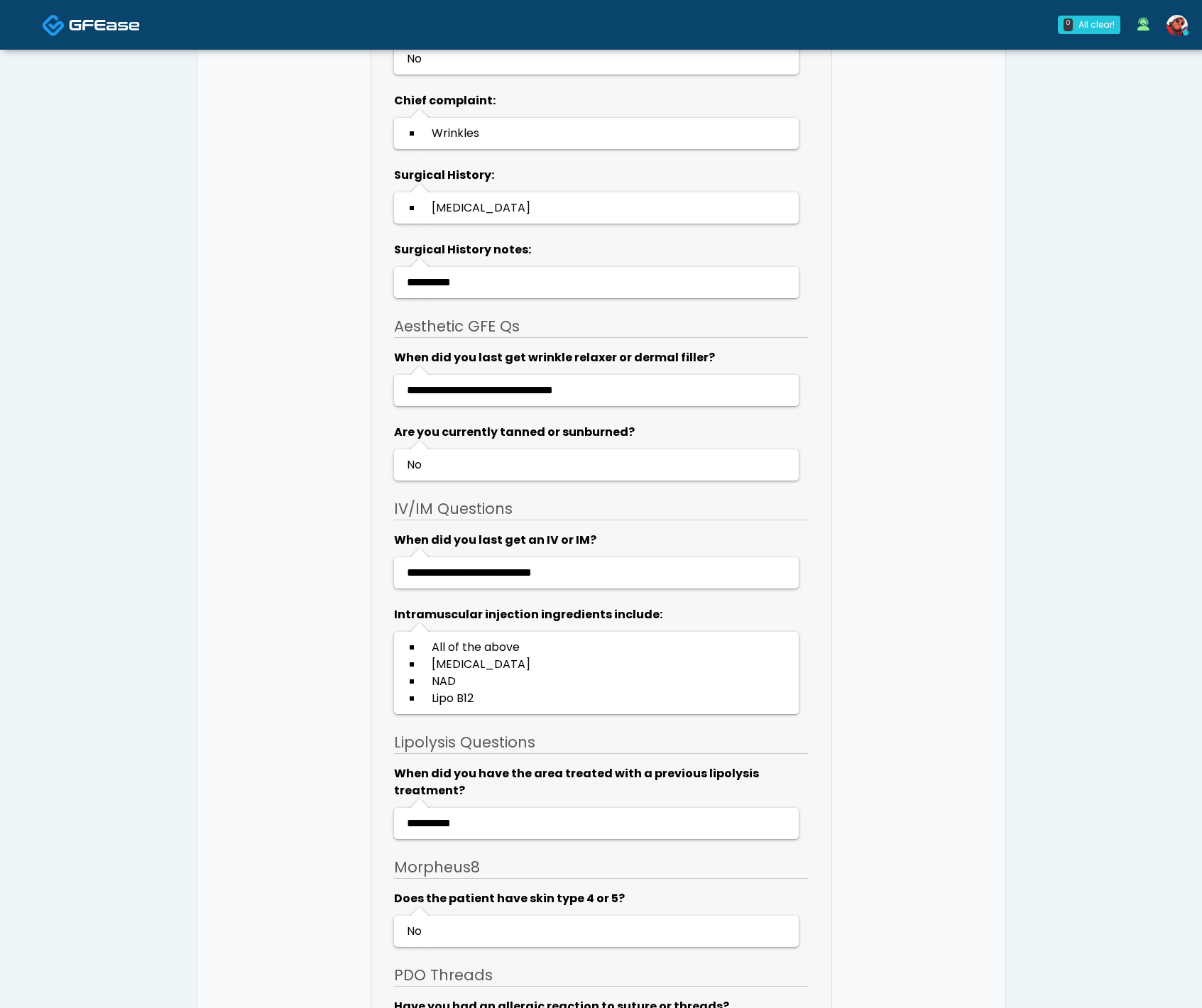
scroll to position [2709, 0]
drag, startPoint x: 492, startPoint y: 693, endPoint x: 429, endPoint y: 641, distance: 81.7
click at [429, 641] on ul "All of the above Methylcobalamin NAD Lipo B12" at bounding box center [596, 672] width 405 height 82
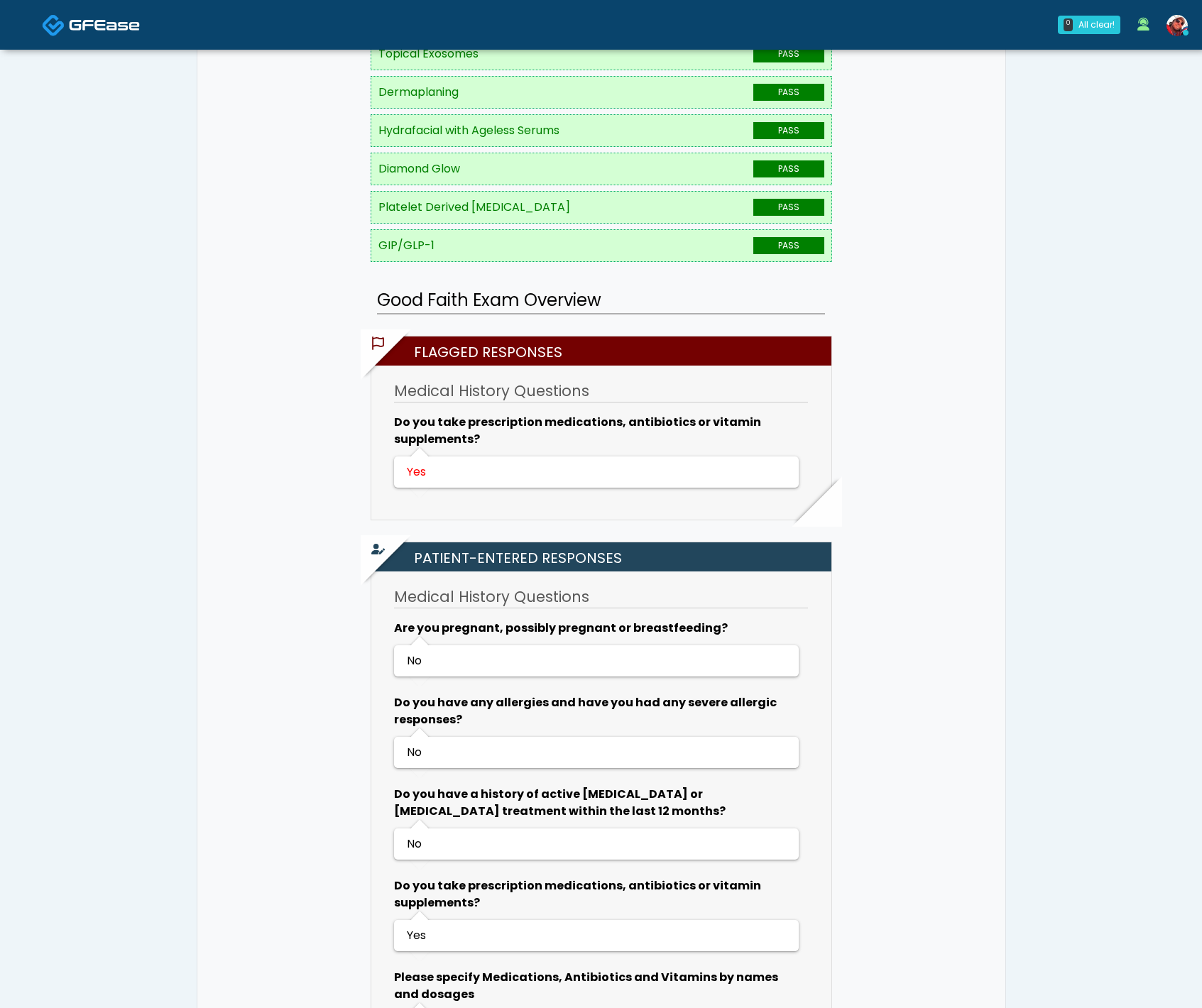
scroll to position [0, 0]
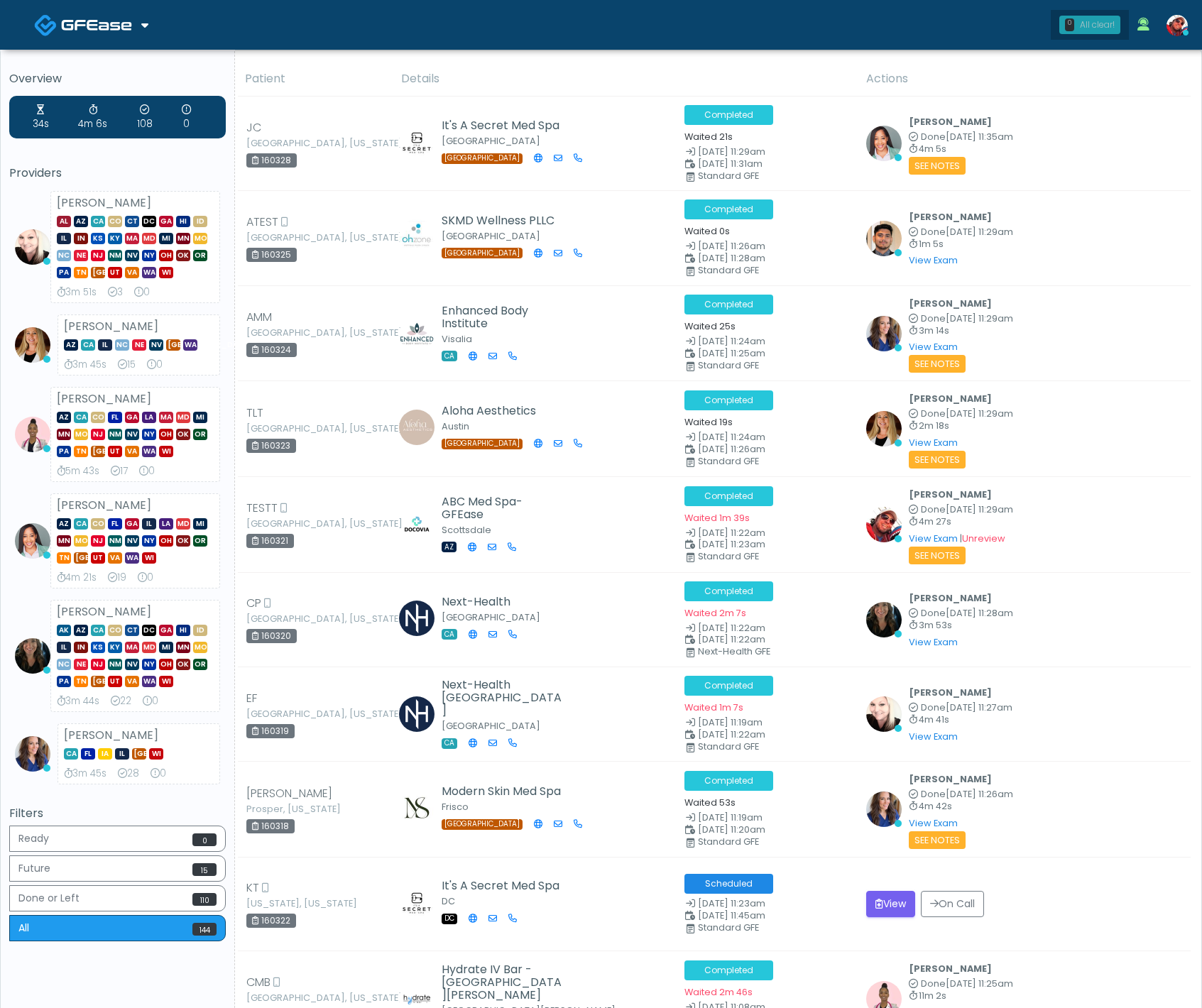
click at [1092, 28] on div "All clear!" at bounding box center [1097, 25] width 35 height 13
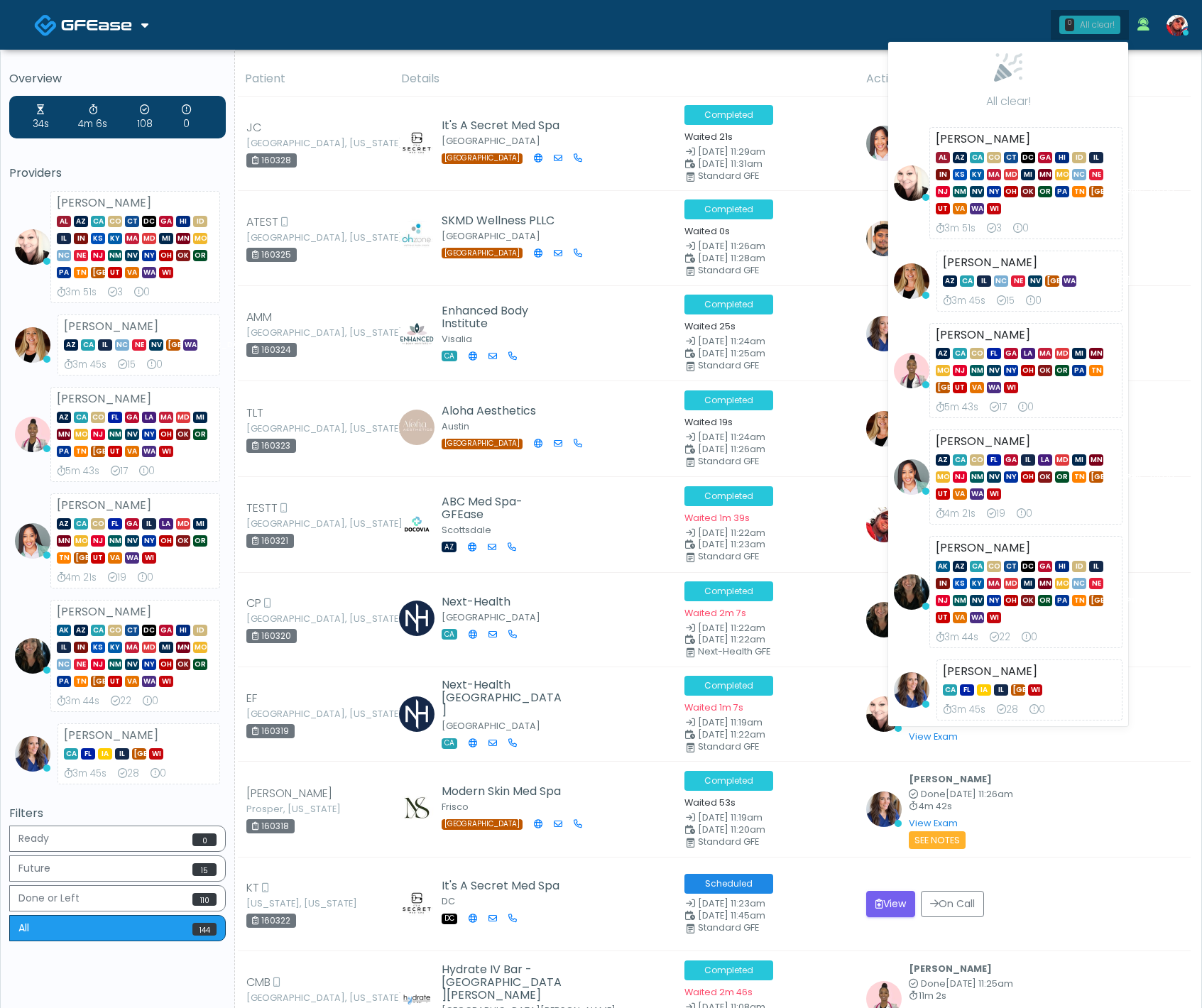
click at [1089, 29] on div "All clear!" at bounding box center [1097, 25] width 35 height 13
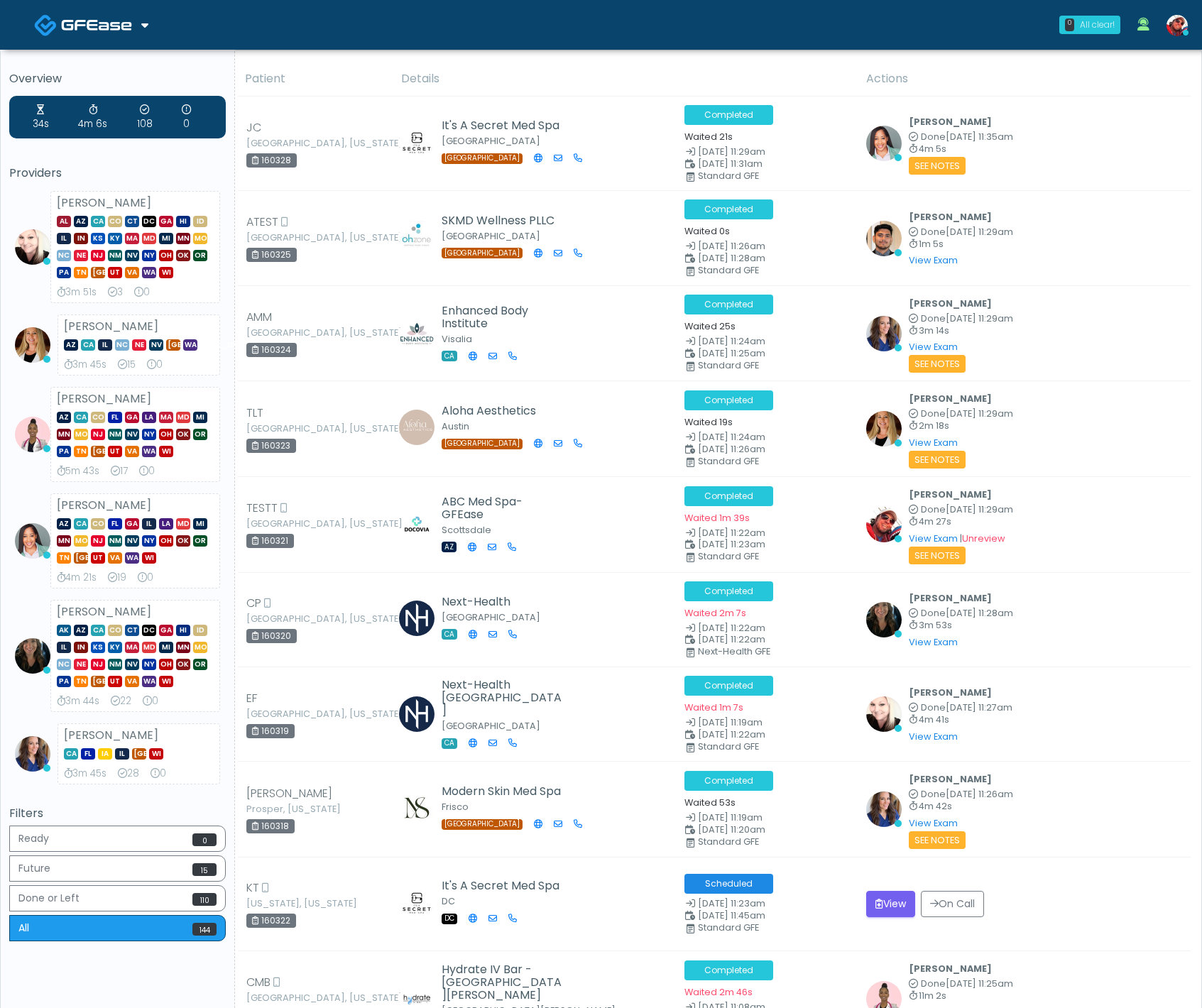
click at [1080, 22] on div "All clear!" at bounding box center [1097, 25] width 35 height 13
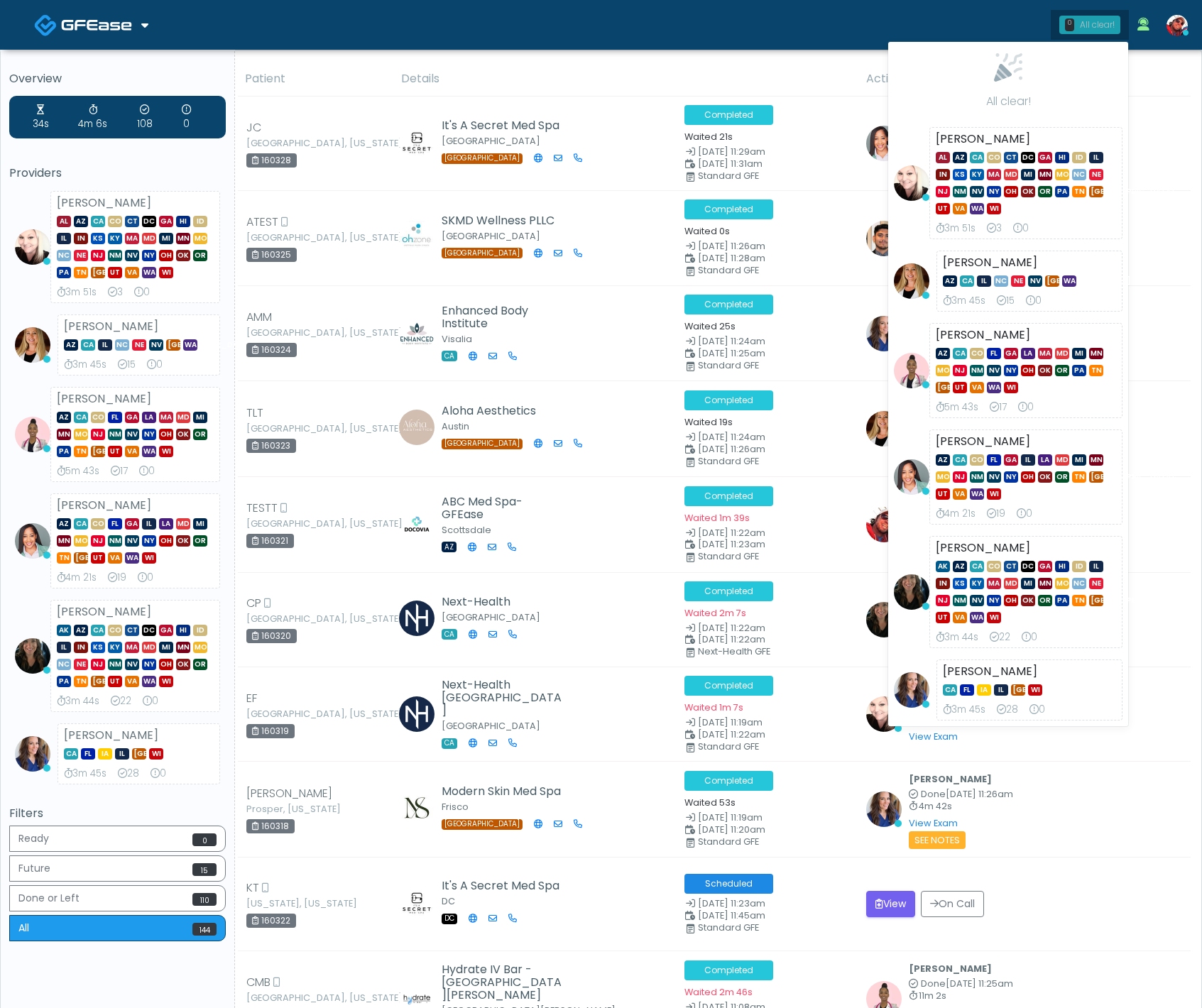
click at [1082, 23] on div "All clear!" at bounding box center [1097, 25] width 35 height 13
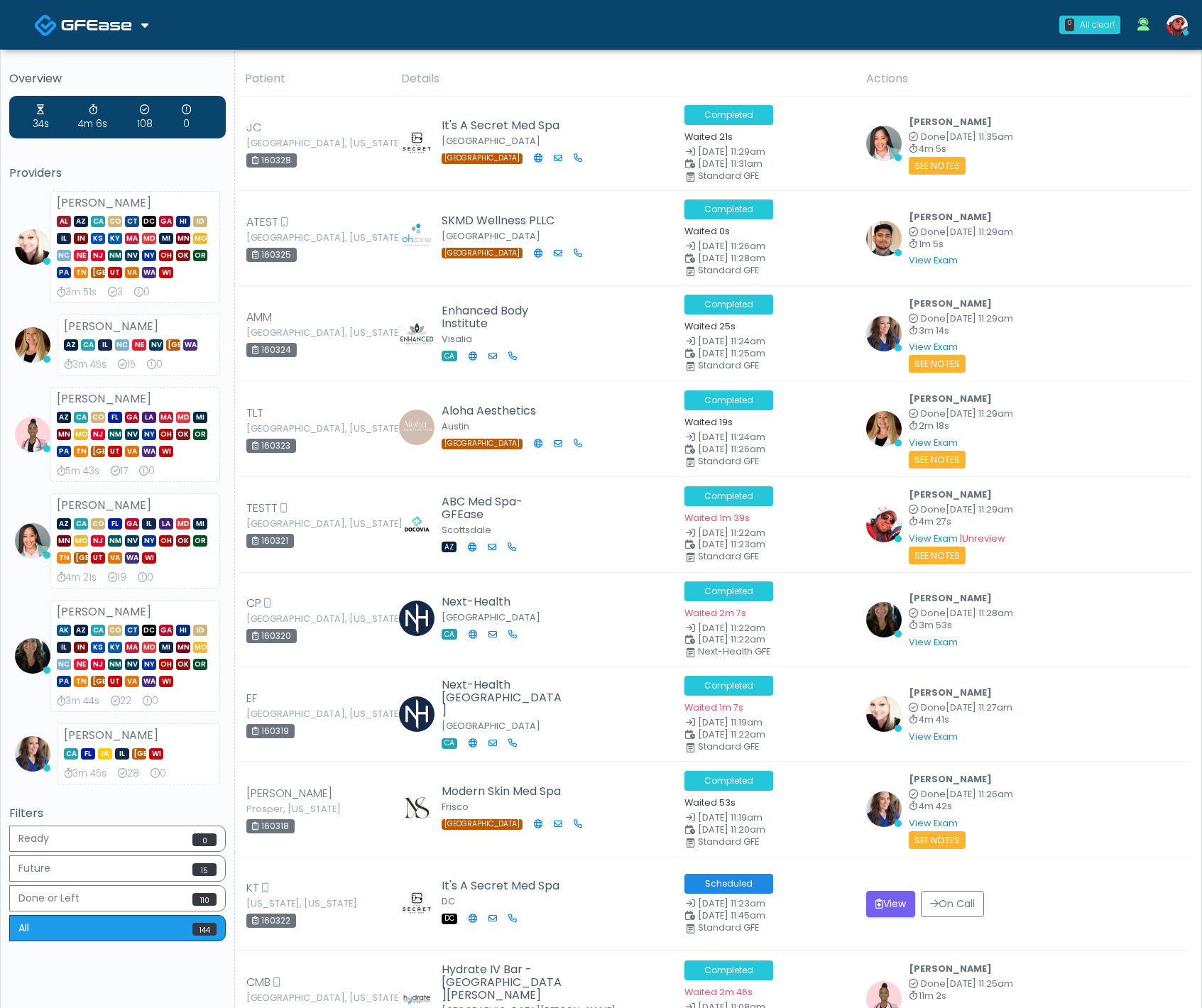
click at [1081, 22] on div "All clear!" at bounding box center [1097, 25] width 35 height 13
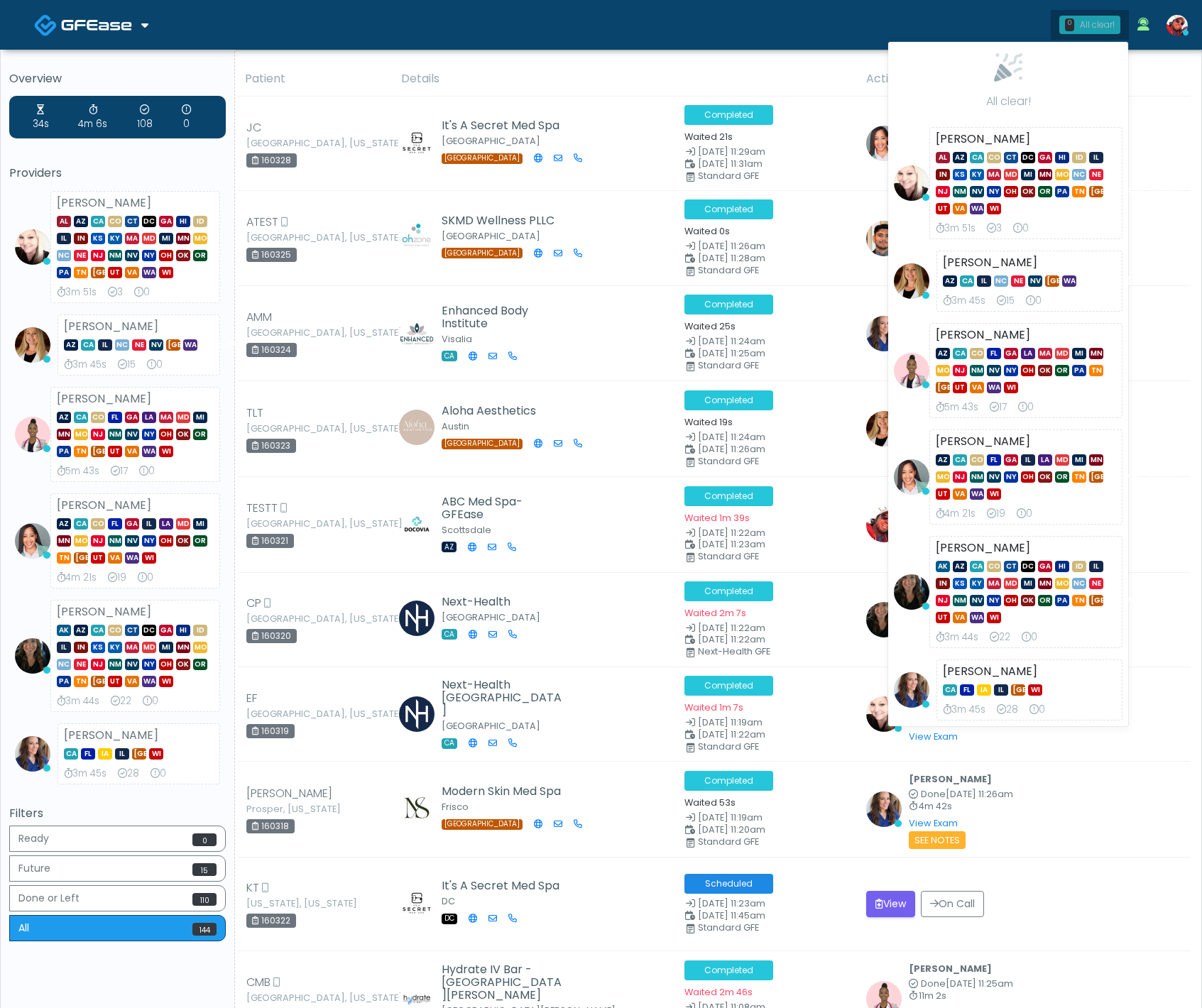
click at [1093, 22] on div "All clear!" at bounding box center [1097, 25] width 35 height 13
